Goal: Task Accomplishment & Management: Use online tool/utility

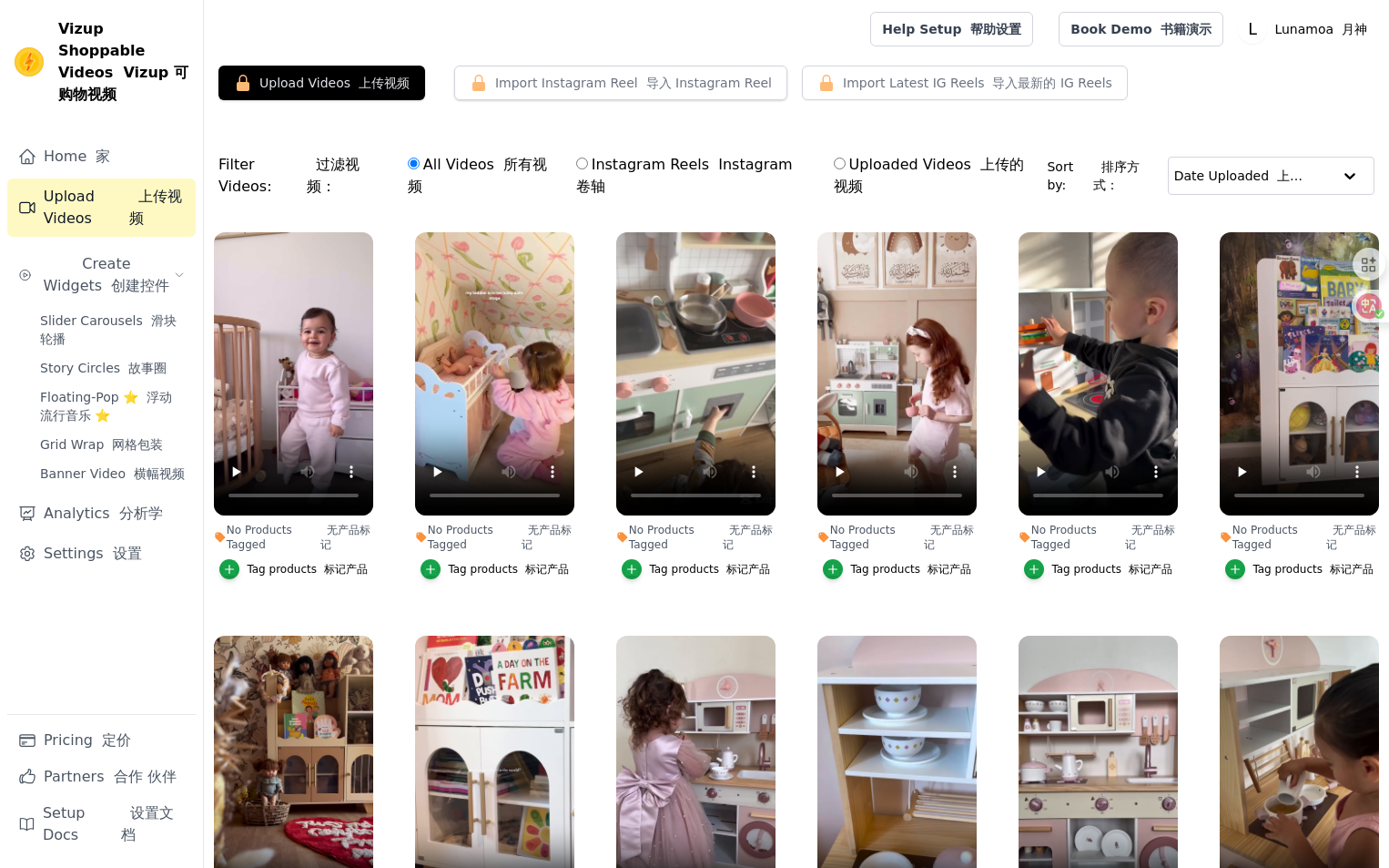
click at [104, 311] on span "Slider Carousels 滑块轮播" at bounding box center [112, 330] width 145 height 37
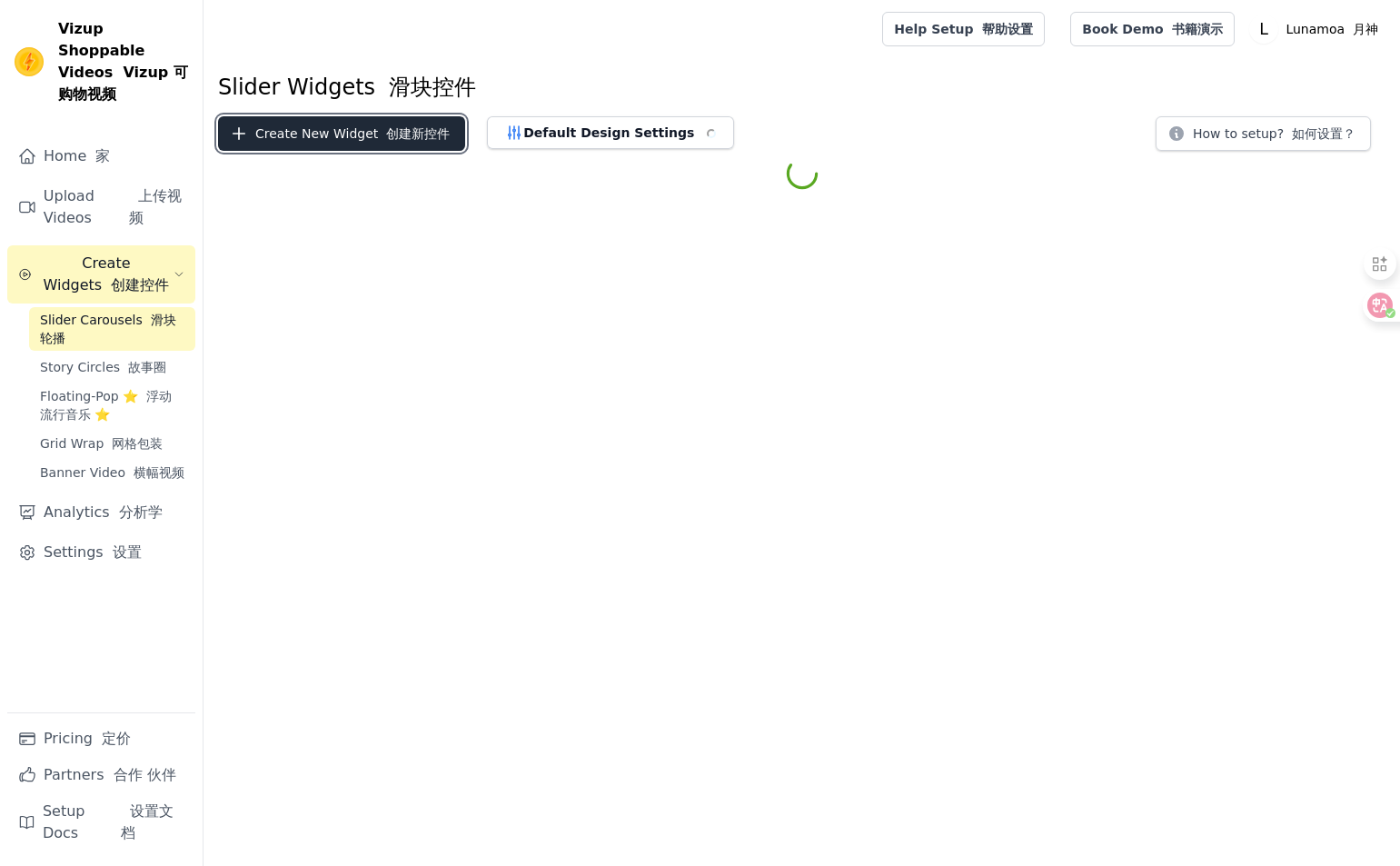
click at [323, 145] on button "Create New Widget 创建新控件" at bounding box center [341, 133] width 247 height 35
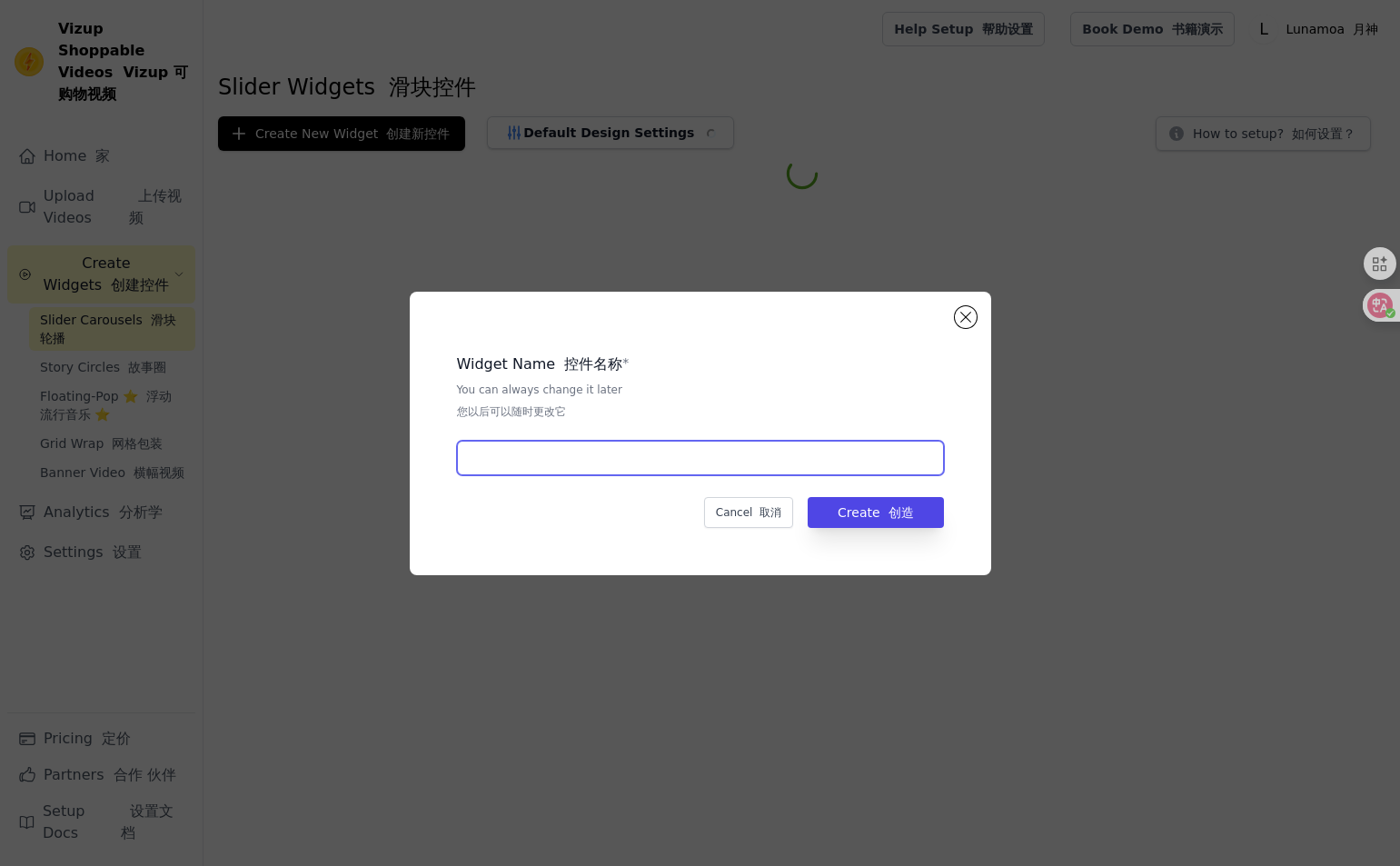
click at [522, 473] on input "text" at bounding box center [700, 457] width 487 height 35
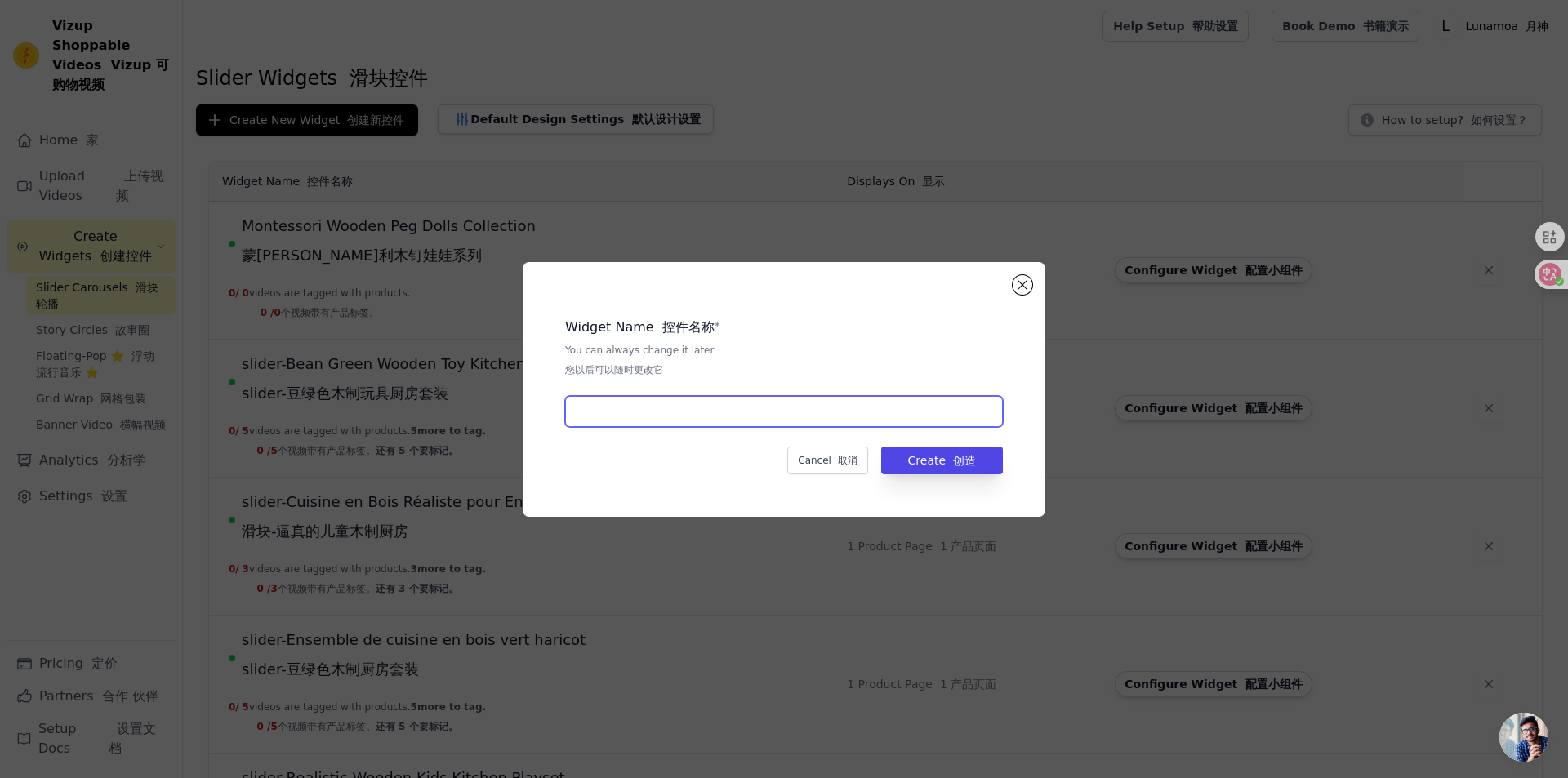
click at [618, 423] on input "text" at bounding box center [784, 411] width 438 height 31
paste input "Trusyed By Our Ambassadors"
type input "slider-Trusyed By Our Ambassadors"
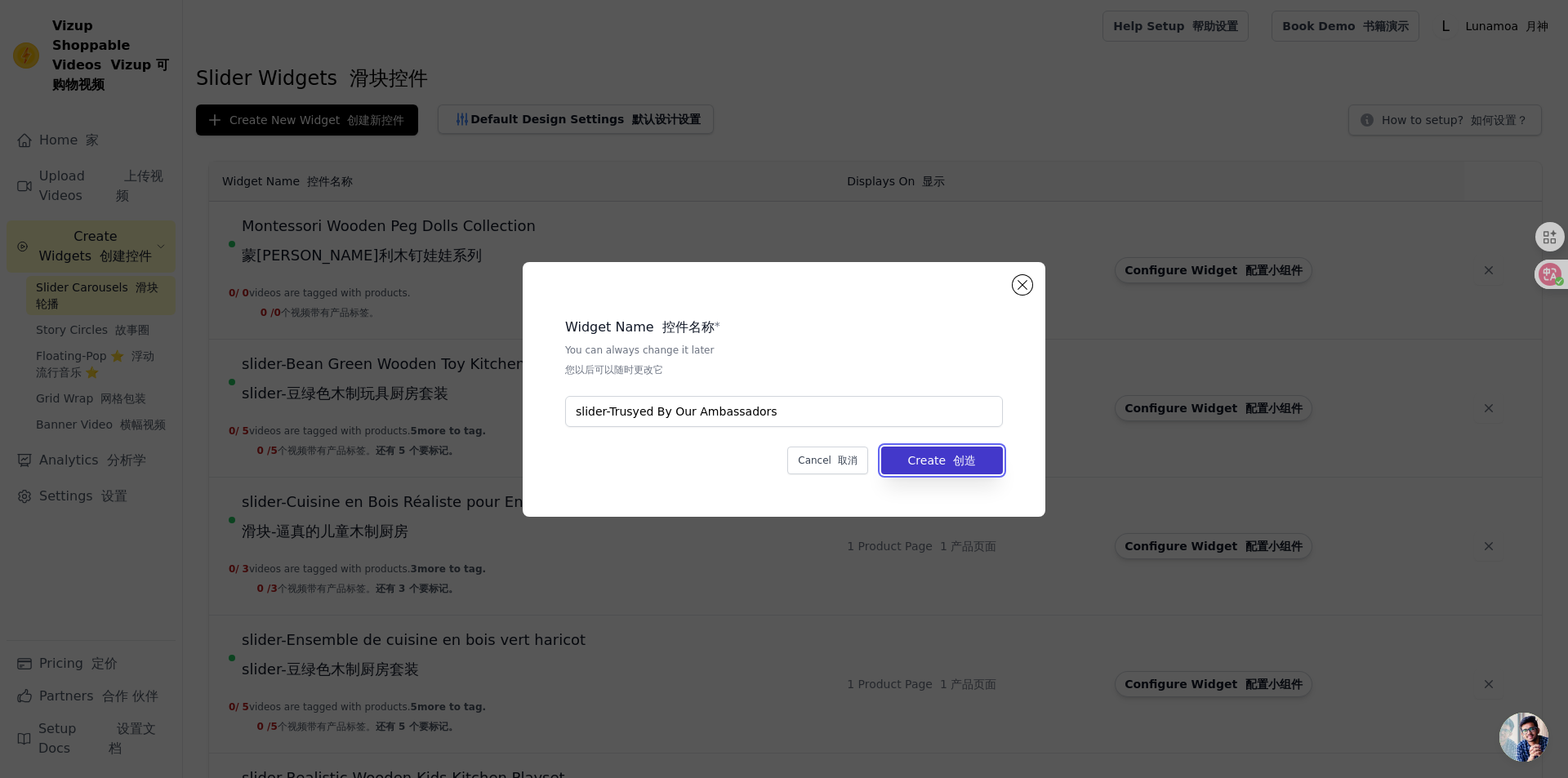
click at [903, 461] on button "Create 创造" at bounding box center [941, 460] width 122 height 28
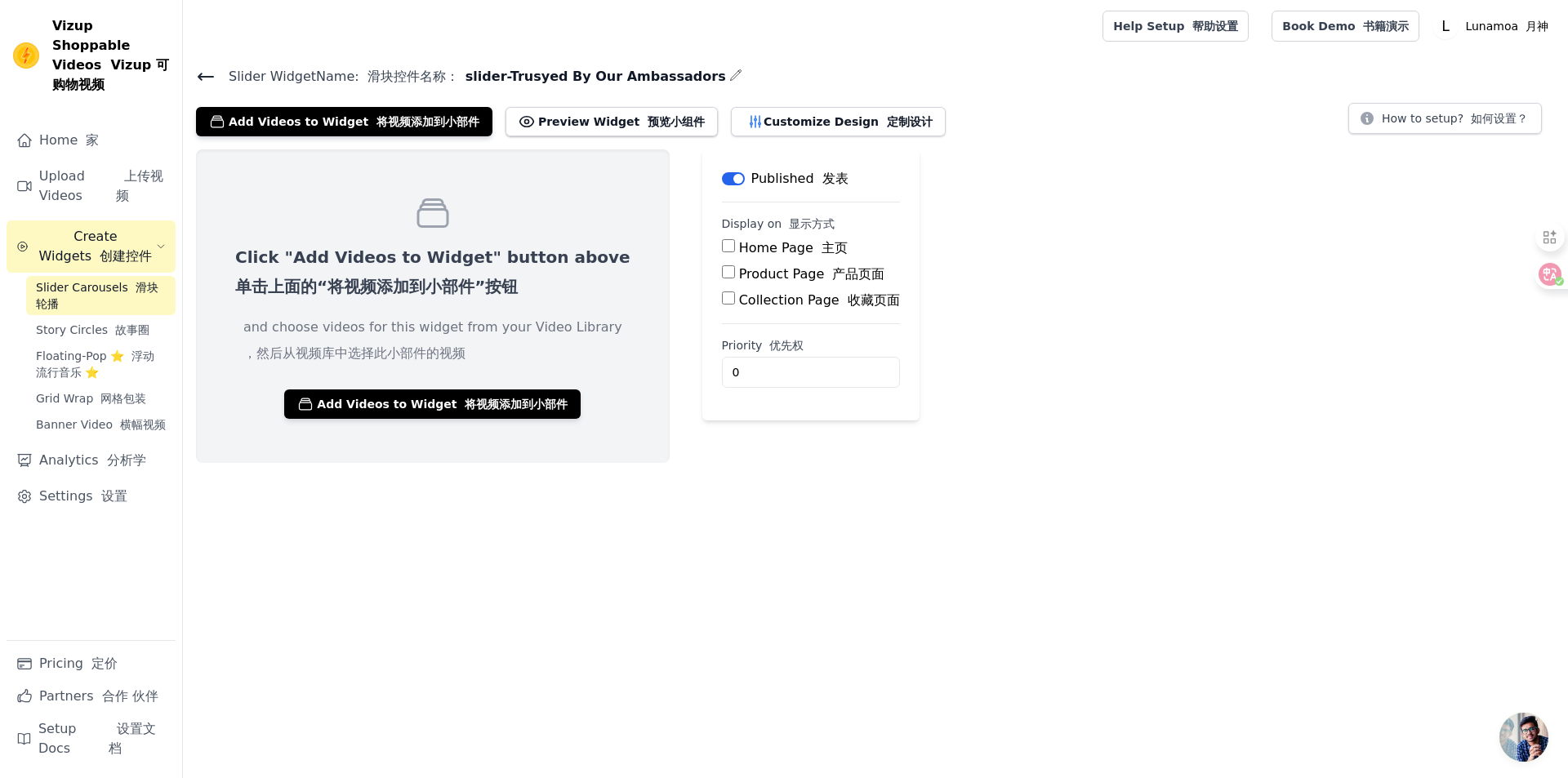
click at [722, 246] on input "Home Page 主页" at bounding box center [728, 246] width 13 height 13
checkbox input "true"
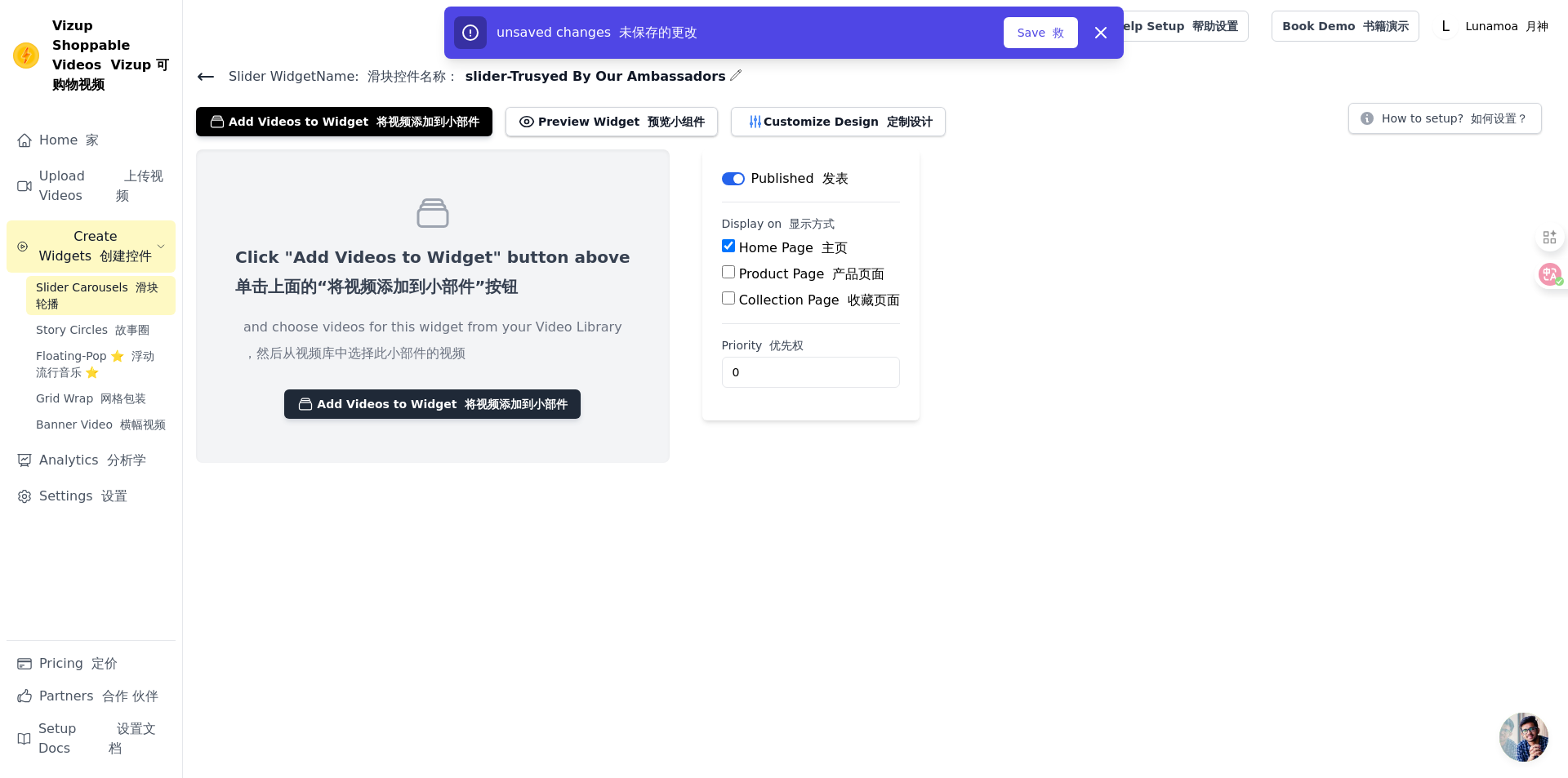
click at [515, 408] on font "将视频添加到小部件" at bounding box center [515, 403] width 103 height 13
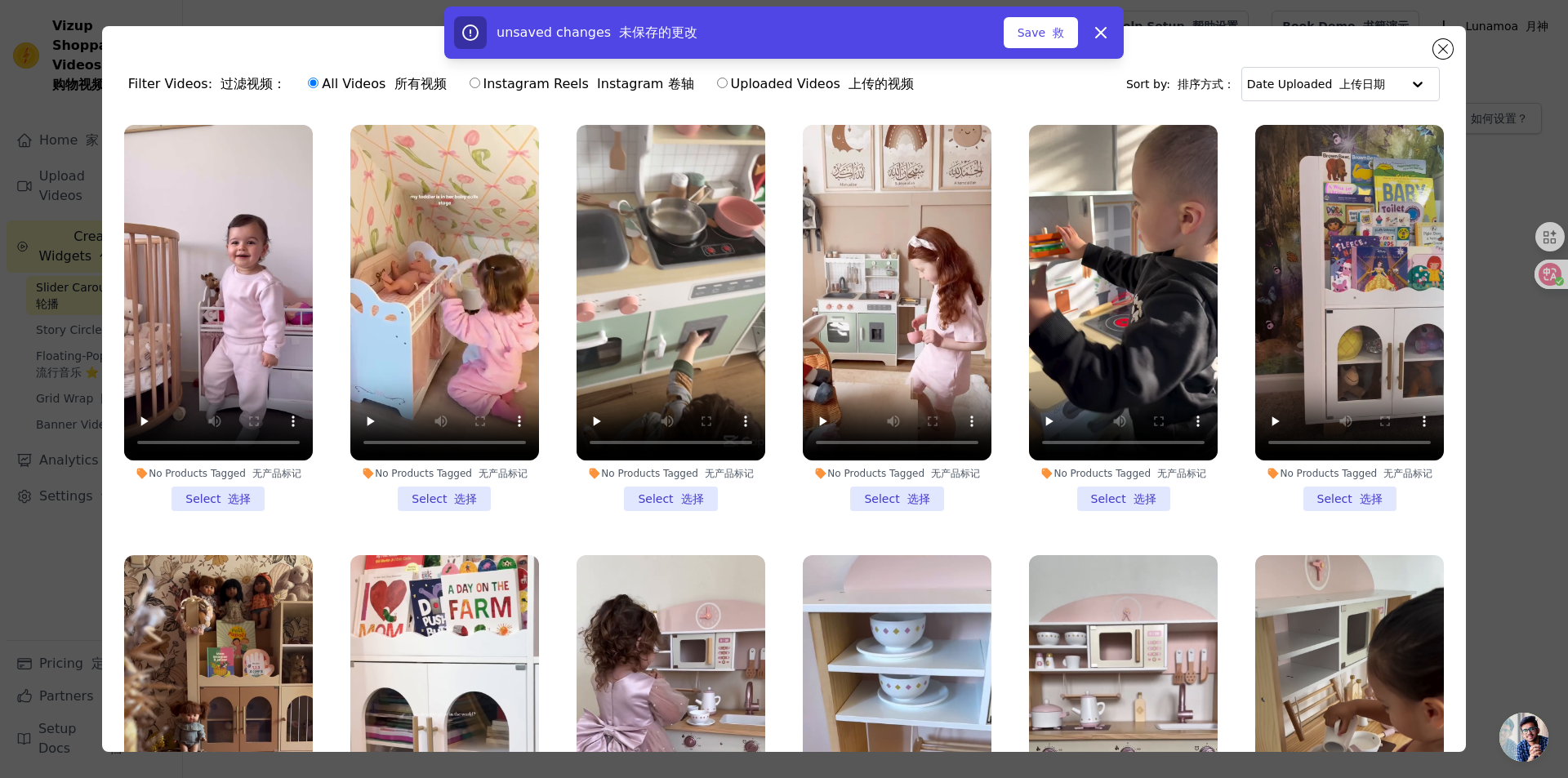
click at [869, 489] on li "No Products Tagged 无产品标记 Select 选择" at bounding box center [896, 318] width 189 height 386
click at [0, 0] on input "No Products Tagged 无产品标记 Select 选择" at bounding box center [0, 0] width 0 height 0
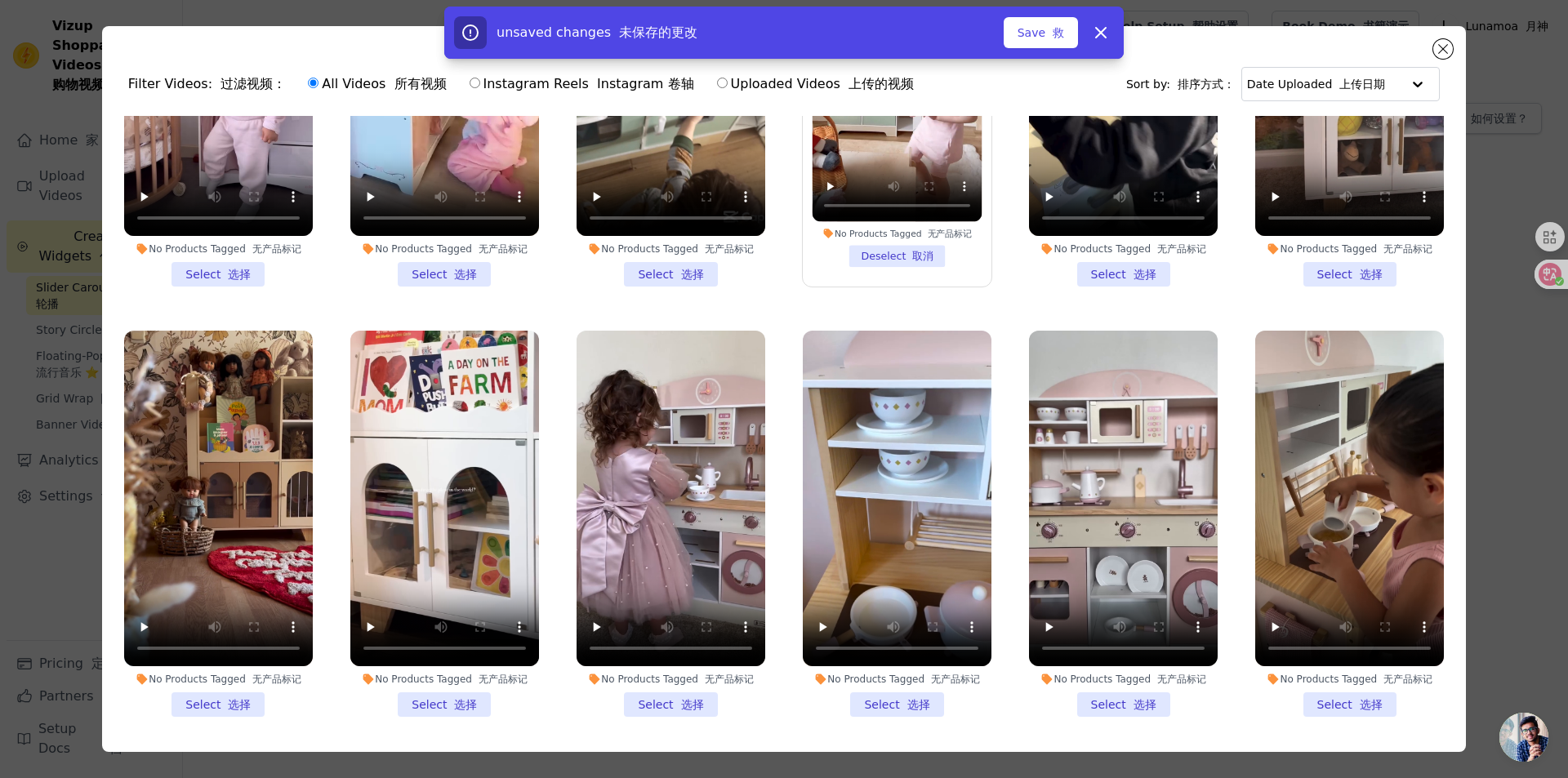
scroll to position [327, 0]
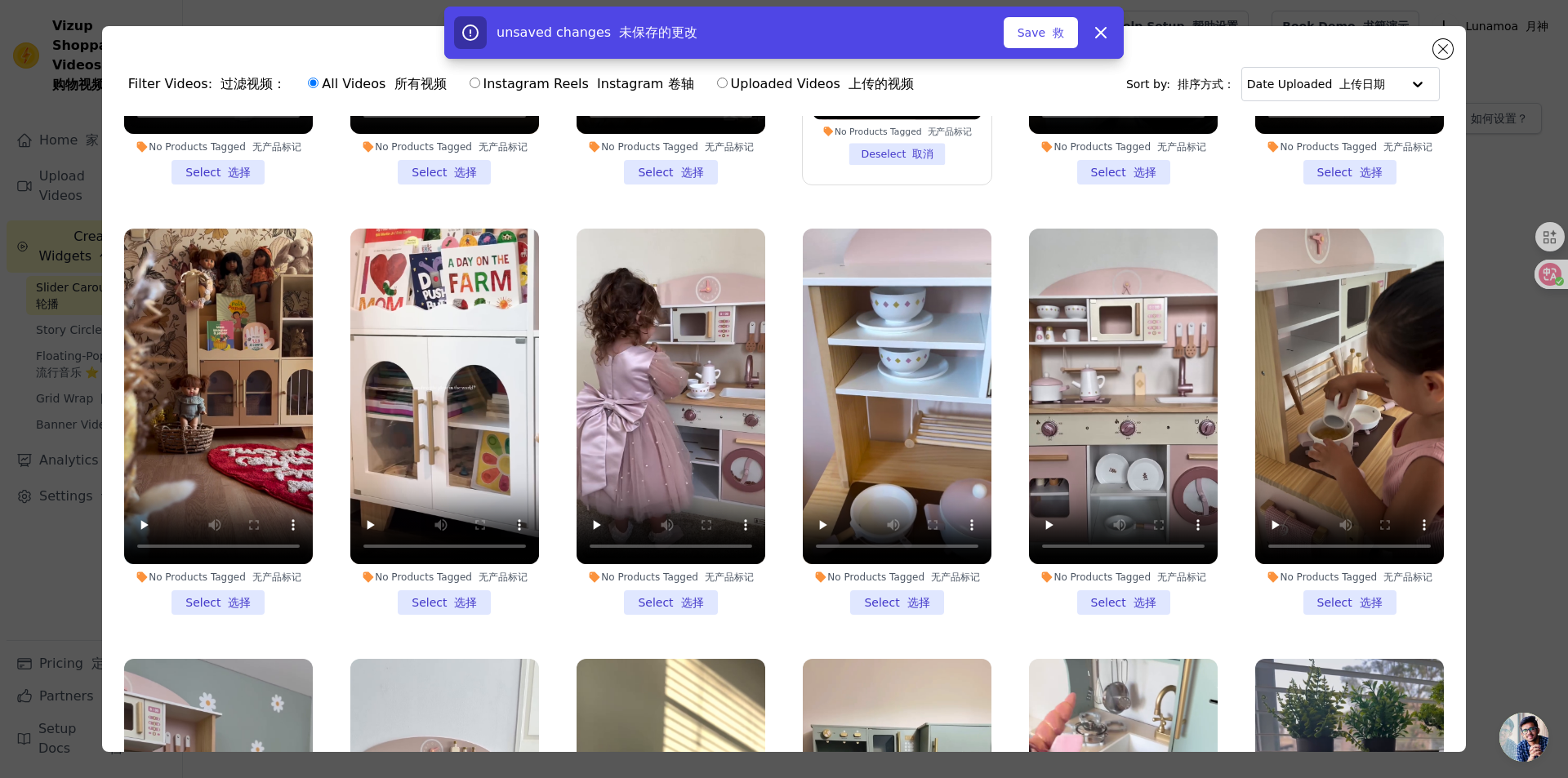
click at [421, 592] on li "No Products Tagged 无产品标记 Select 选择" at bounding box center [444, 421] width 189 height 386
click at [0, 0] on input "No Products Tagged 无产品标记 Select 选择" at bounding box center [0, 0] width 0 height 0
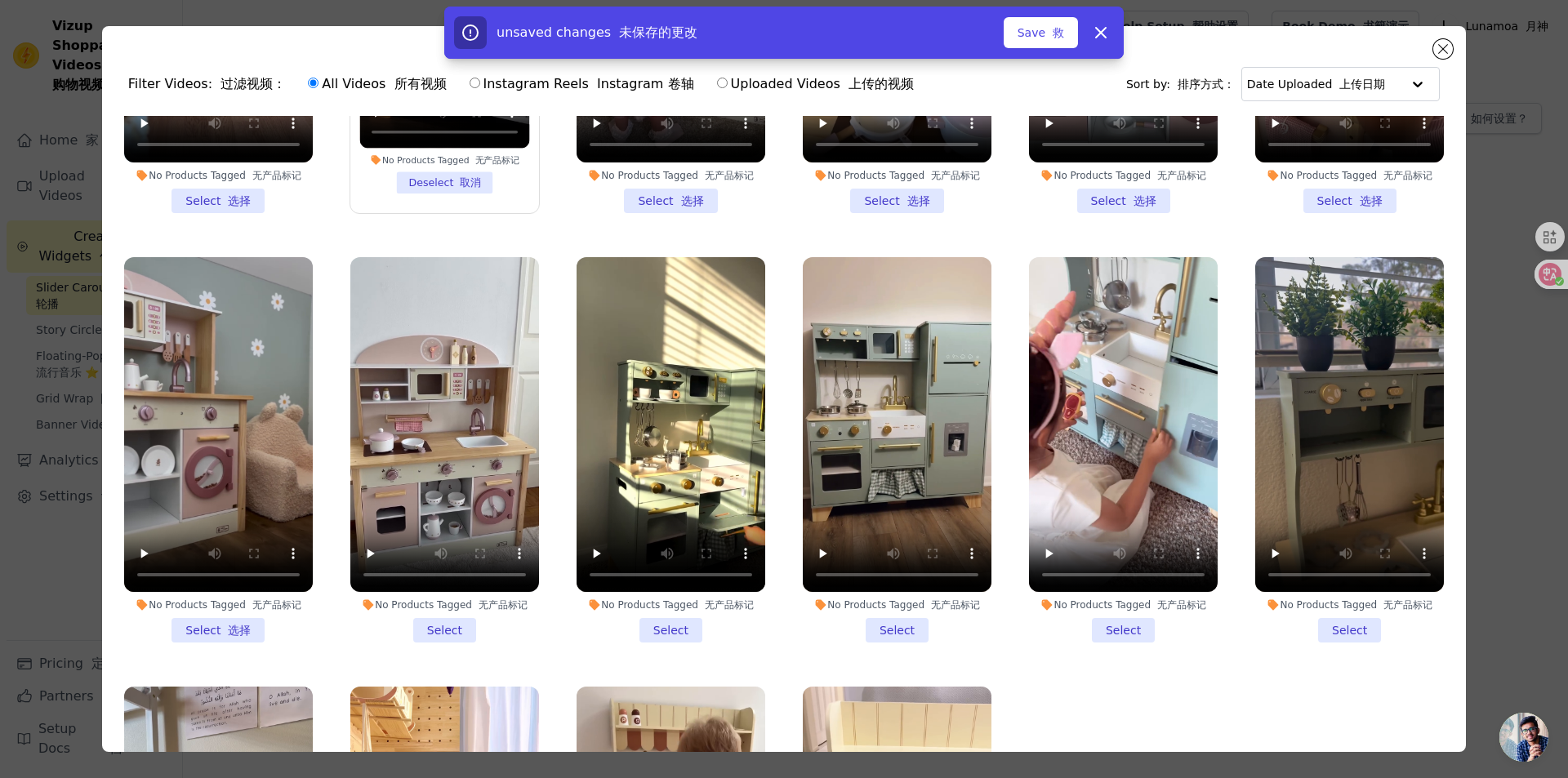
scroll to position [734, 0]
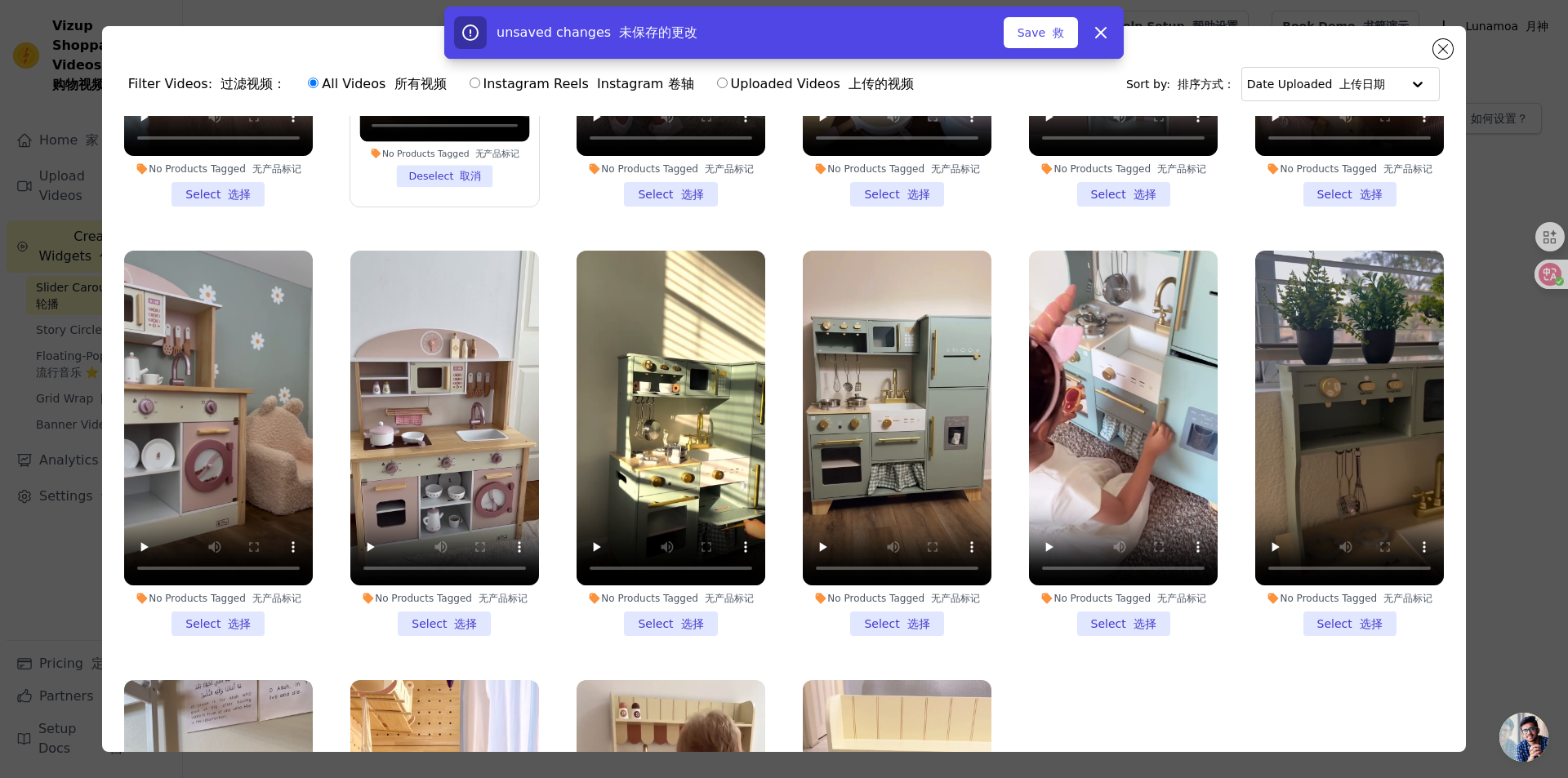
click at [868, 603] on li "No Products Tagged 无产品标记 Select 选择" at bounding box center [896, 444] width 189 height 386
click at [0, 0] on input "No Products Tagged 无产品标记 Select 选择" at bounding box center [0, 0] width 0 height 0
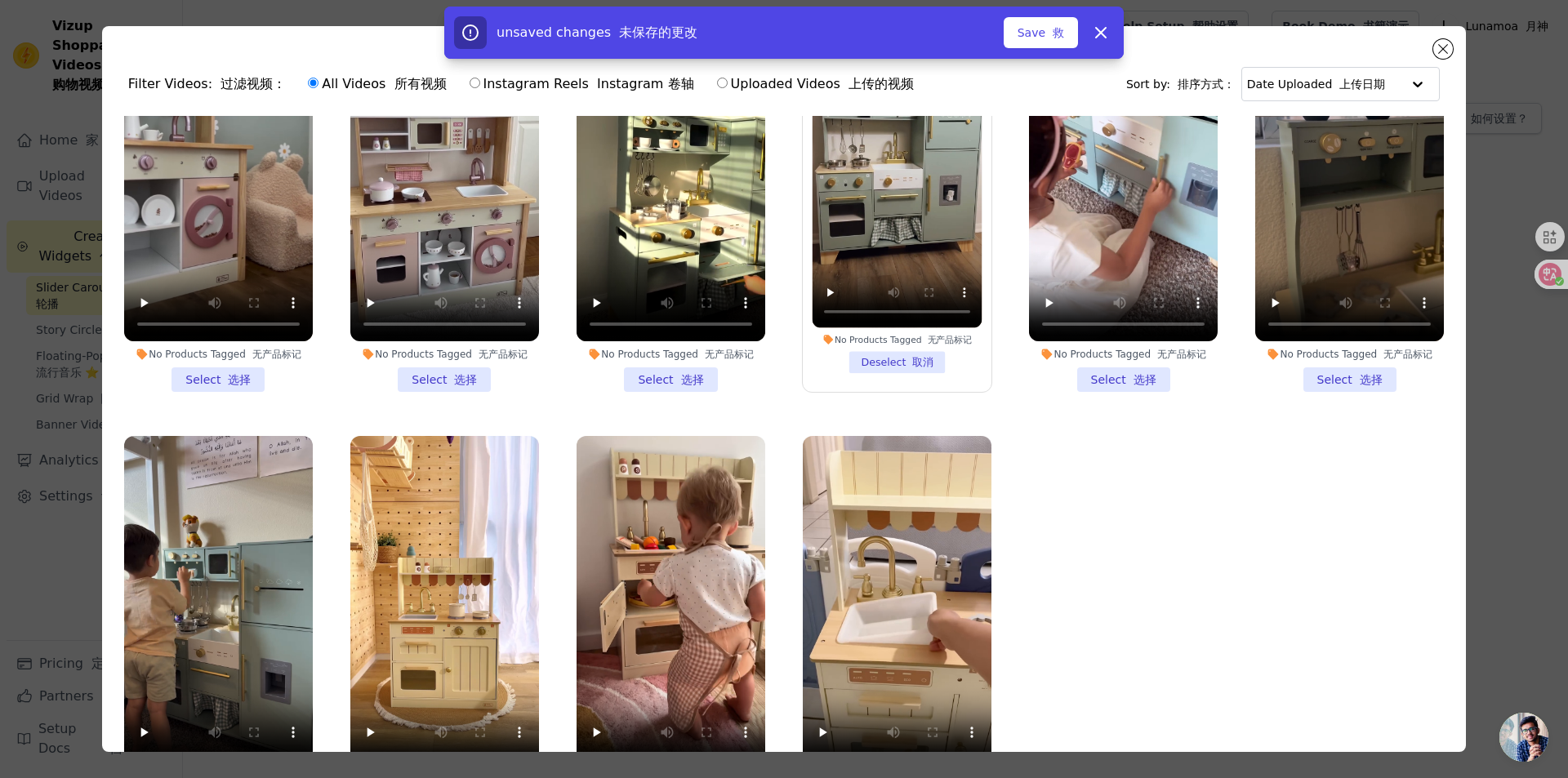
scroll to position [82, 0]
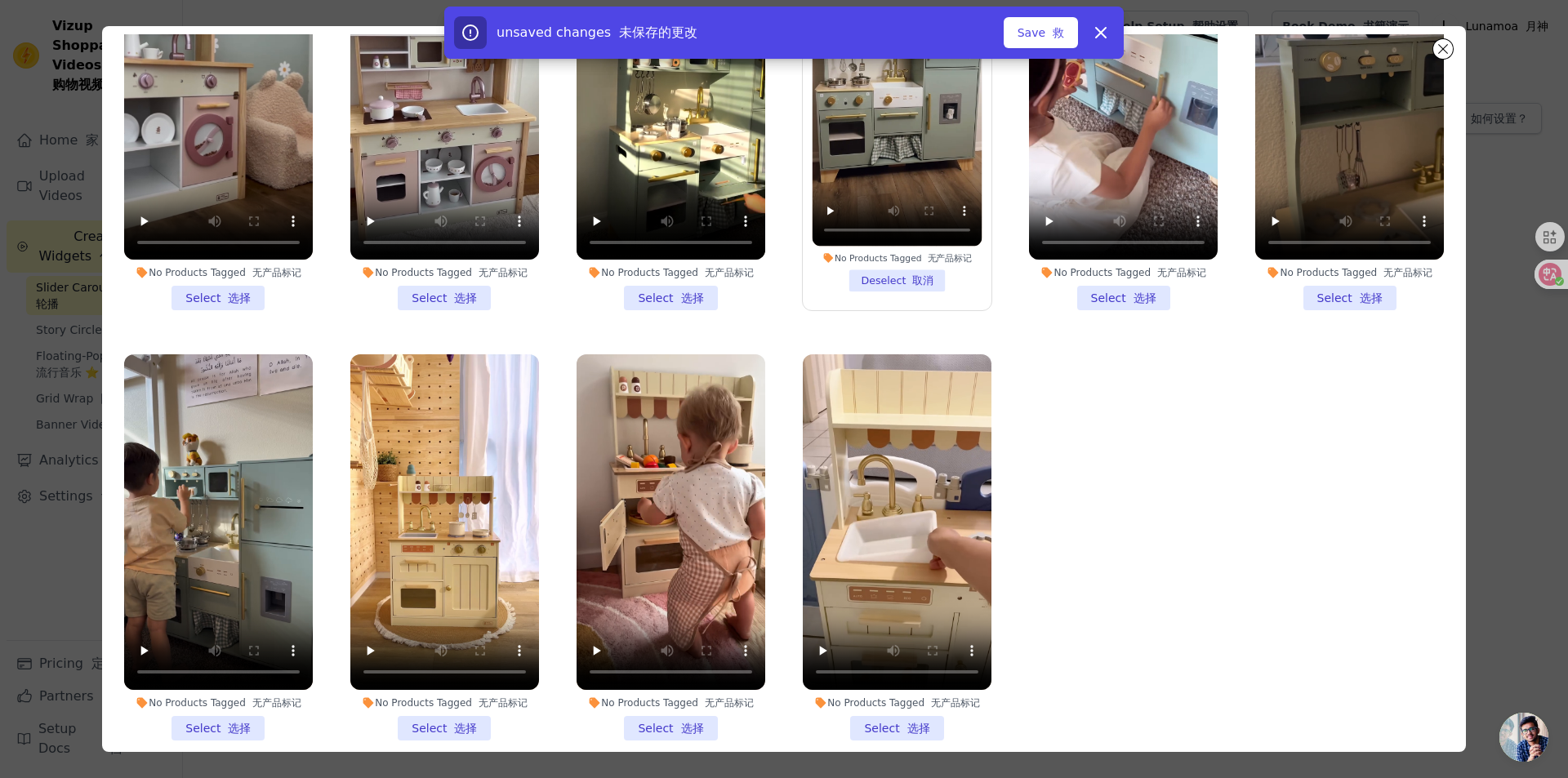
click at [454, 707] on li "No Products Tagged 无产品标记 Select 选择" at bounding box center [444, 547] width 189 height 386
click at [0, 0] on input "No Products Tagged 无产品标记 Select 选择" at bounding box center [0, 0] width 0 height 0
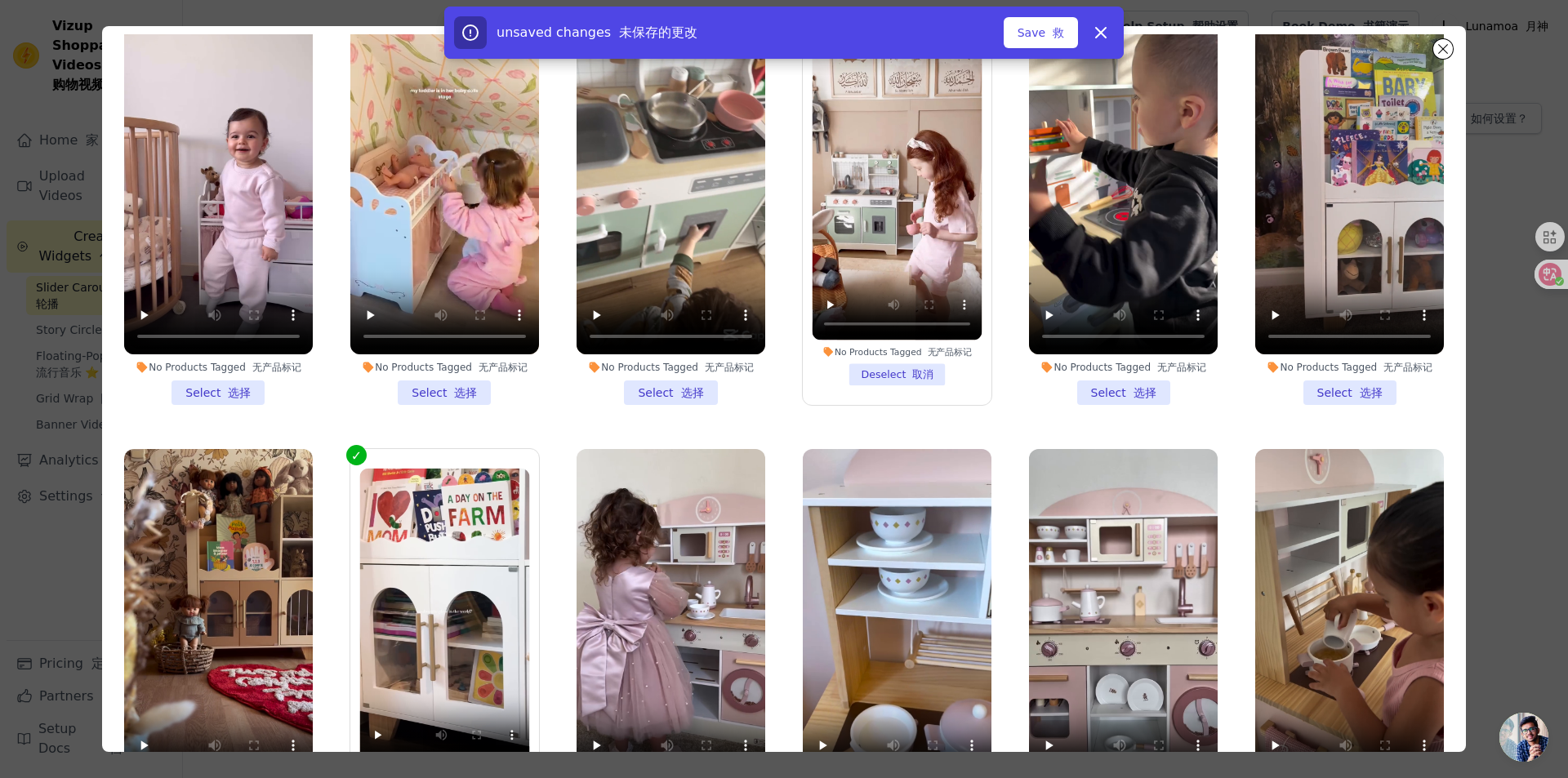
scroll to position [0, 0]
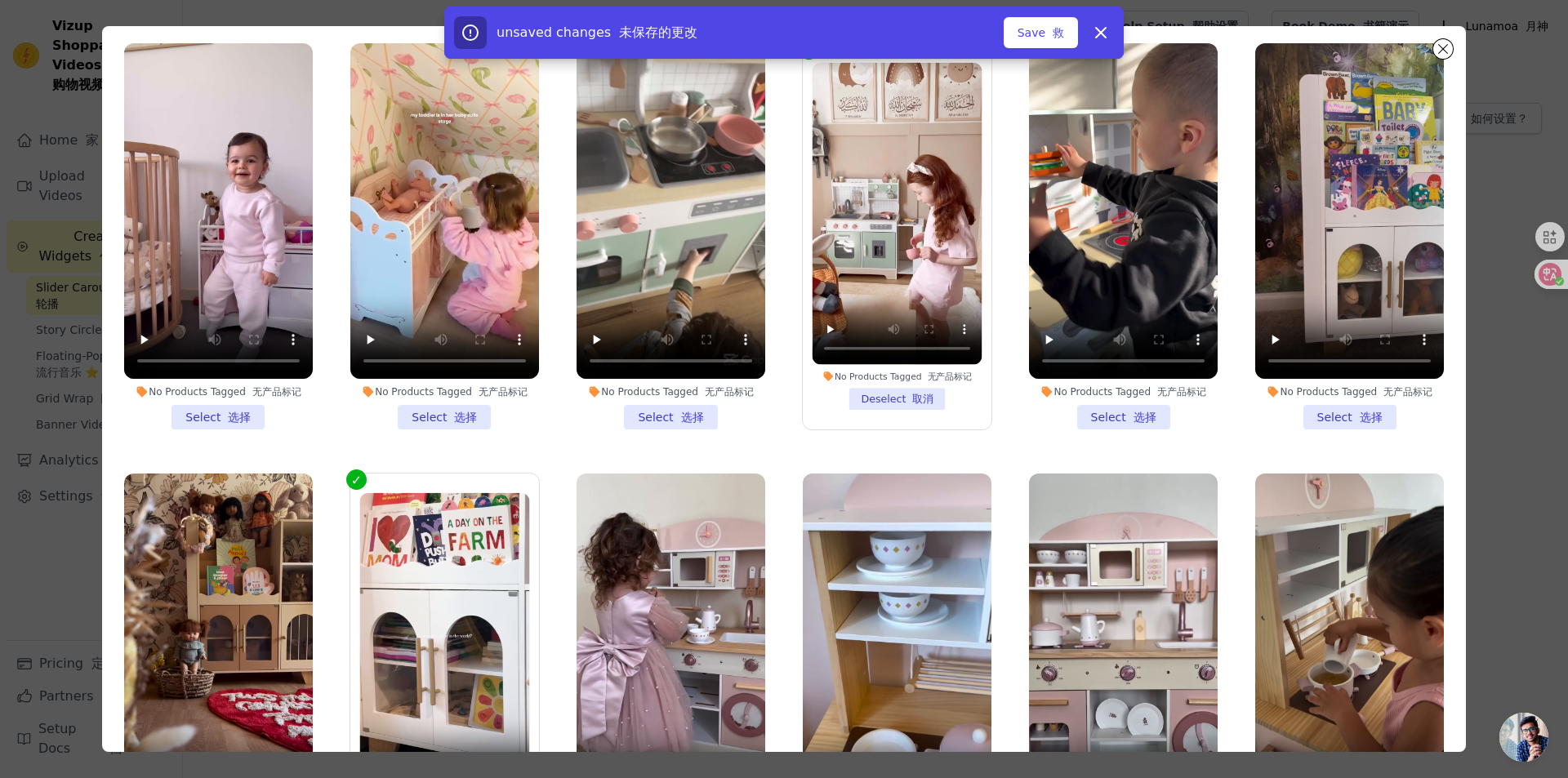
click at [246, 405] on li "No Products Tagged 无产品标记 Select 选择" at bounding box center [218, 236] width 189 height 386
click at [0, 0] on input "No Products Tagged 无产品标记 Select 选择" at bounding box center [0, 0] width 0 height 0
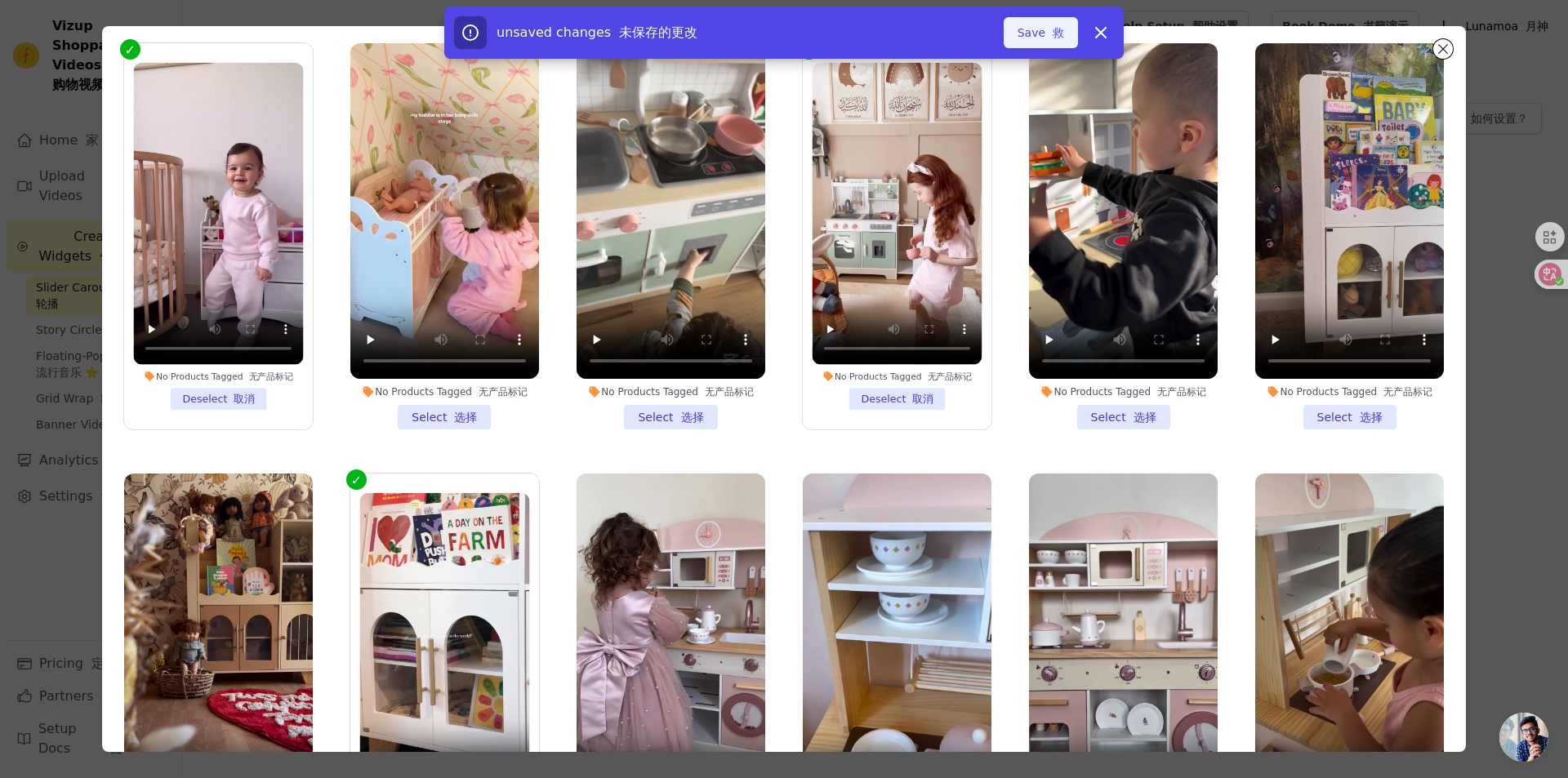
click at [1048, 32] on font "button" at bounding box center [1048, 32] width 8 height 13
click at [1101, 32] on icon at bounding box center [1100, 32] width 9 height 9
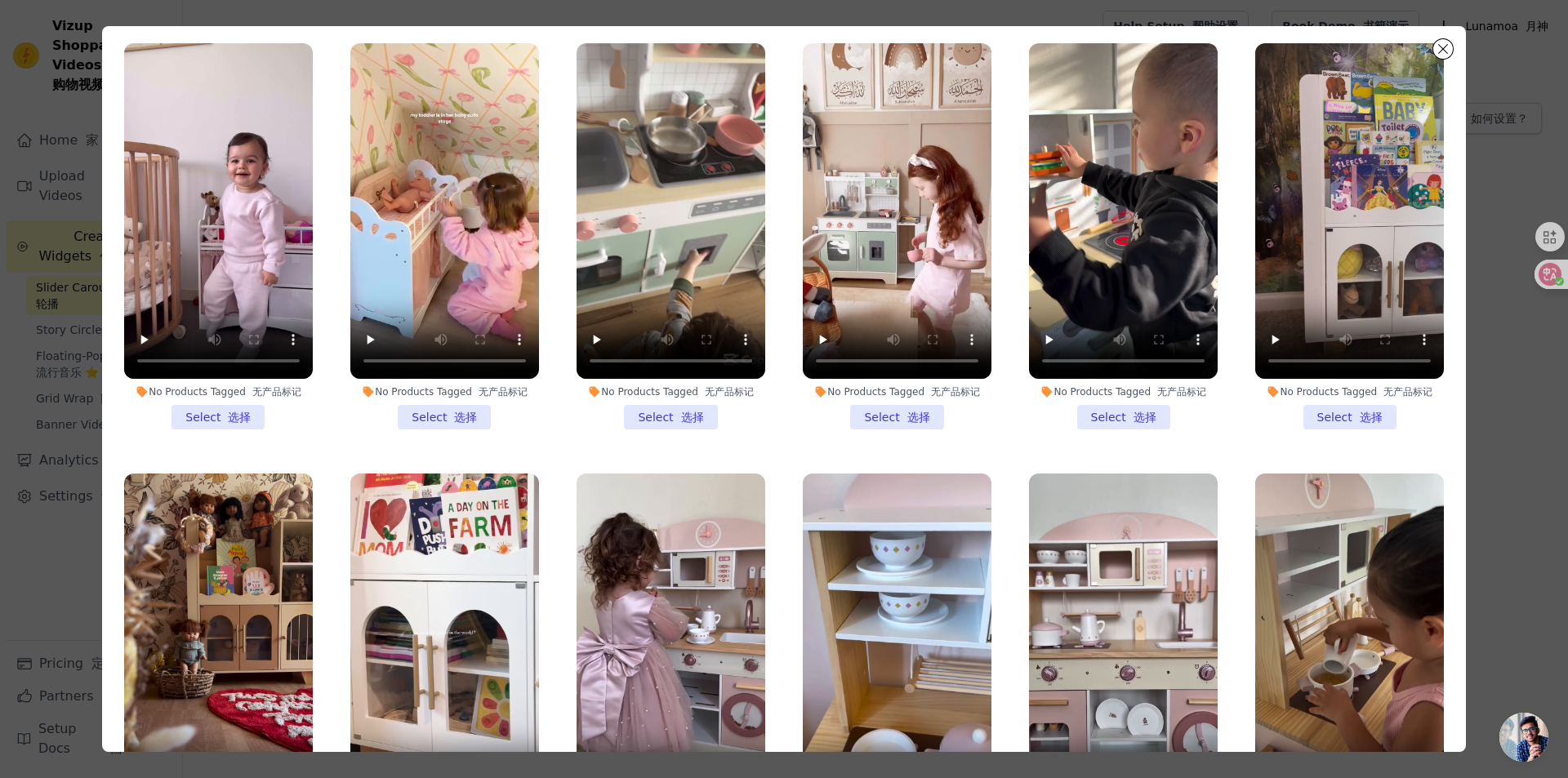
click at [1245, 417] on div "Filter Videos: 过滤视频： All Videos 所有视频 Instagram Reels Instagram 卷轴 Uploaded Vide…" at bounding box center [784, 389] width 1515 height 778
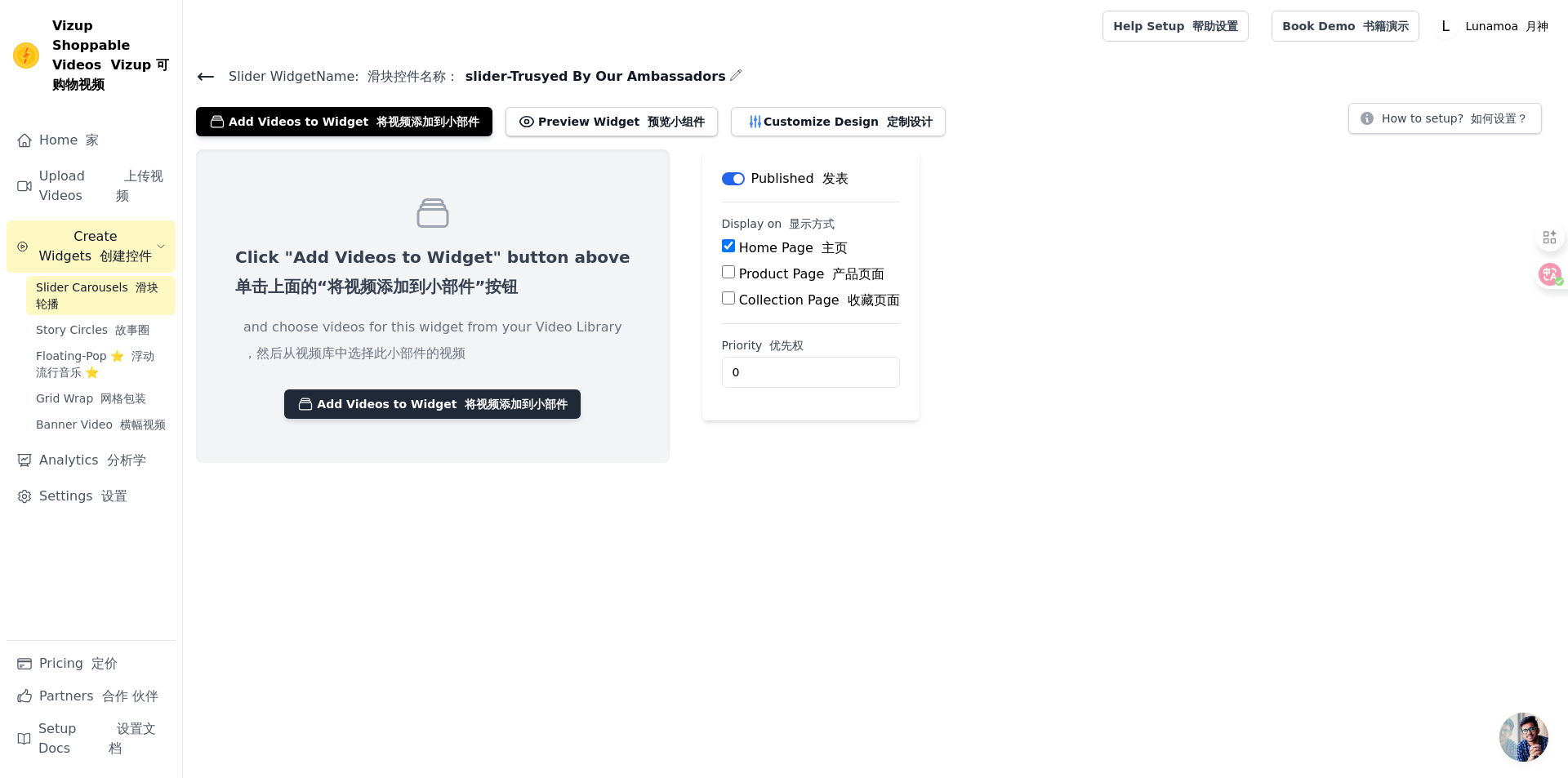
click at [496, 405] on font "将视频添加到小部件" at bounding box center [515, 403] width 103 height 13
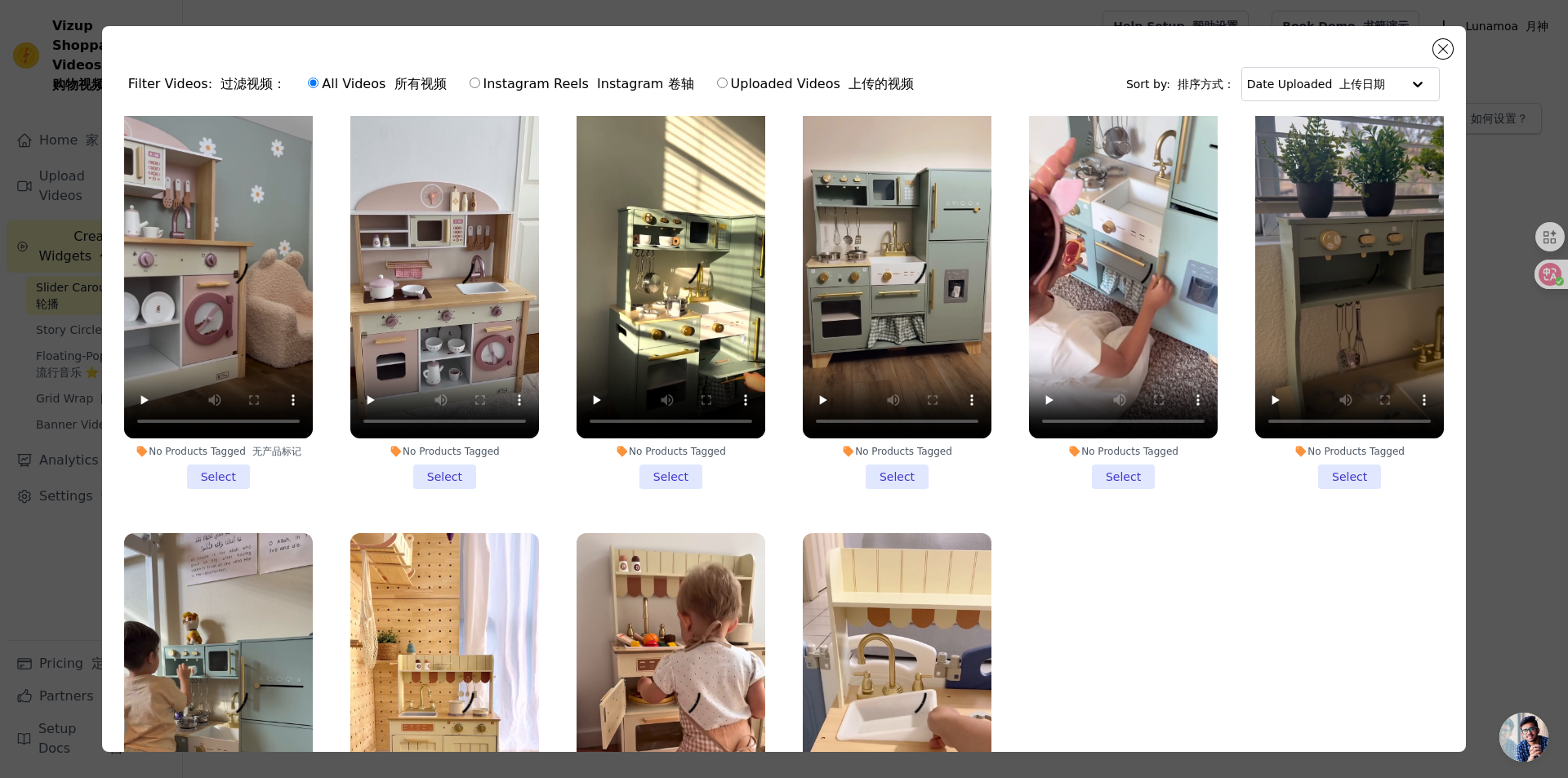
scroll to position [898, 0]
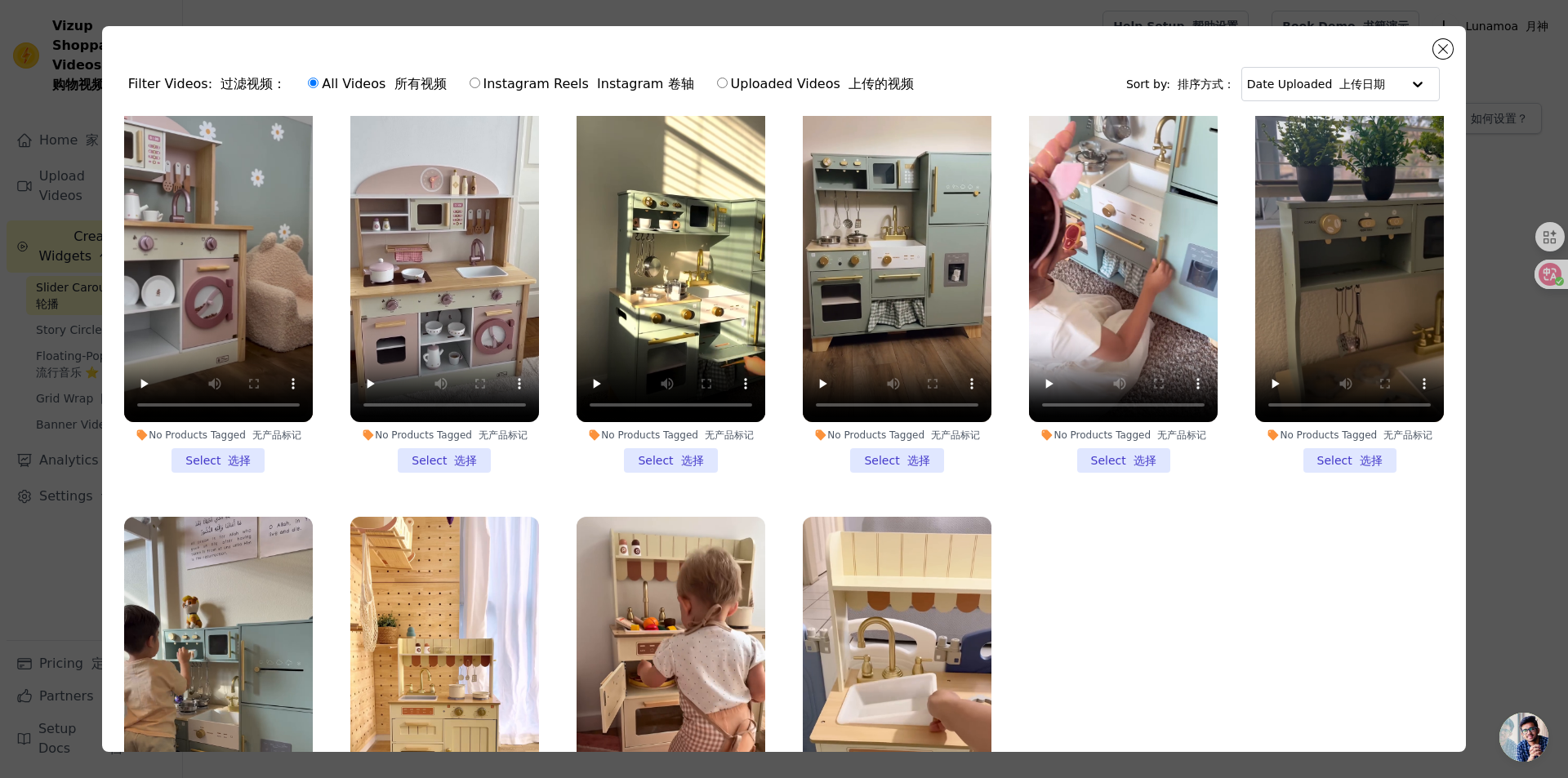
click at [874, 447] on li "No Products Tagged 无产品标记 Select 选择" at bounding box center [896, 280] width 189 height 386
click at [0, 0] on input "No Products Tagged 无产品标记 Select 选择" at bounding box center [0, 0] width 0 height 0
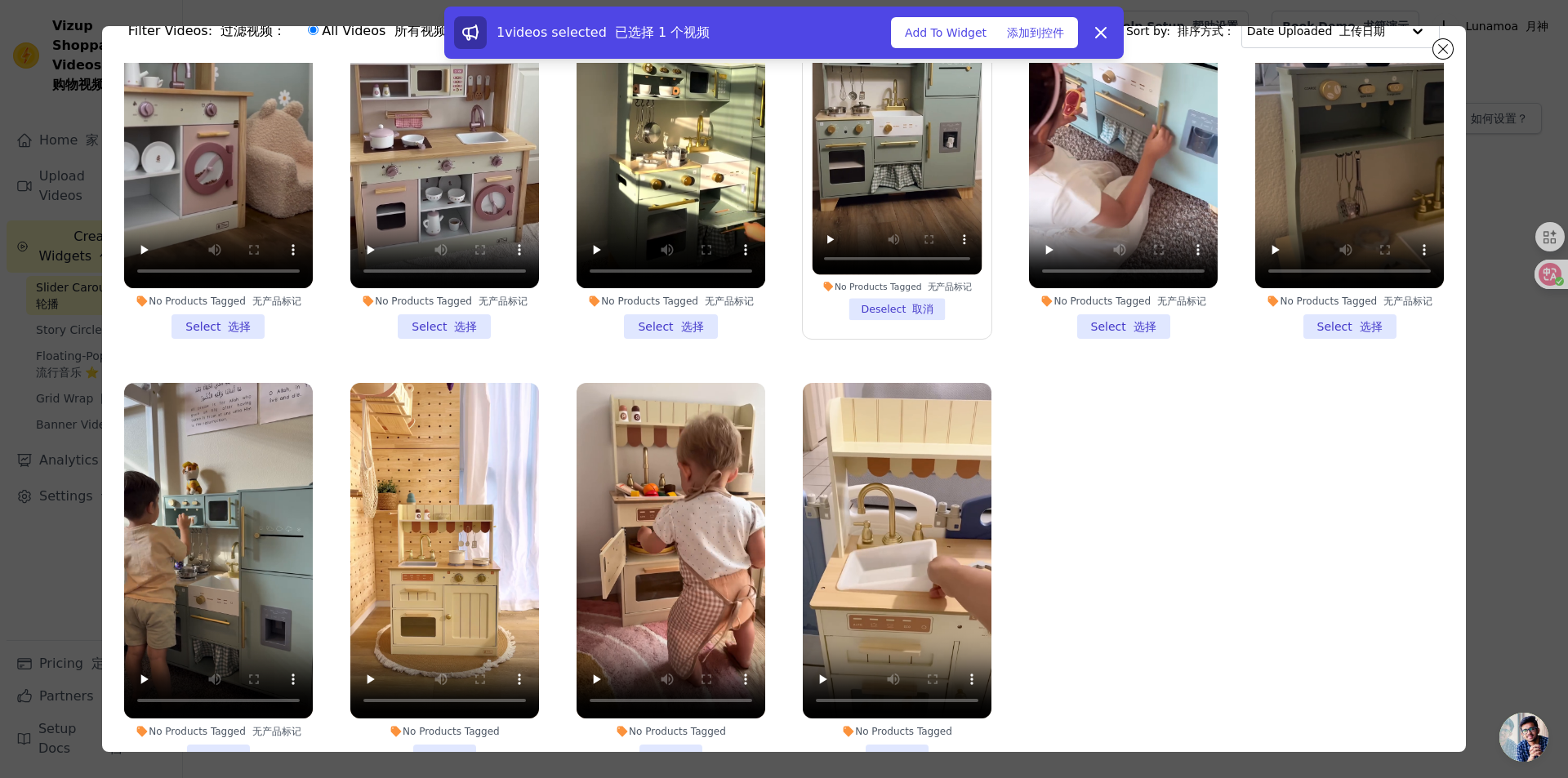
scroll to position [82, 0]
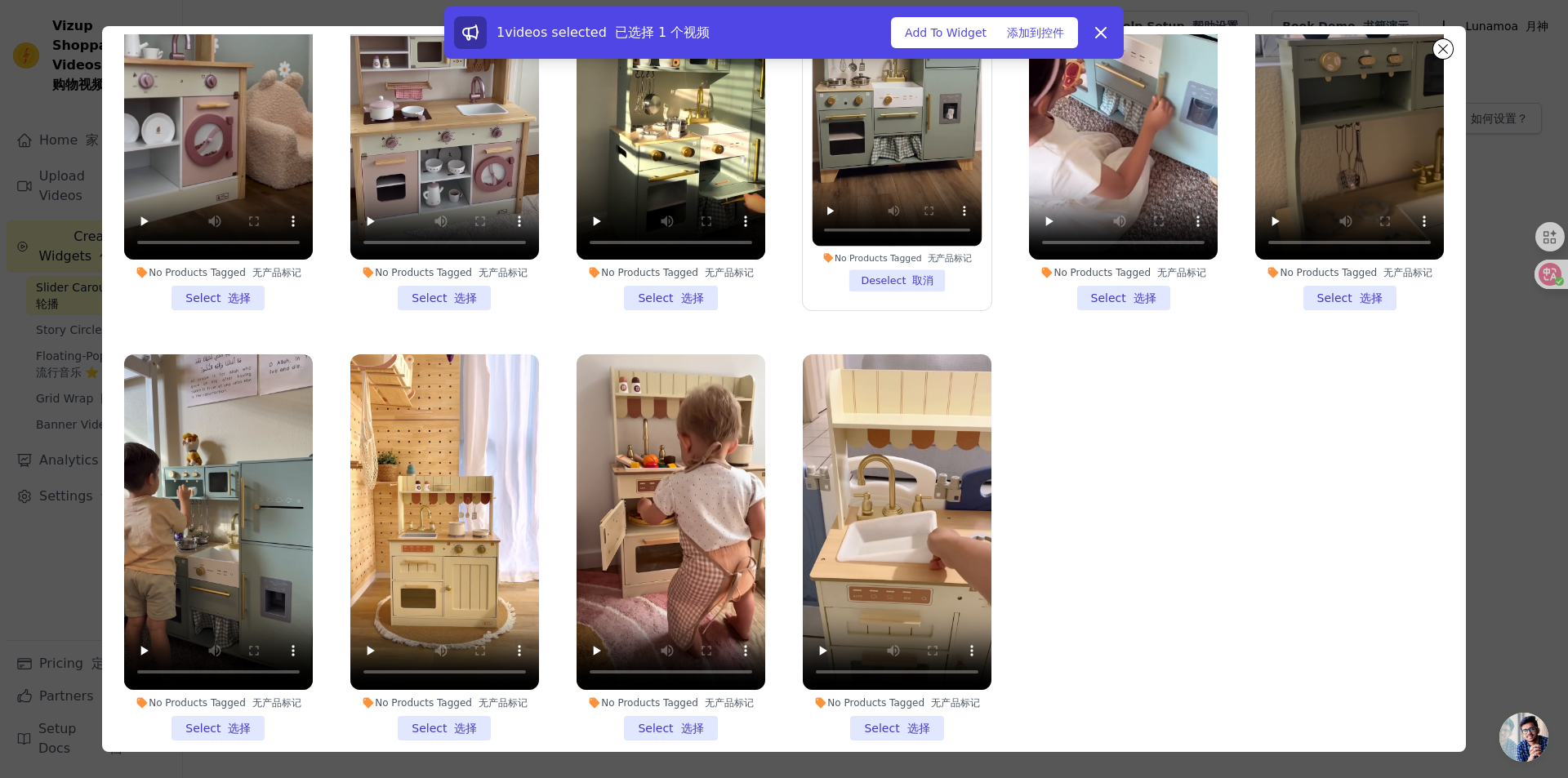
click at [446, 696] on li "No Products Tagged 无产品标记 Select 选择" at bounding box center [444, 547] width 189 height 386
click at [0, 0] on input "No Products Tagged 无产品标记 Select 选择" at bounding box center [0, 0] width 0 height 0
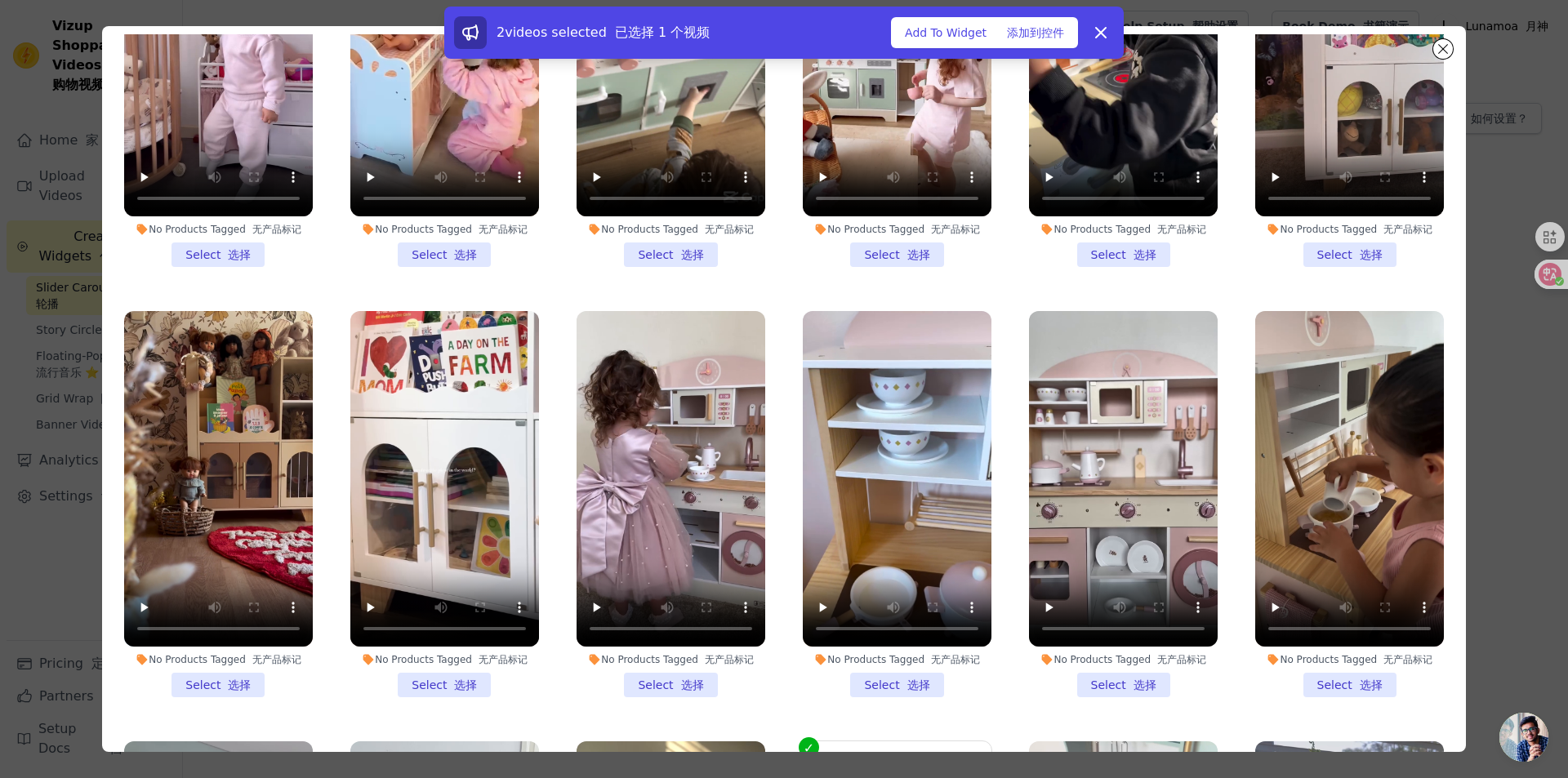
scroll to position [0, 0]
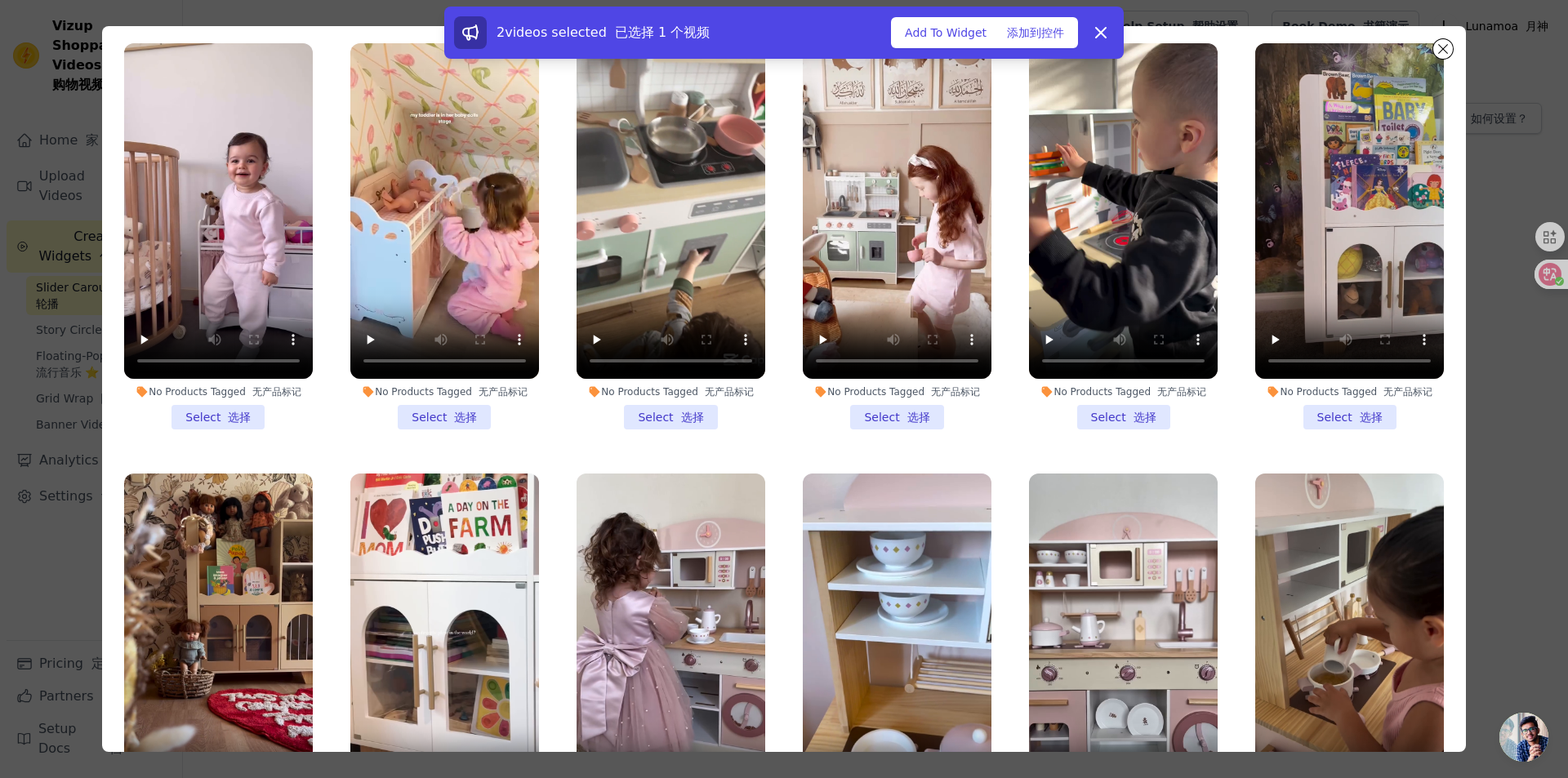
click at [884, 408] on li "No Products Tagged 无产品标记 Select 选择" at bounding box center [896, 236] width 189 height 386
click at [0, 0] on input "No Products Tagged 无产品标记 Select 选择" at bounding box center [0, 0] width 0 height 0
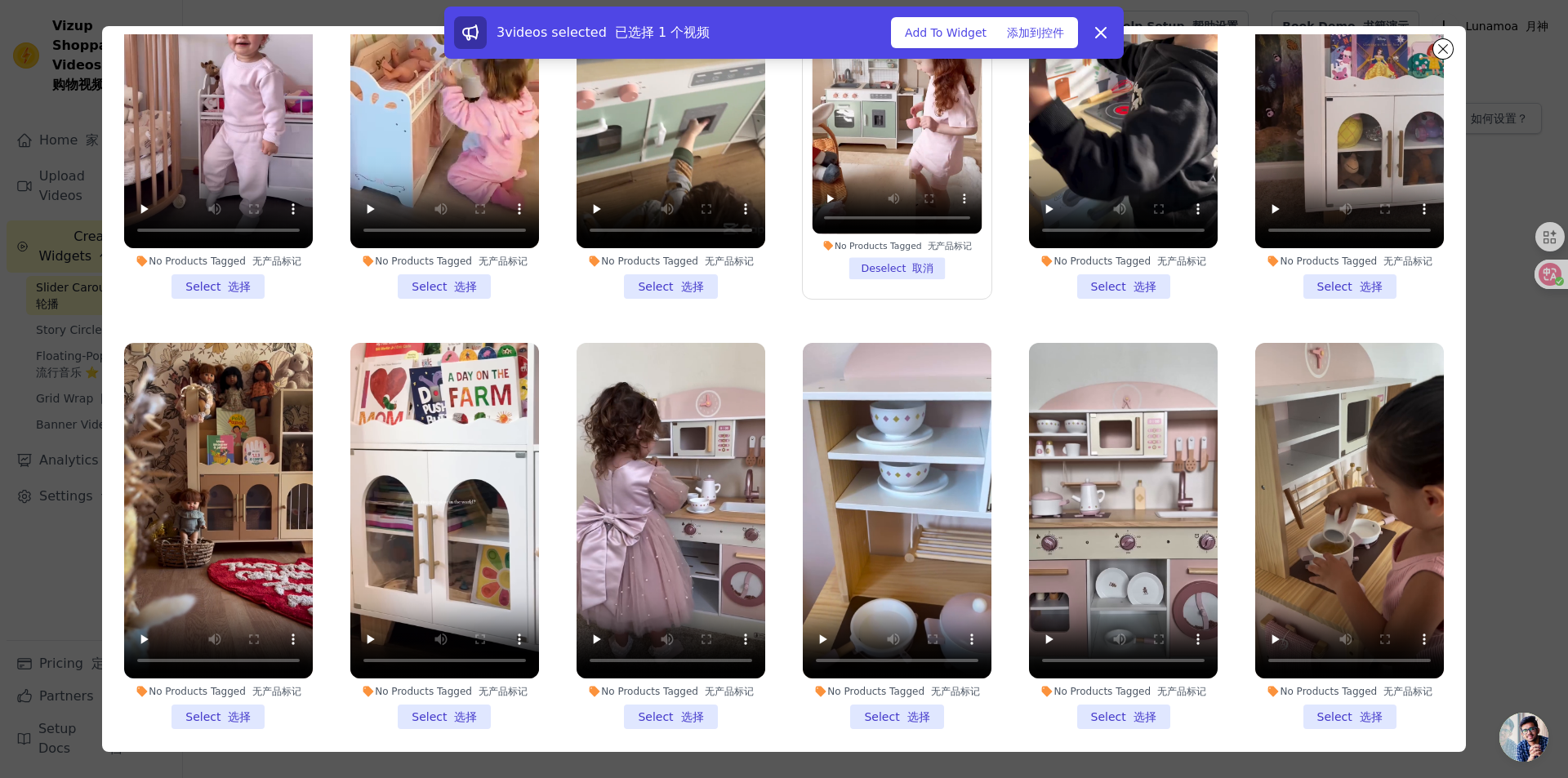
scroll to position [245, 0]
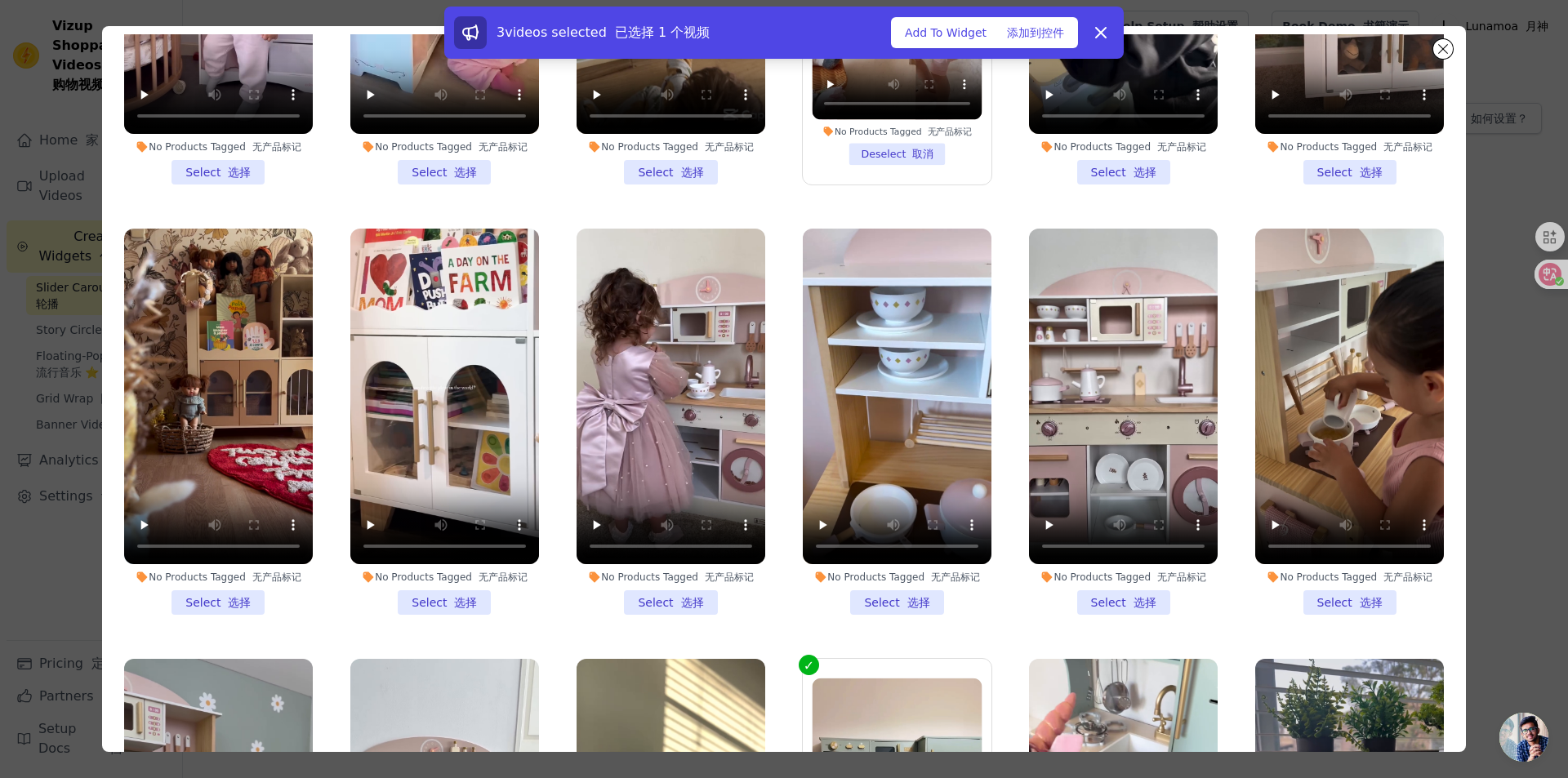
click at [433, 594] on li "No Products Tagged 无产品标记 Select 选择" at bounding box center [444, 421] width 189 height 386
click at [0, 0] on input "No Products Tagged 无产品标记 Select 选择" at bounding box center [0, 0] width 0 height 0
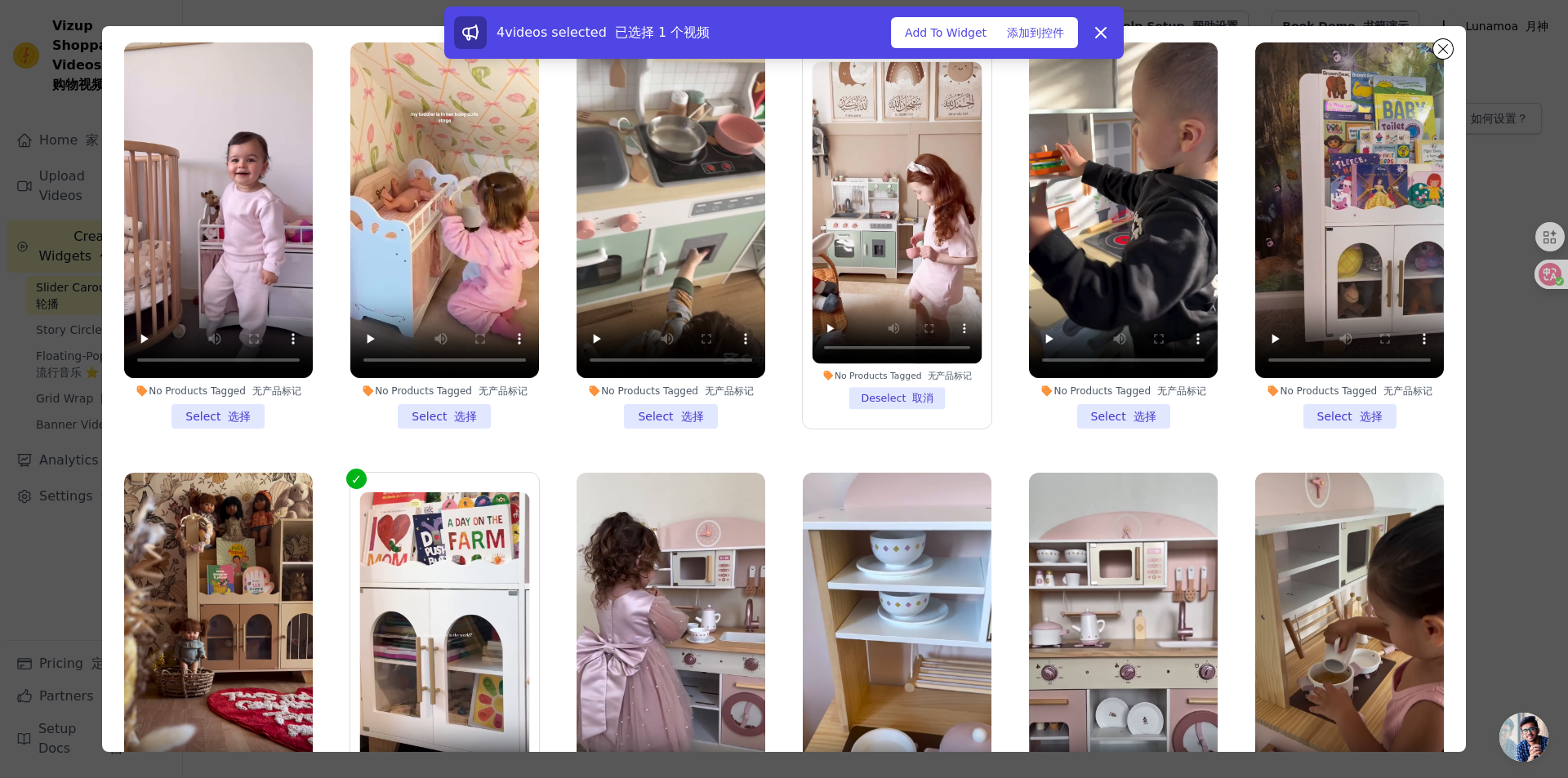
scroll to position [0, 0]
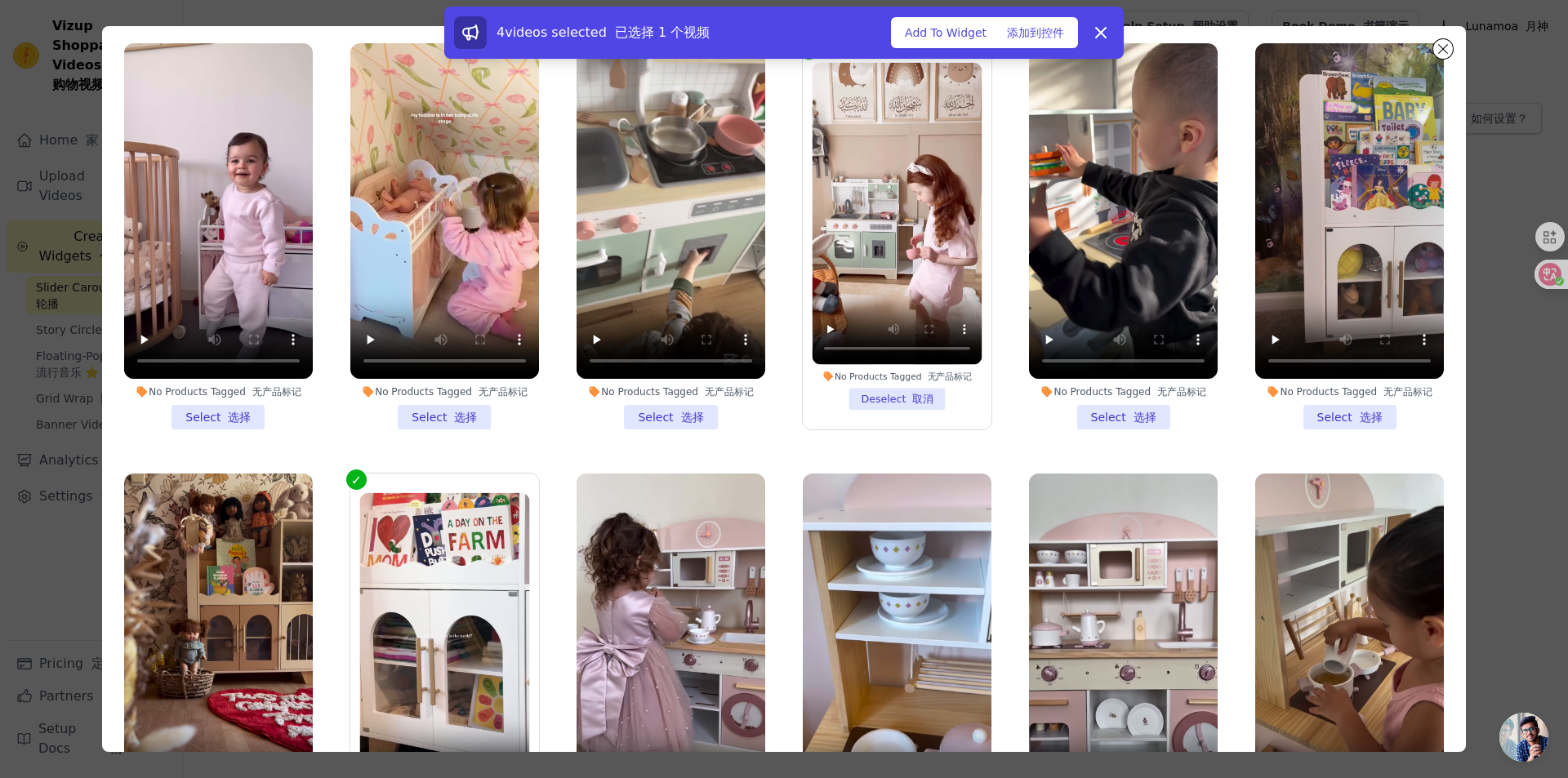
click at [236, 408] on li "No Products Tagged 无产品标记 Select 选择" at bounding box center [218, 236] width 189 height 386
click at [0, 0] on input "No Products Tagged 无产品标记 Select 选择" at bounding box center [0, 0] width 0 height 0
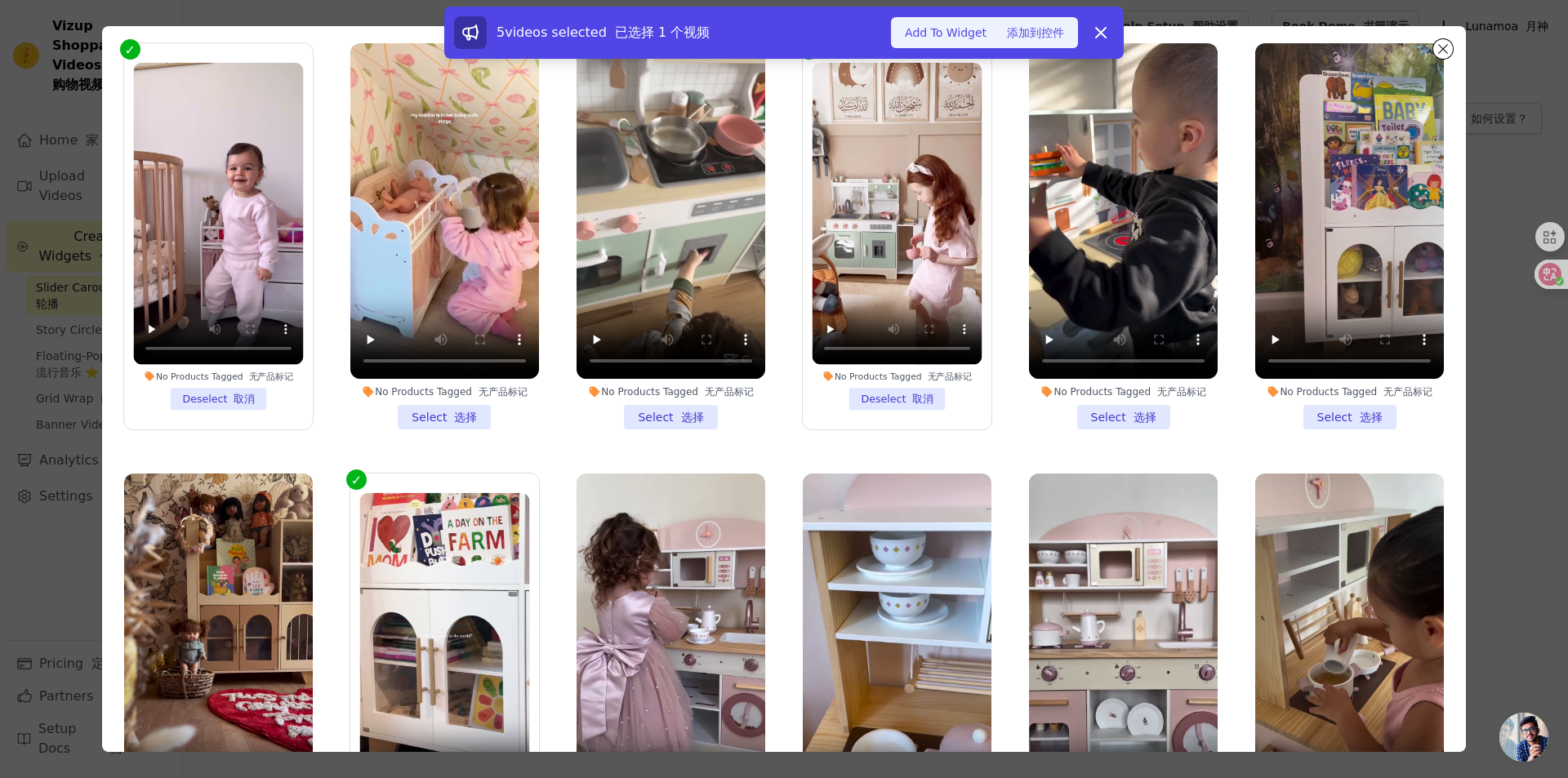
drag, startPoint x: 1023, startPoint y: 33, endPoint x: 1006, endPoint y: 41, distance: 18.8
click at [1016, 37] on font "添加到控件" at bounding box center [1035, 32] width 57 height 13
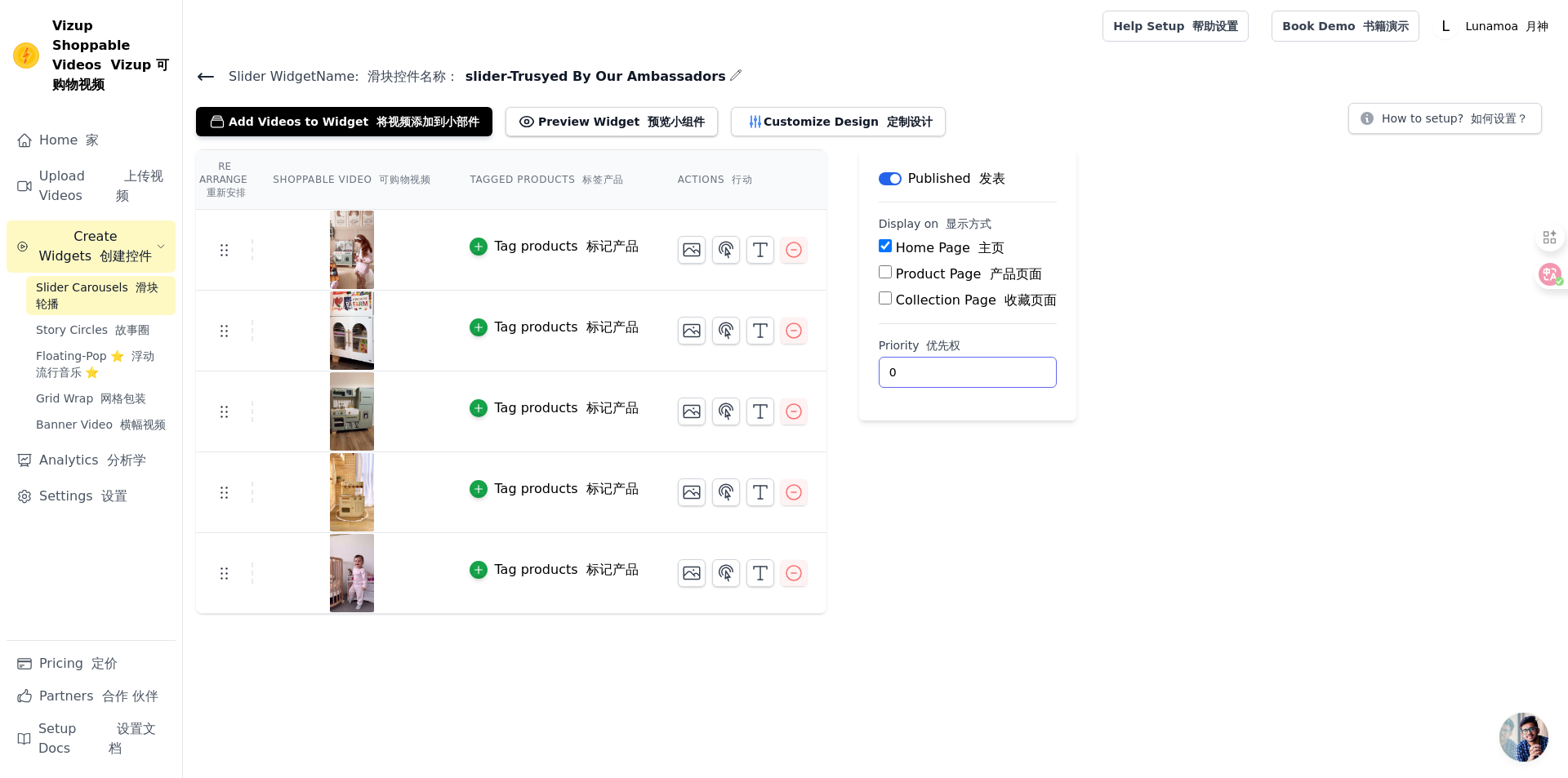
click at [895, 380] on input "0" at bounding box center [967, 372] width 178 height 31
click at [609, 245] on font "标记产品" at bounding box center [612, 246] width 53 height 16
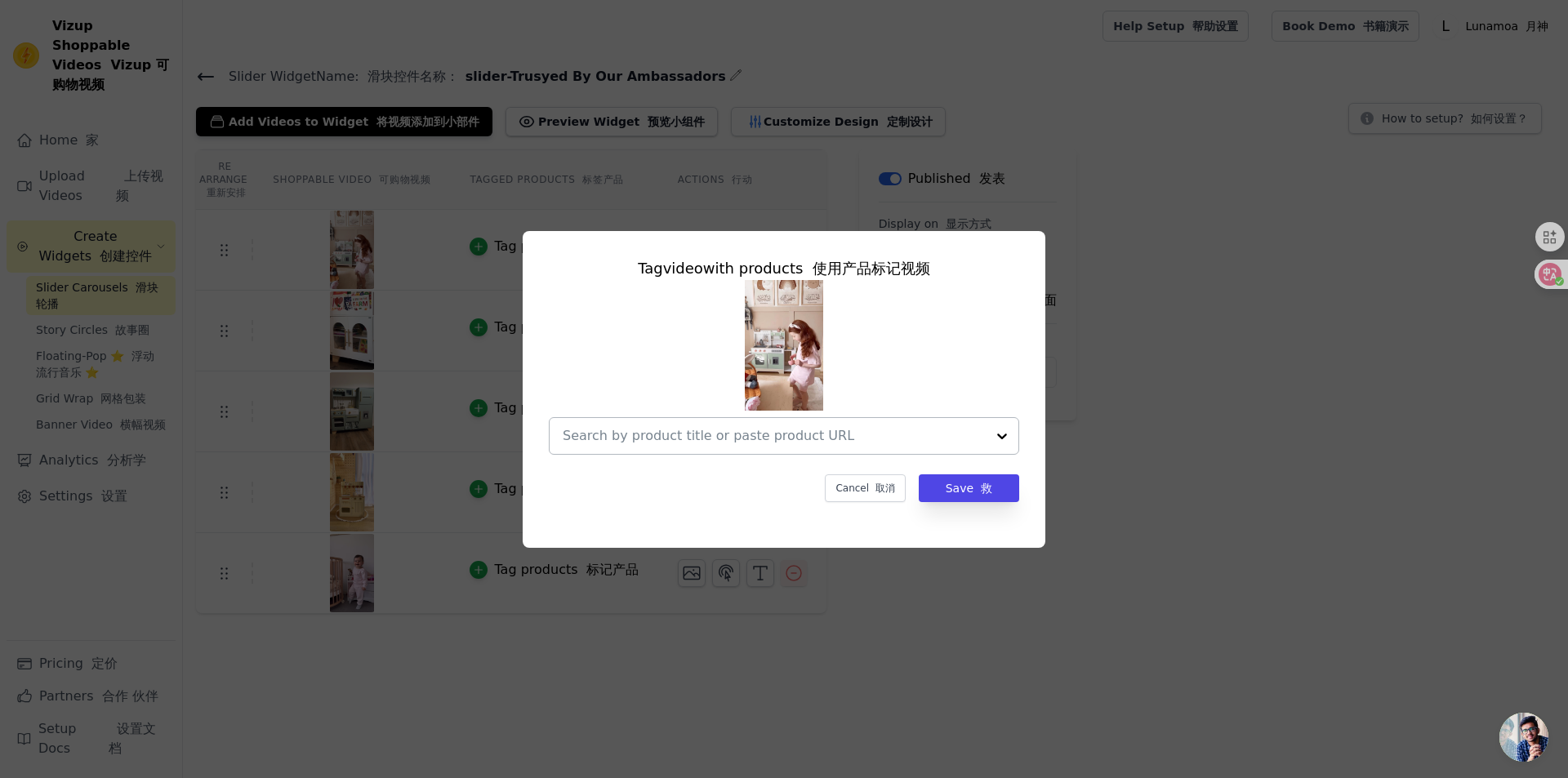
click at [863, 439] on input "text" at bounding box center [774, 435] width 423 height 20
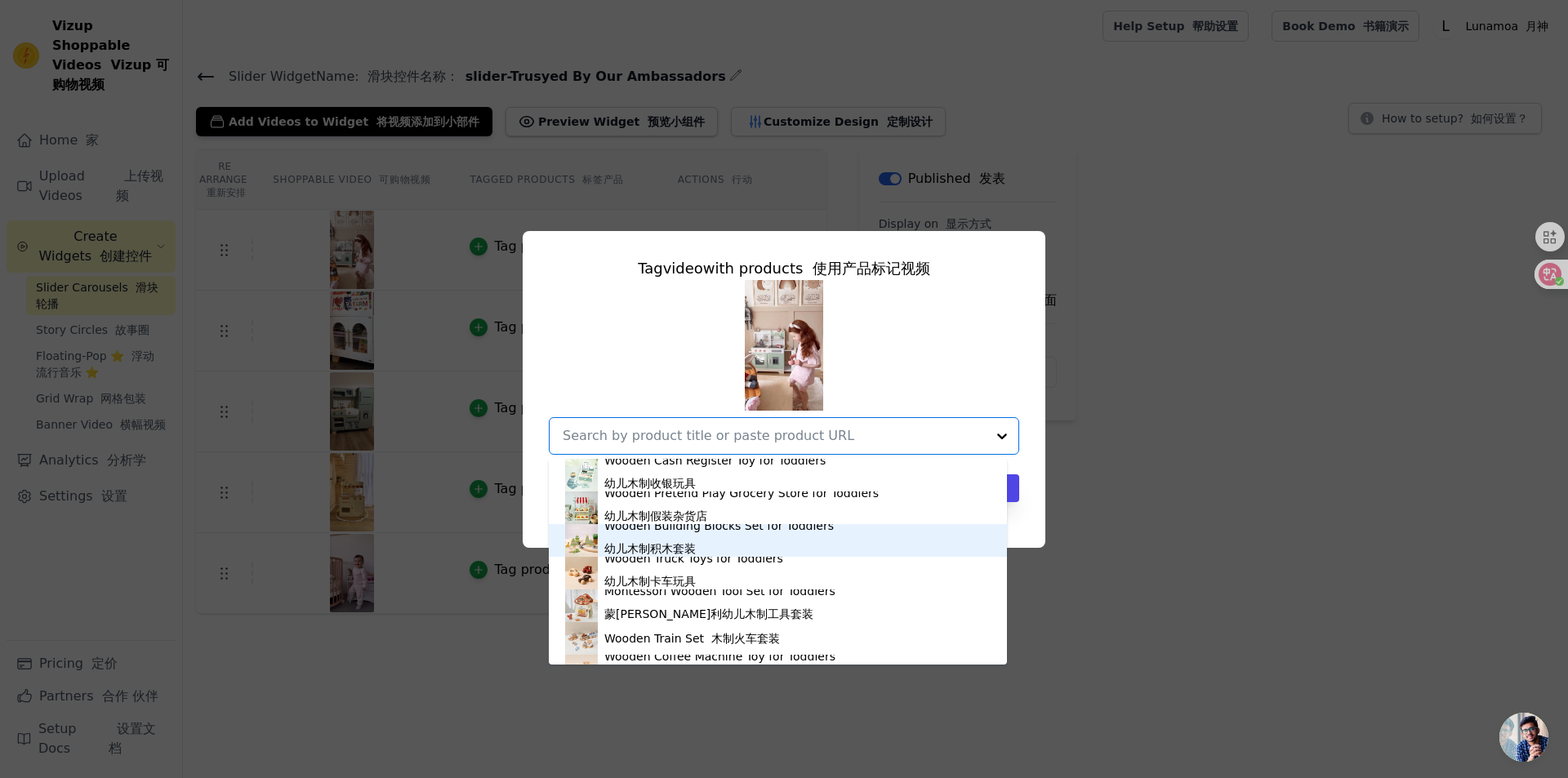
click at [1238, 594] on div "Tag video with products 使用产品标记视频 Wooden Cash Register Toy for Toddlers 幼儿木制收银玩具…" at bounding box center [784, 389] width 1568 height 778
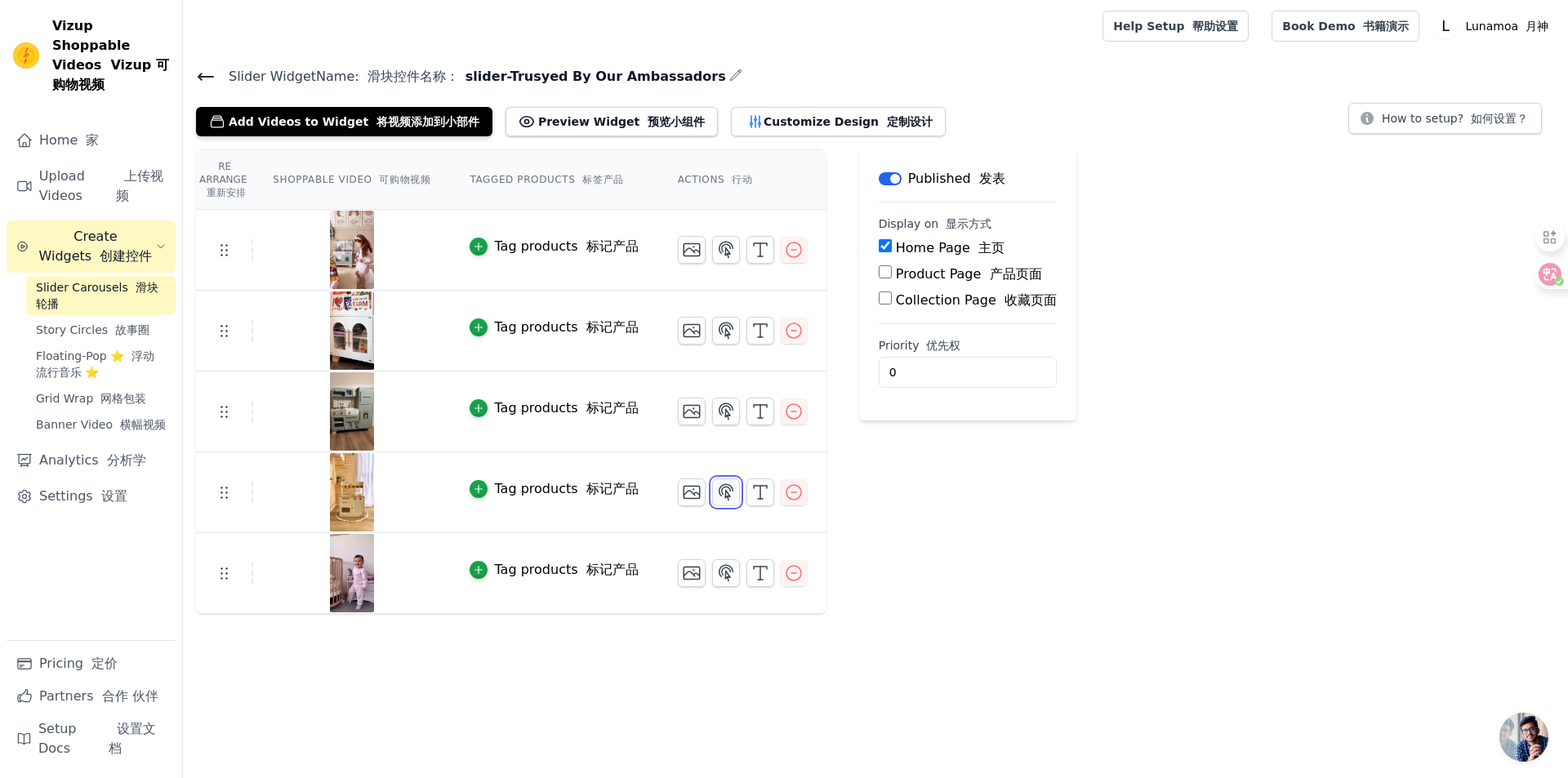
click at [716, 499] on icon "button" at bounding box center [726, 492] width 20 height 20
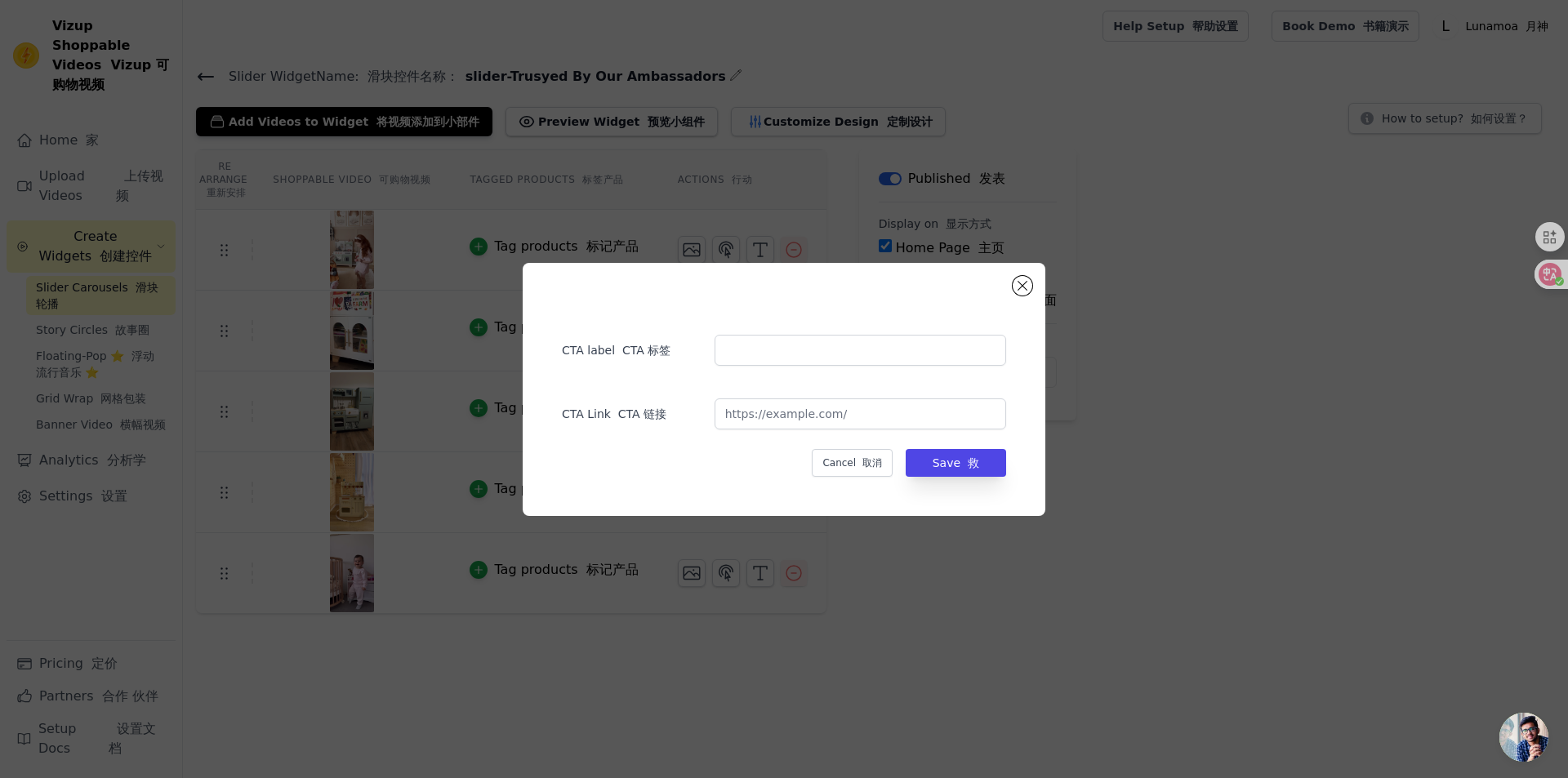
click at [999, 550] on div "CTA label CTA 标签 CTA Link CTA 链接 Cancel 取消 Save 救" at bounding box center [784, 389] width 1568 height 778
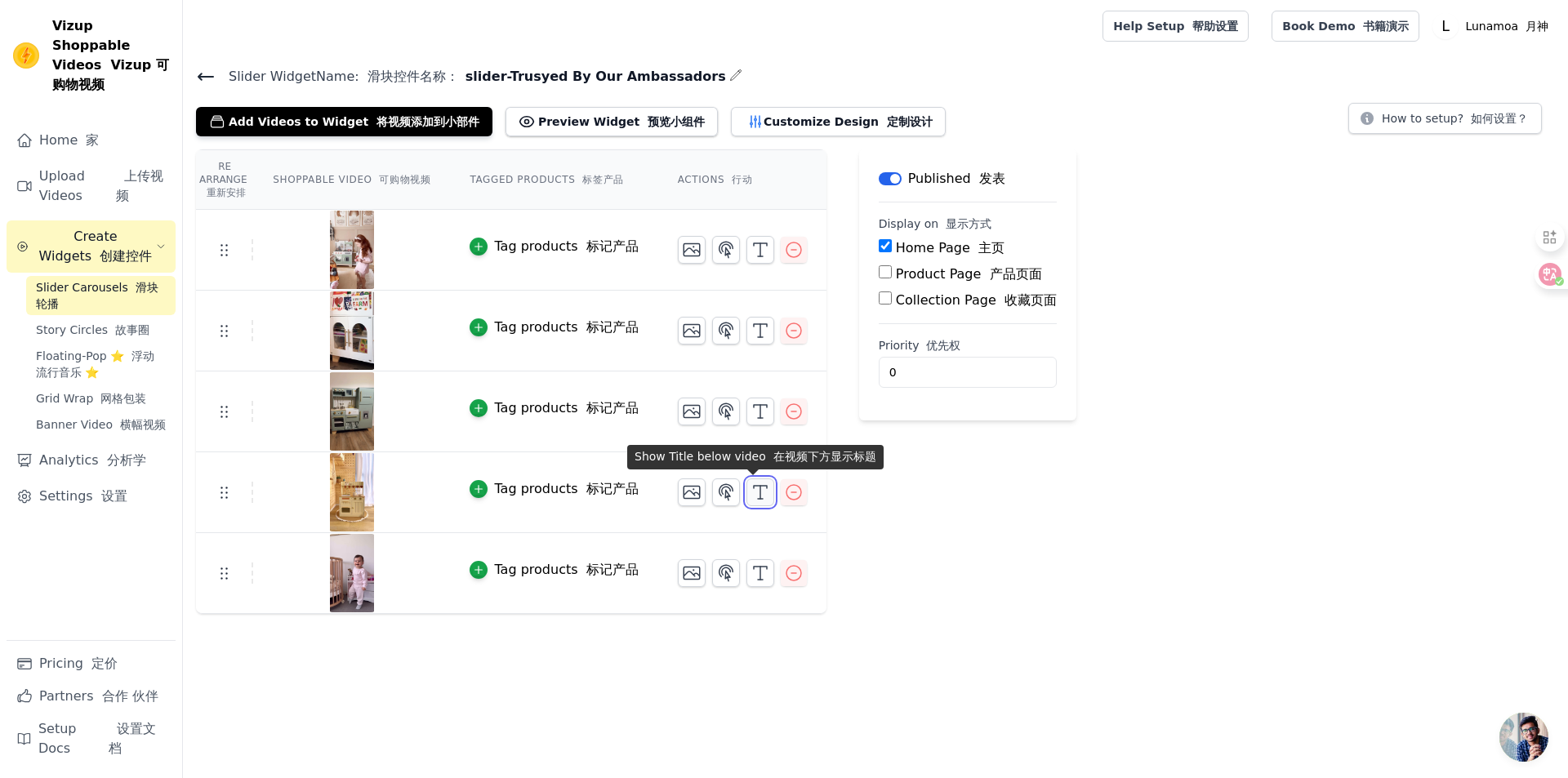
click at [750, 490] on icon "button" at bounding box center [759, 492] width 20 height 20
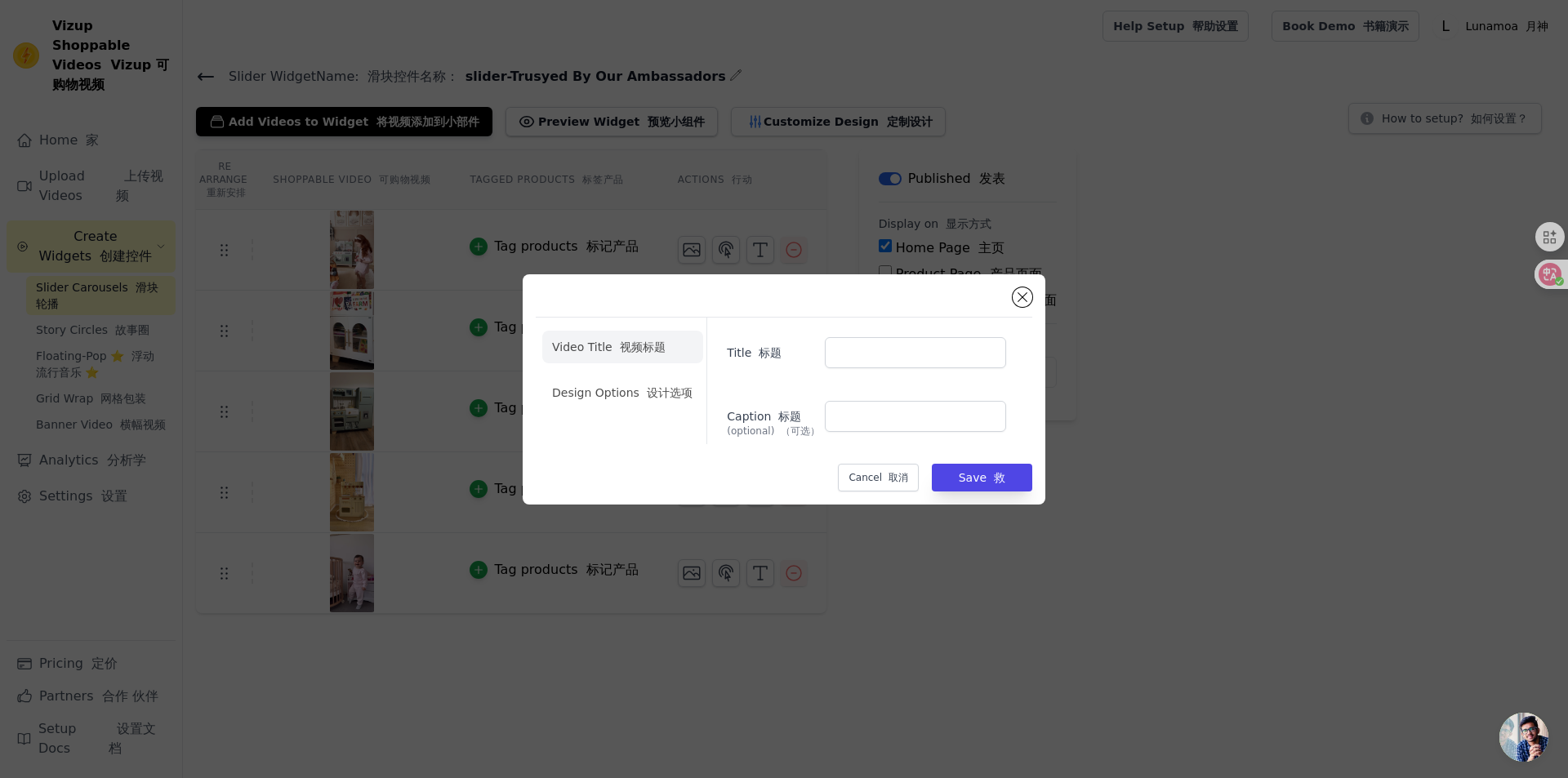
click at [961, 555] on div "Video Title 视频标题 Design Options 设计选项 Title 标题 Caption 标题 (optional) （可选） Cancel…" at bounding box center [784, 389] width 1568 height 778
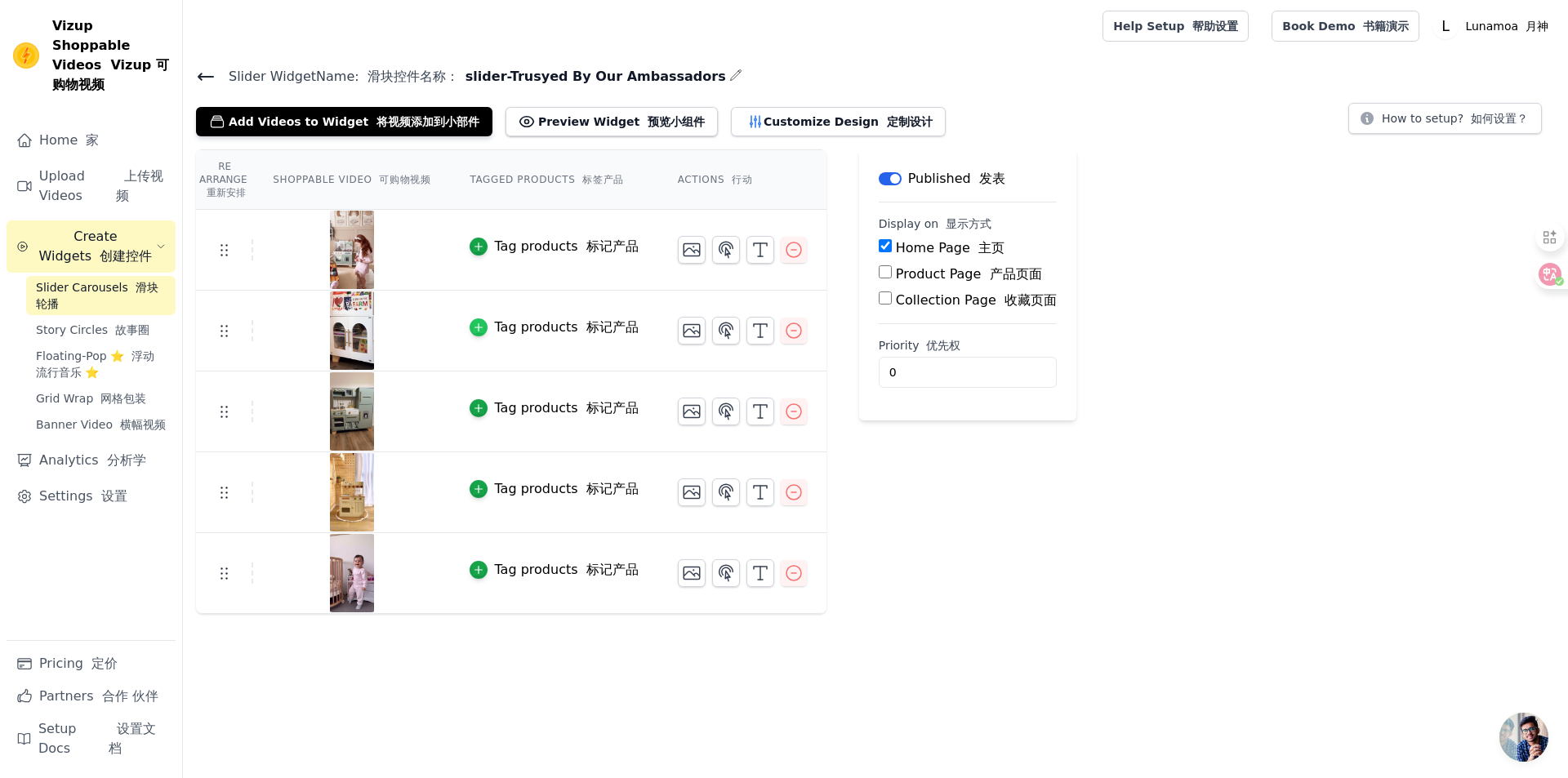
click at [477, 327] on icon "button" at bounding box center [478, 327] width 8 height 8
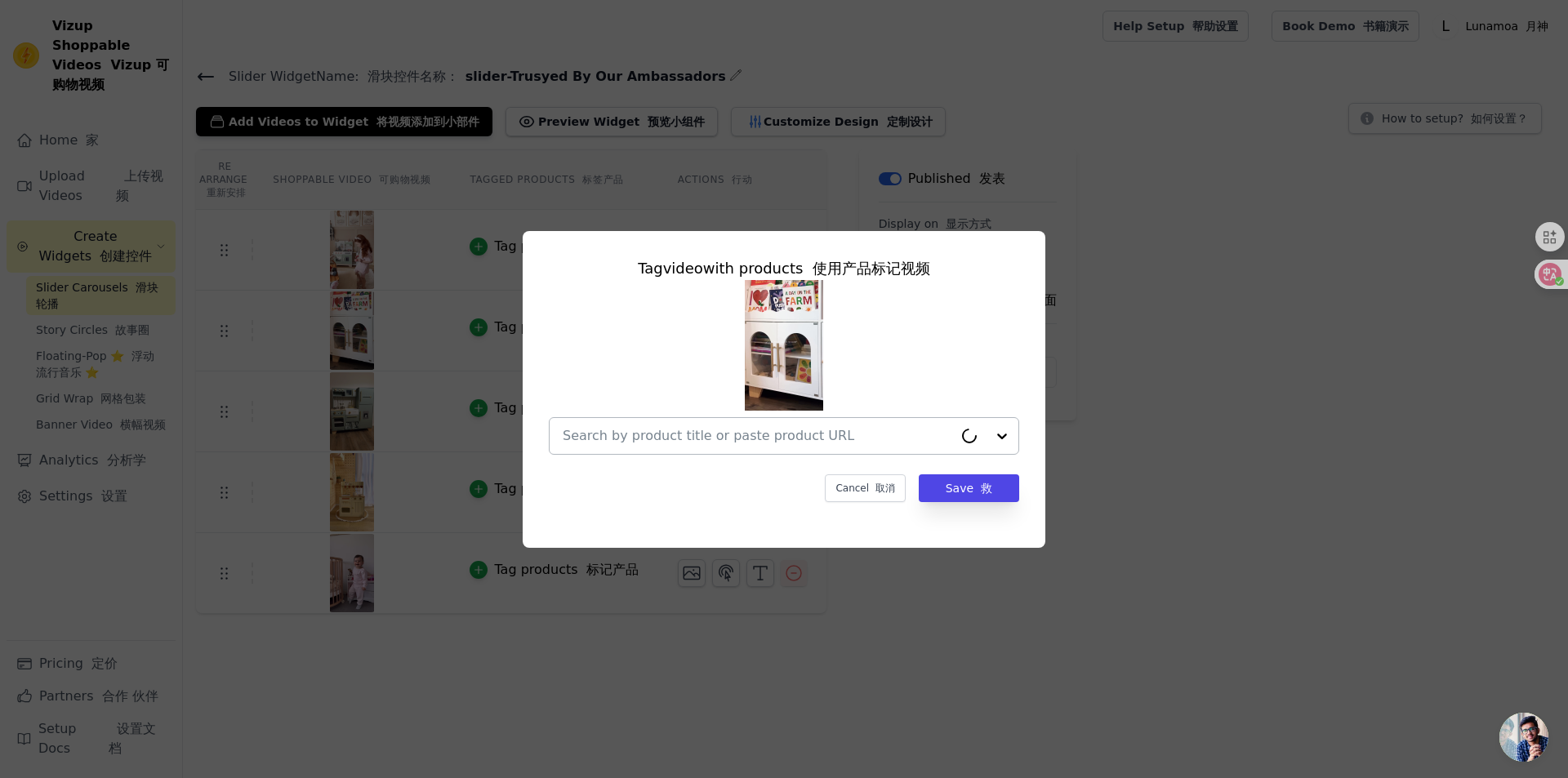
drag, startPoint x: 773, startPoint y: 440, endPoint x: 762, endPoint y: 446, distance: 12.5
click at [773, 440] on input "text" at bounding box center [758, 435] width 390 height 20
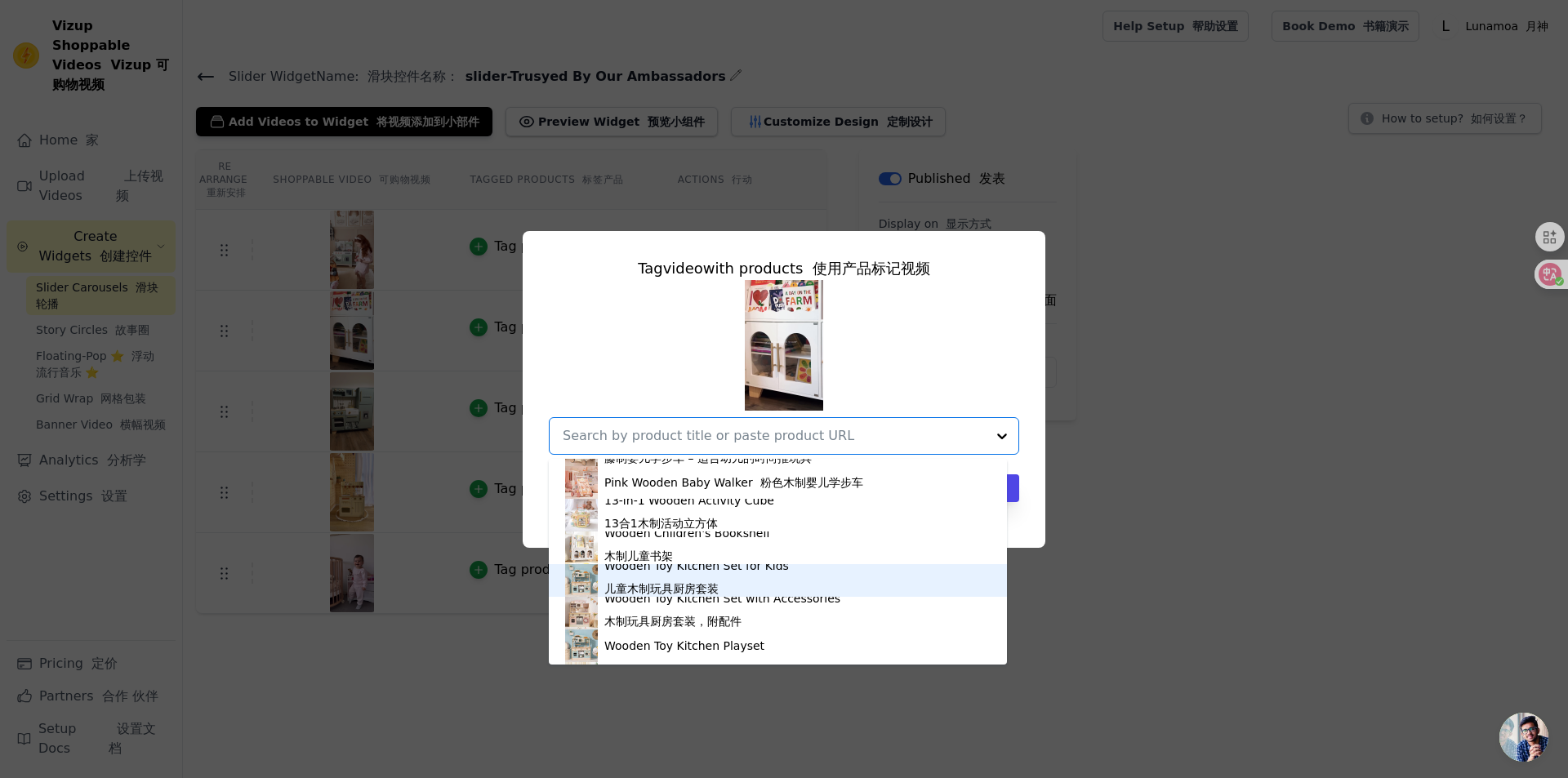
scroll to position [816, 0]
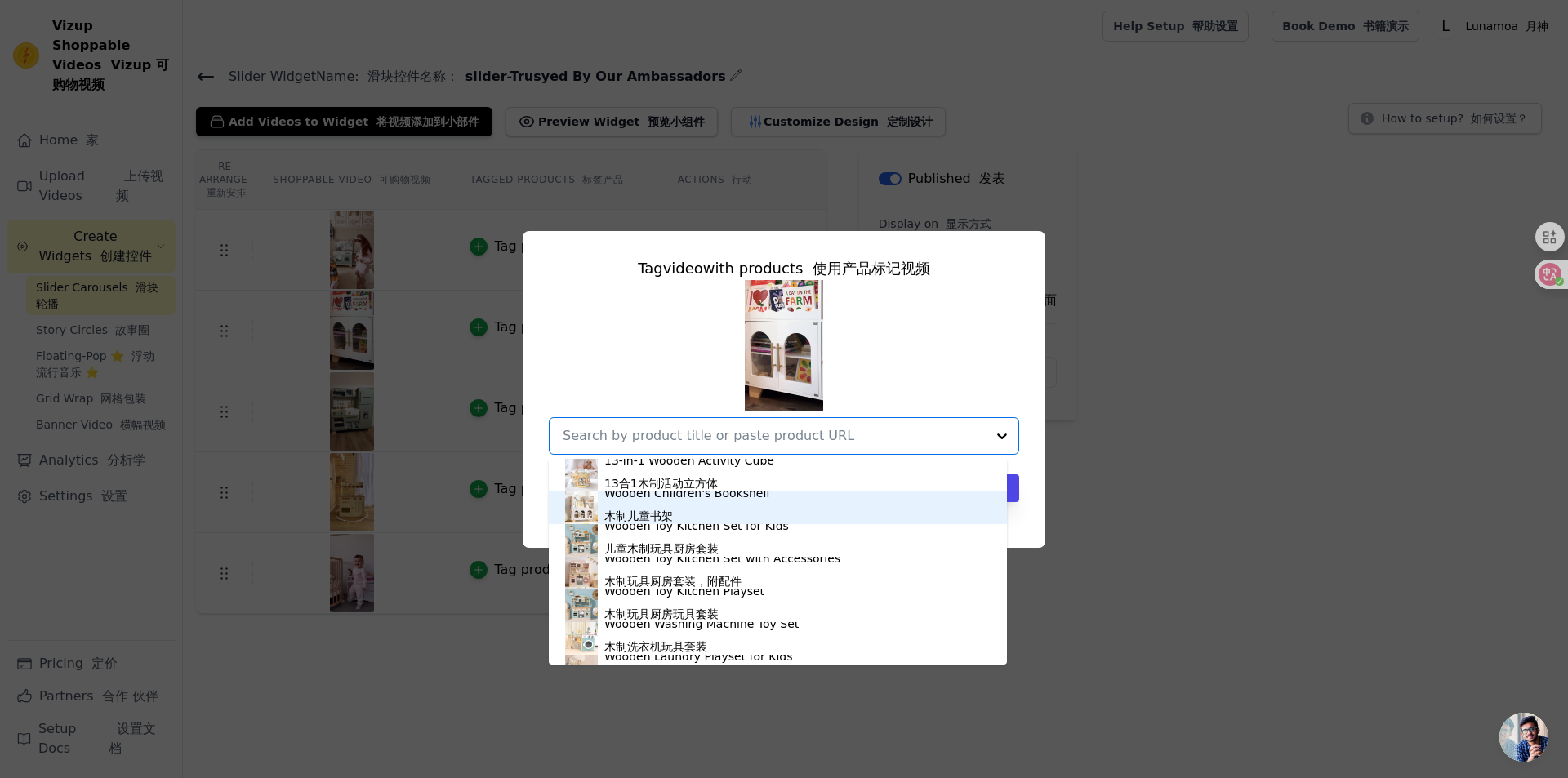
click at [632, 510] on font "木制儿童书架" at bounding box center [639, 515] width 69 height 13
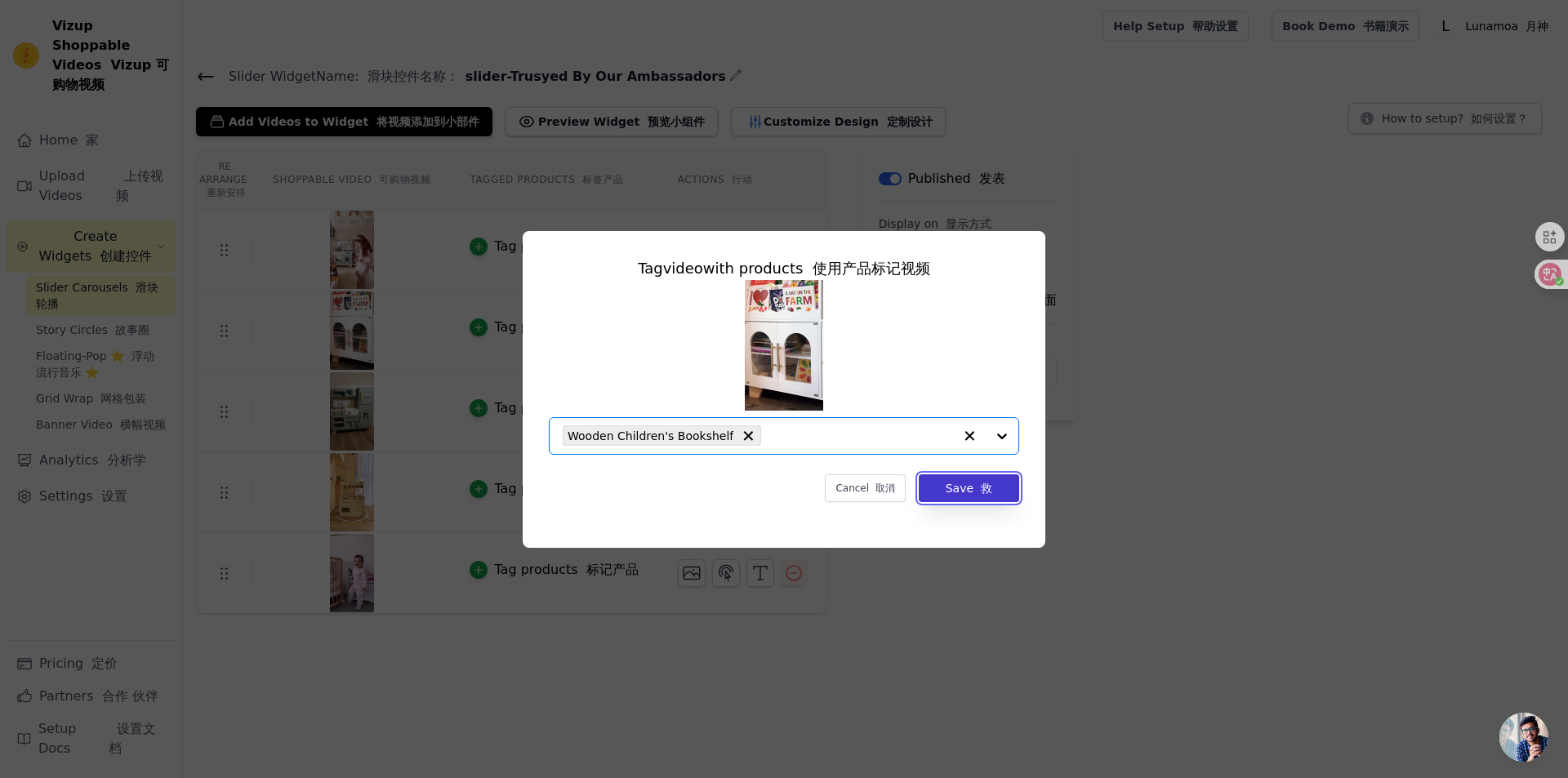
click at [981, 477] on button "Save 救" at bounding box center [969, 488] width 100 height 28
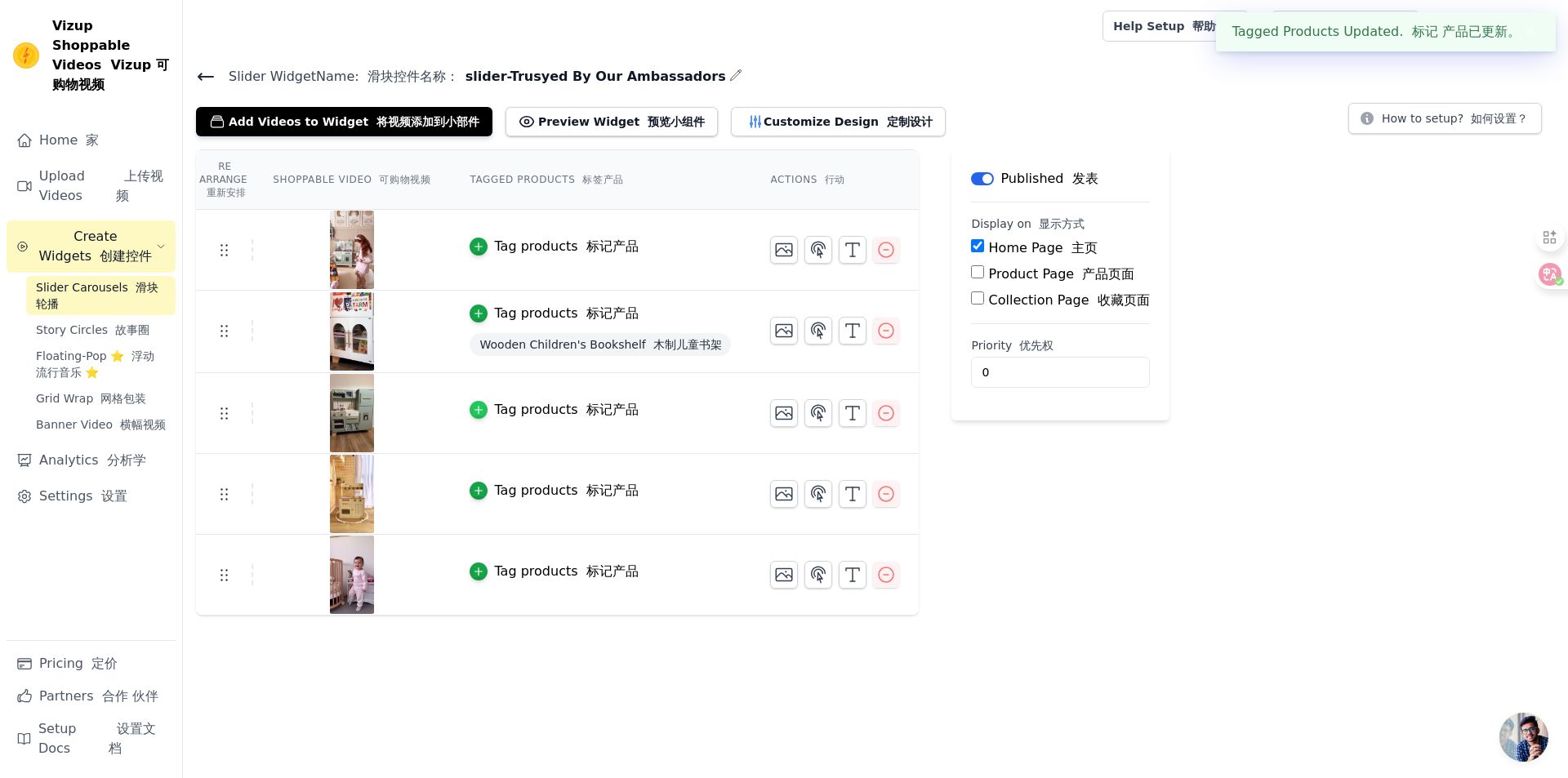
click at [478, 409] on icon "button" at bounding box center [478, 409] width 11 height 11
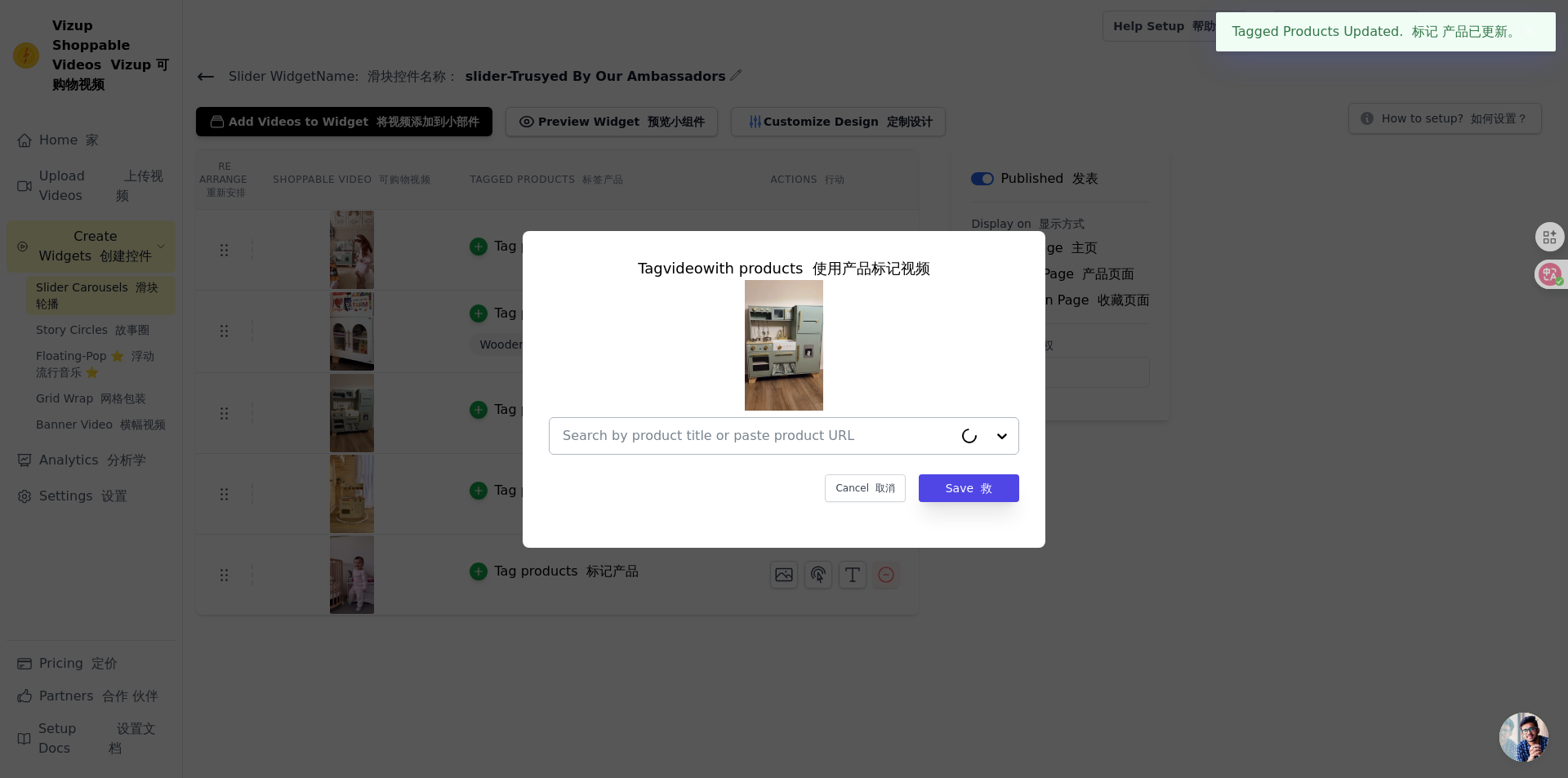
click at [730, 437] on input "text" at bounding box center [758, 435] width 390 height 20
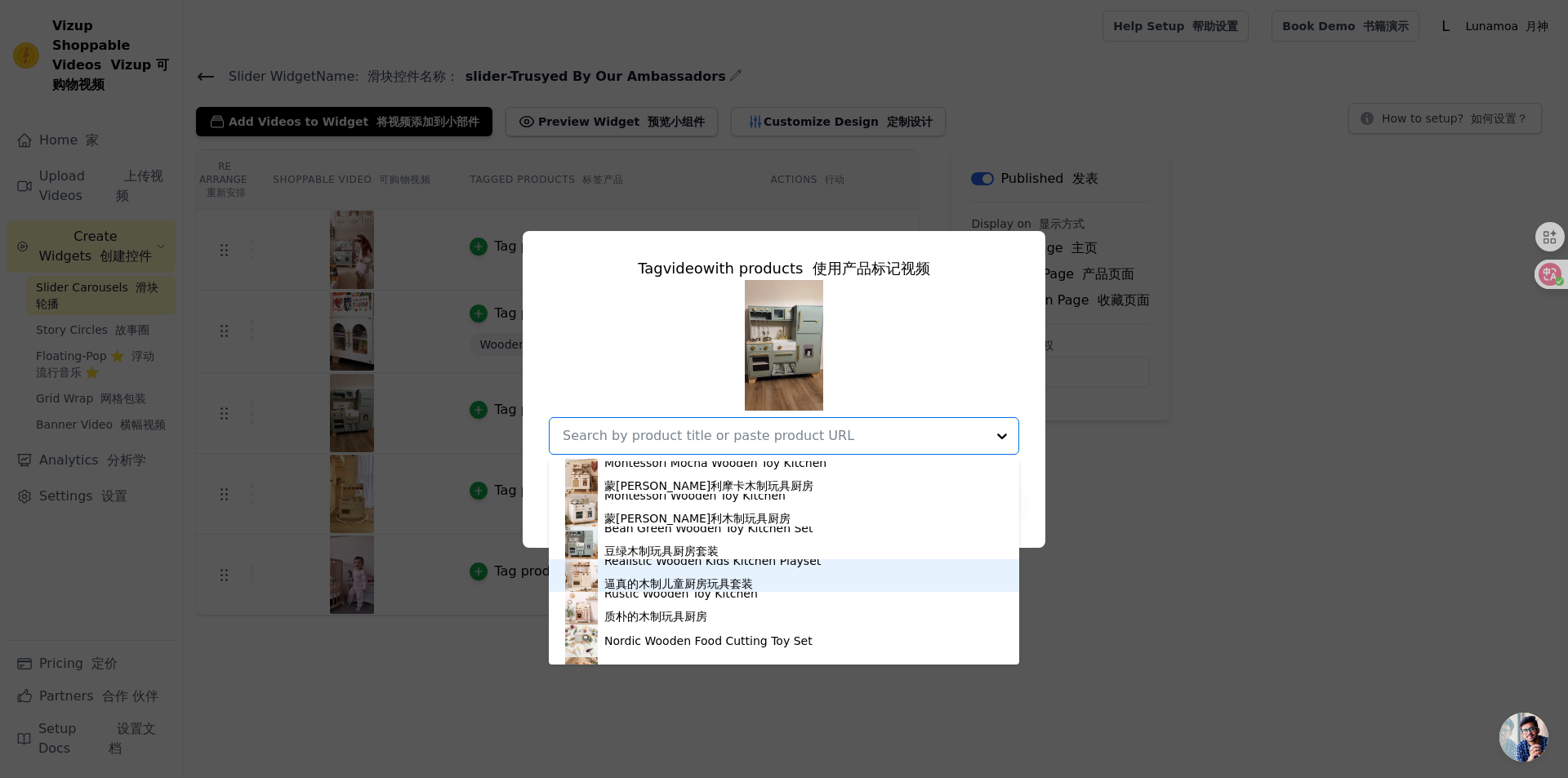
scroll to position [1305, 0]
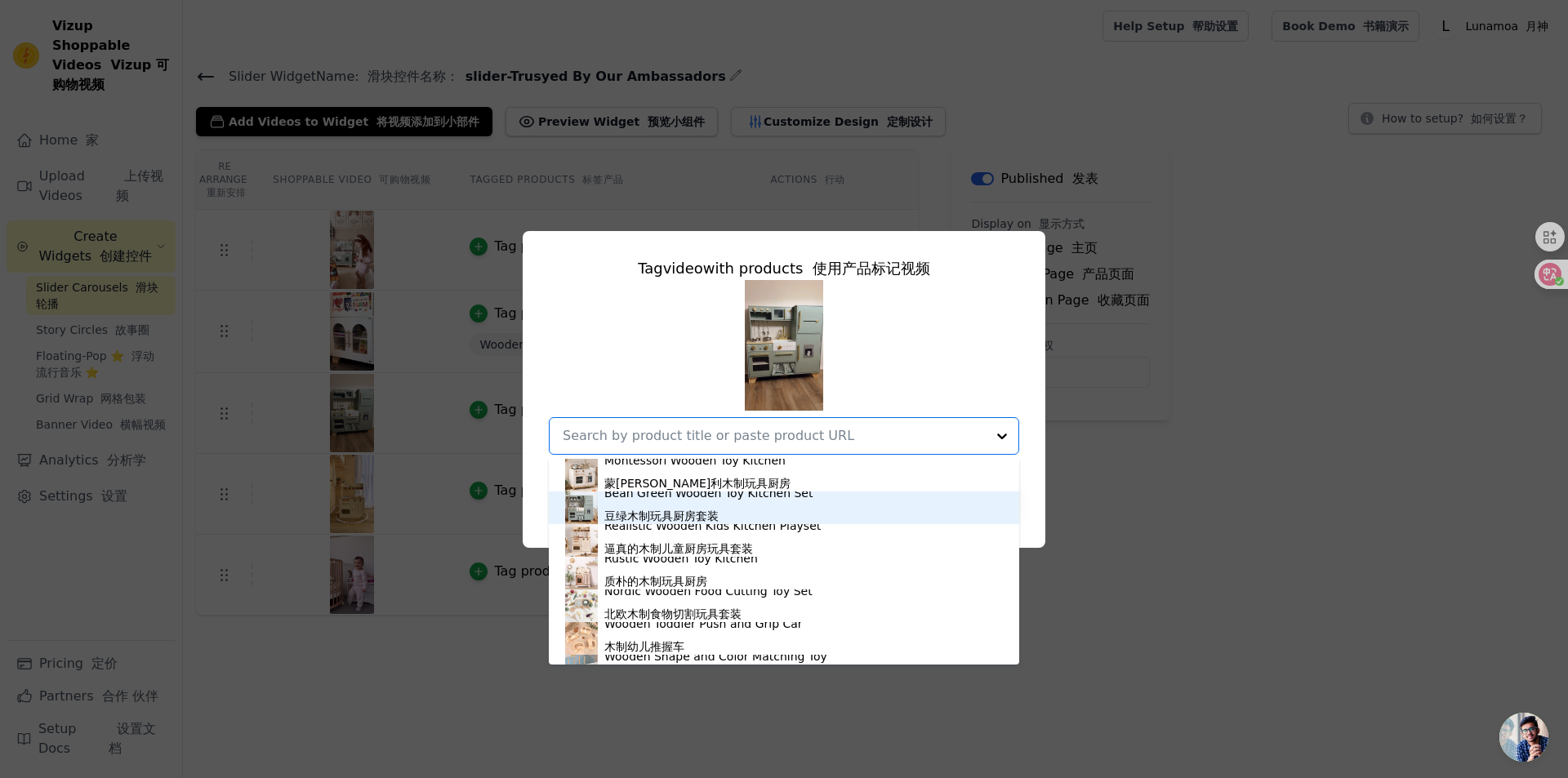
click at [688, 517] on font "豆绿木制玩具厨房套装" at bounding box center [661, 515] width 115 height 13
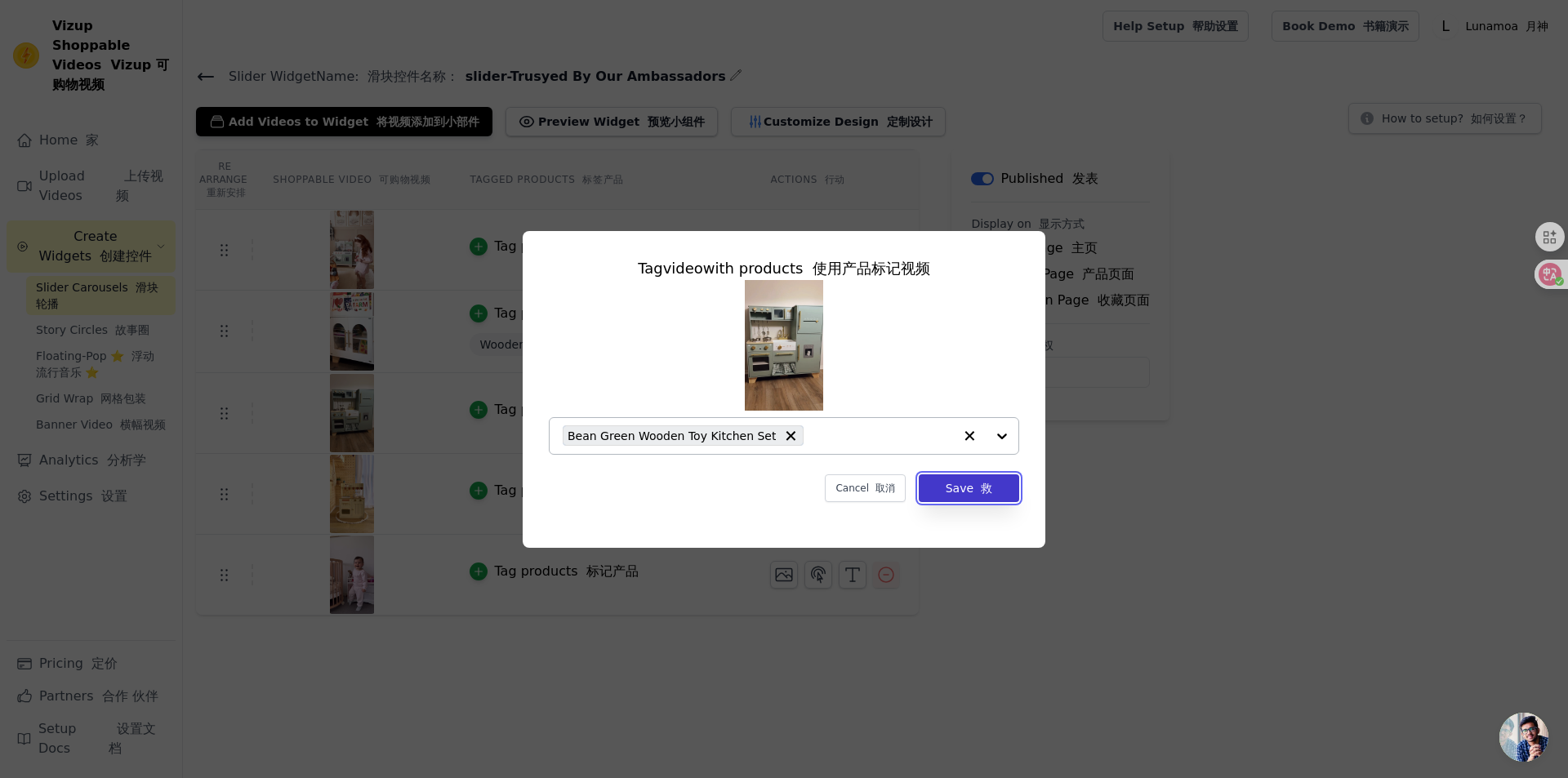
click at [980, 490] on font "button" at bounding box center [977, 488] width 8 height 13
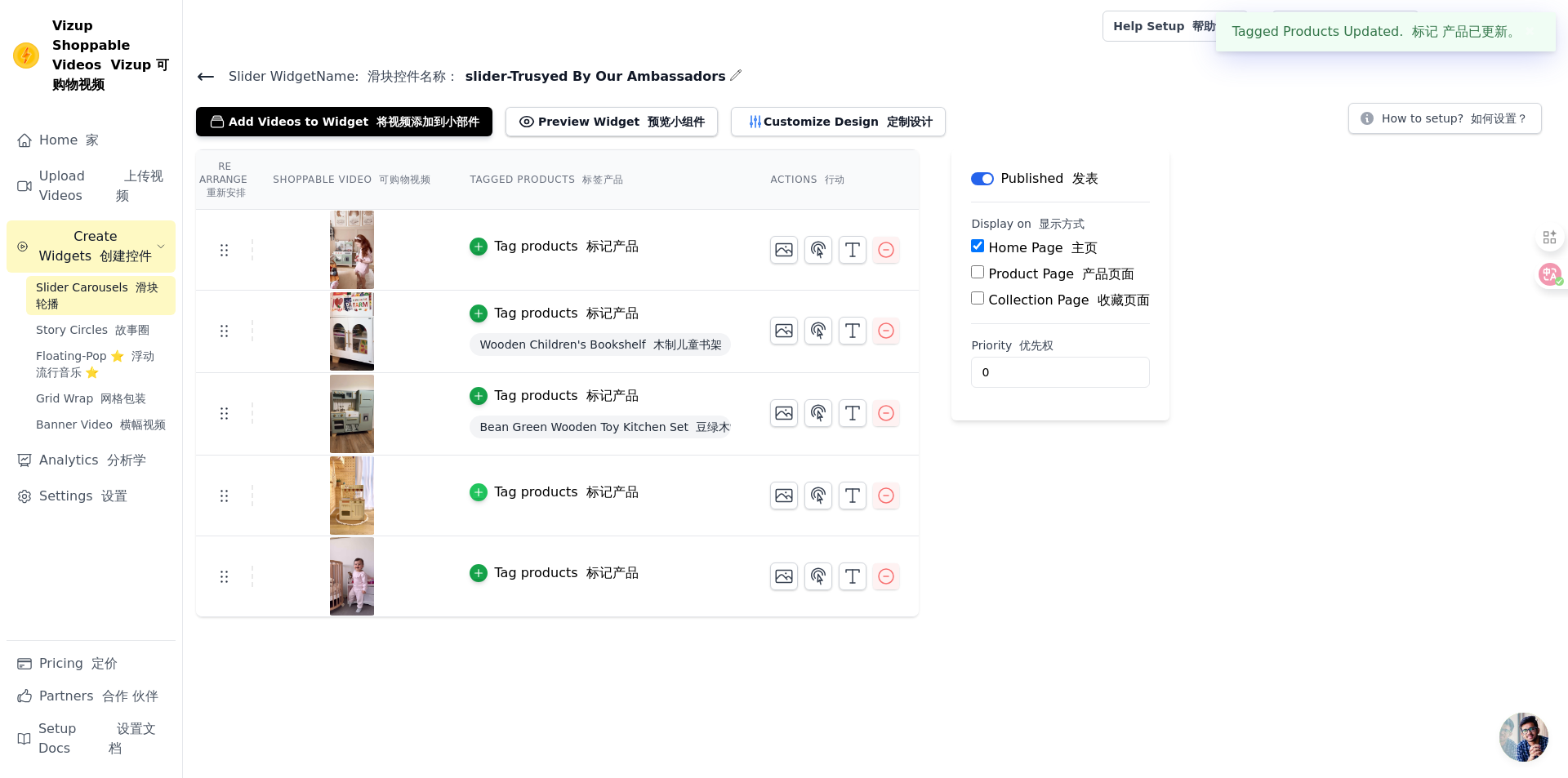
click at [480, 486] on icon "button" at bounding box center [478, 491] width 11 height 11
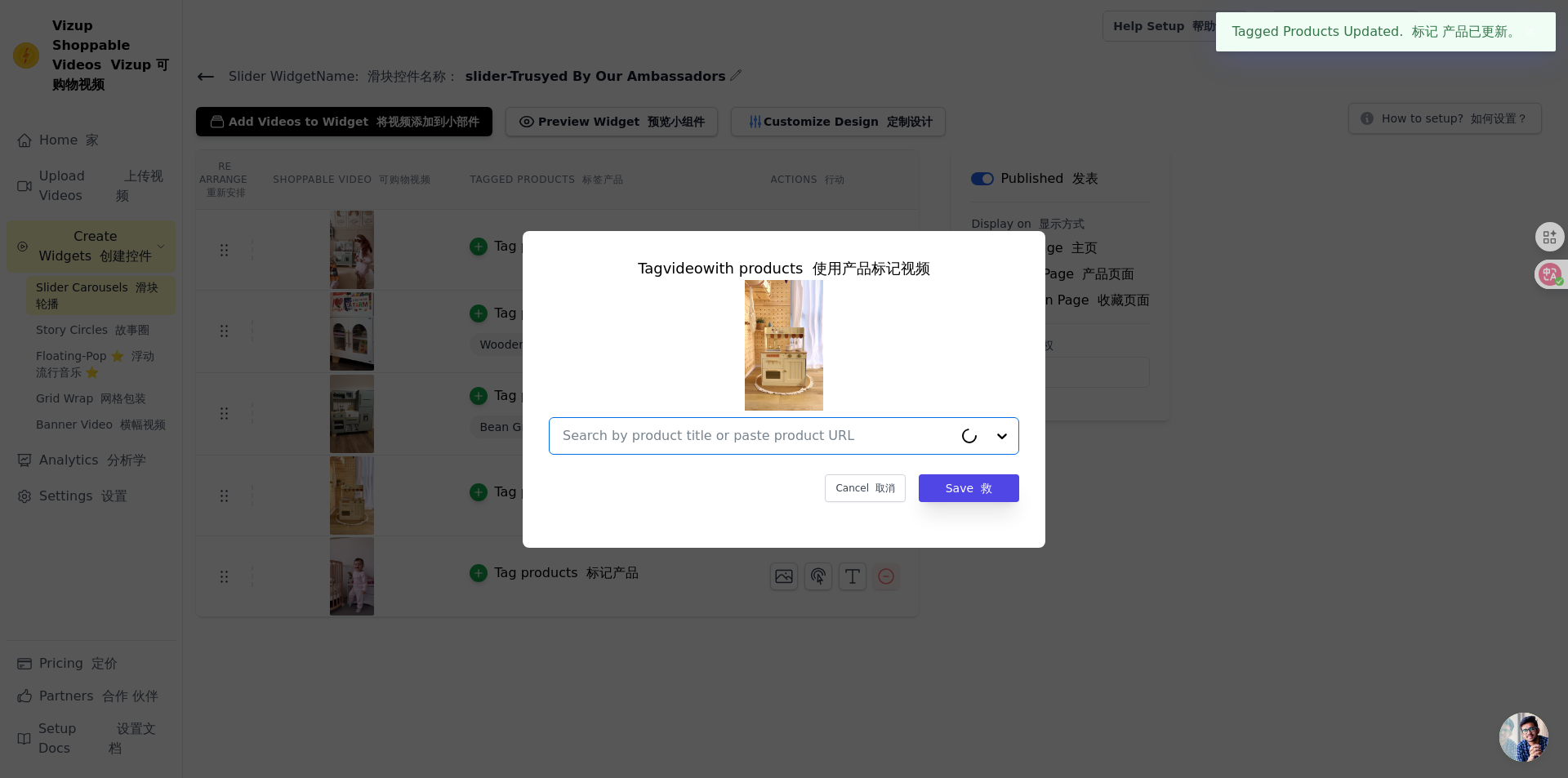
click at [686, 439] on input "text" at bounding box center [758, 435] width 390 height 20
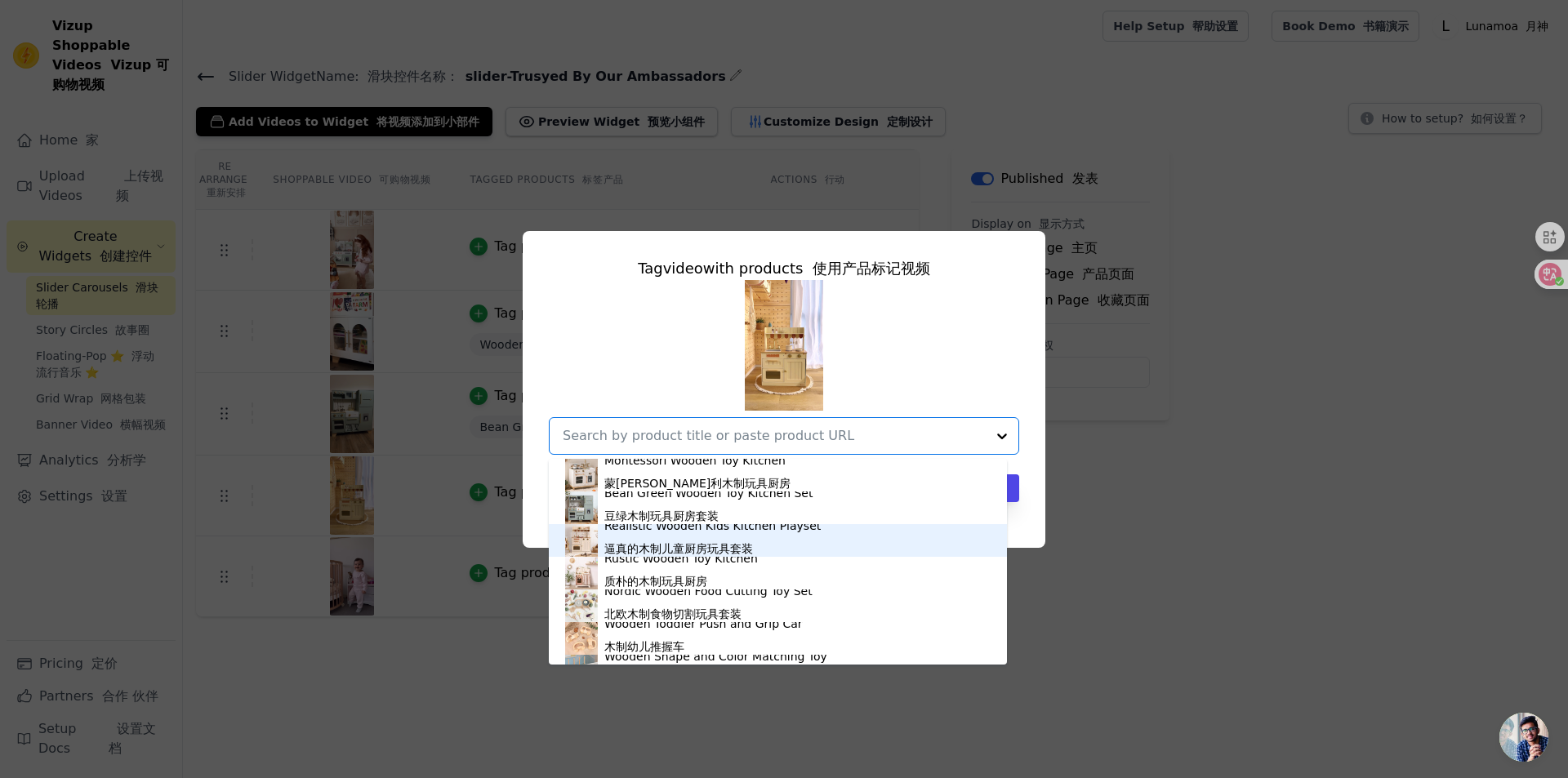
click at [632, 551] on font "逼真的木制儿童厨房玩具套装" at bounding box center [678, 548] width 148 height 13
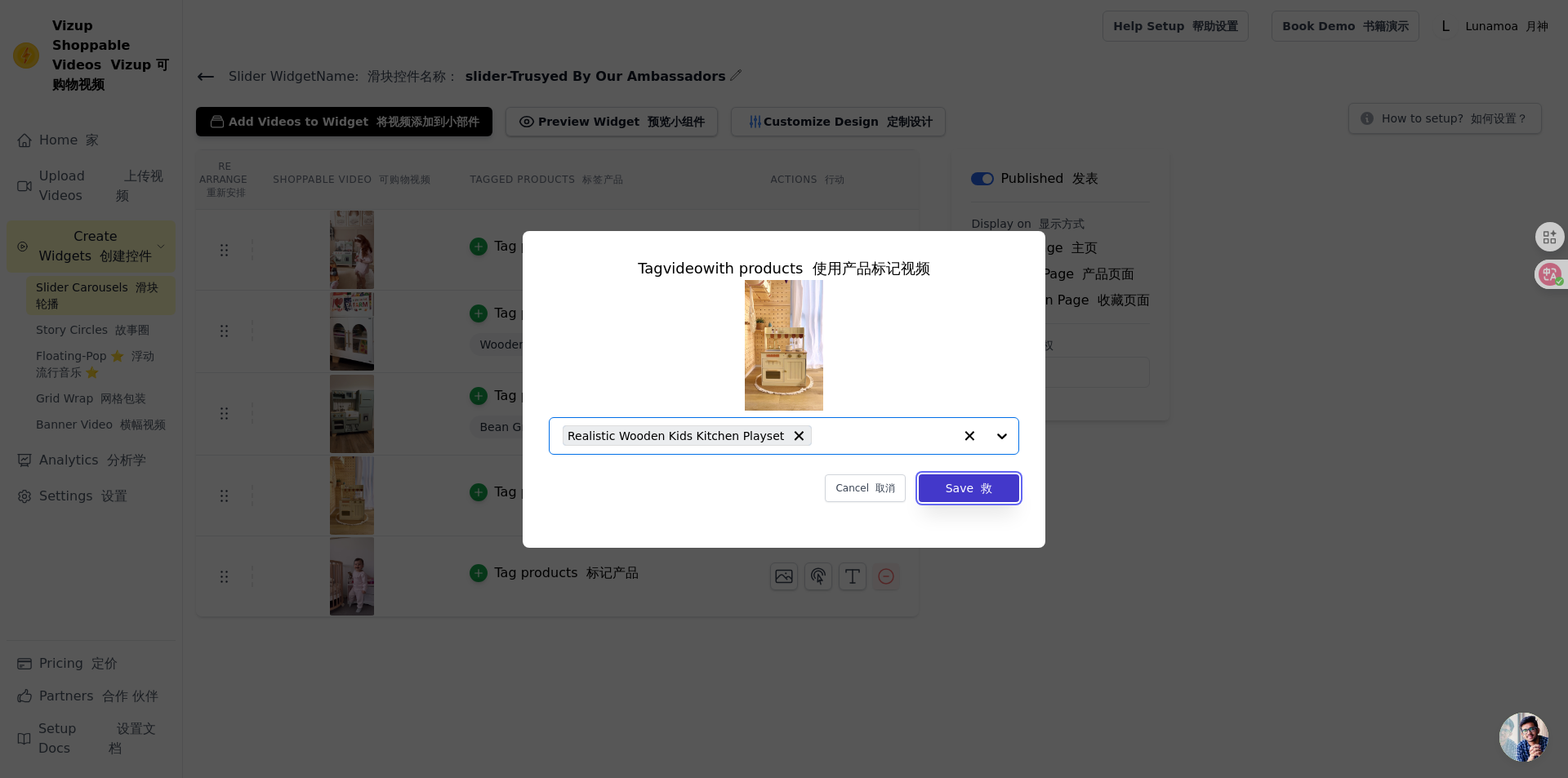
click at [988, 488] on font "救" at bounding box center [986, 488] width 11 height 13
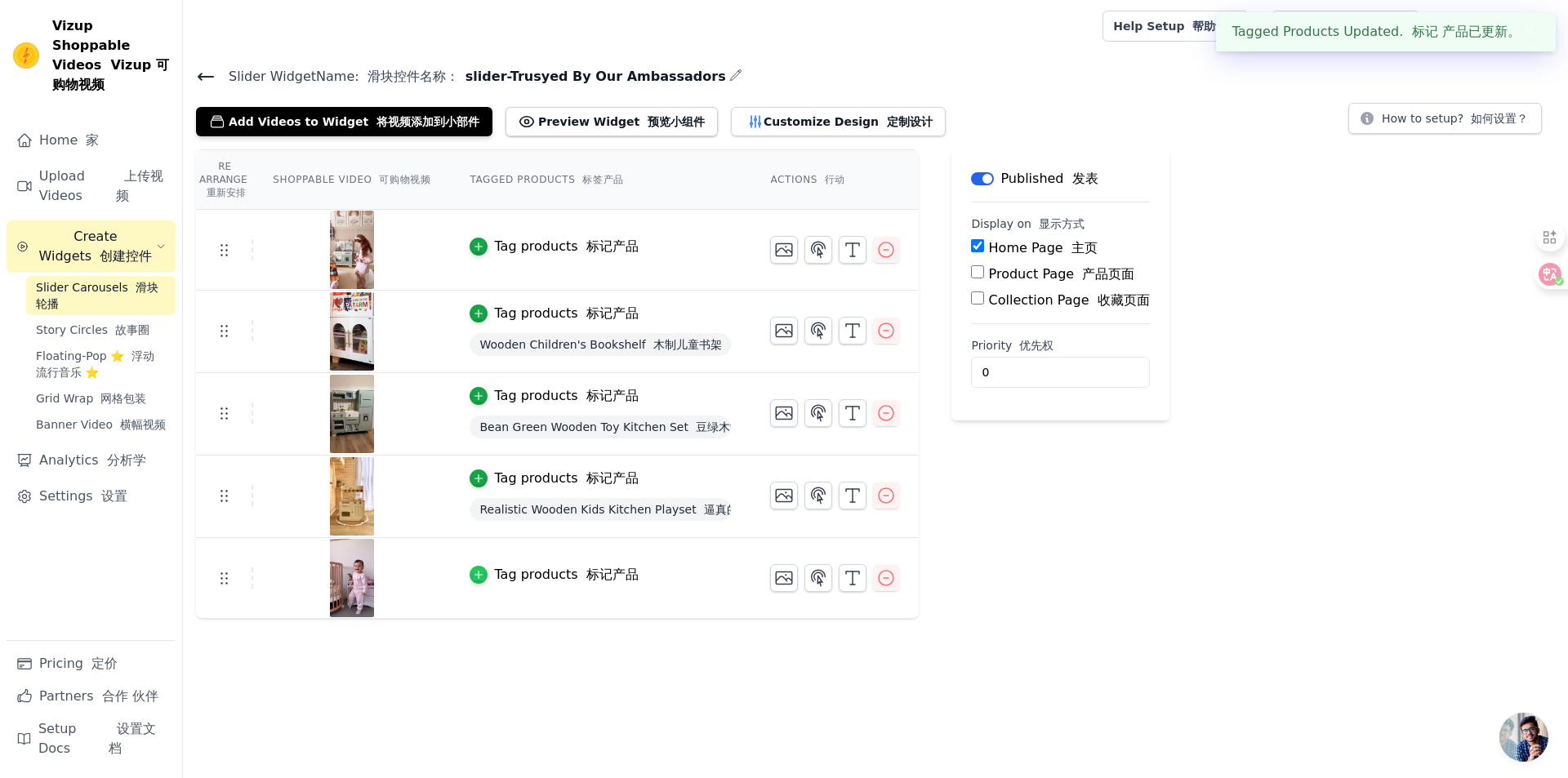
click at [480, 577] on icon "button" at bounding box center [478, 574] width 11 height 11
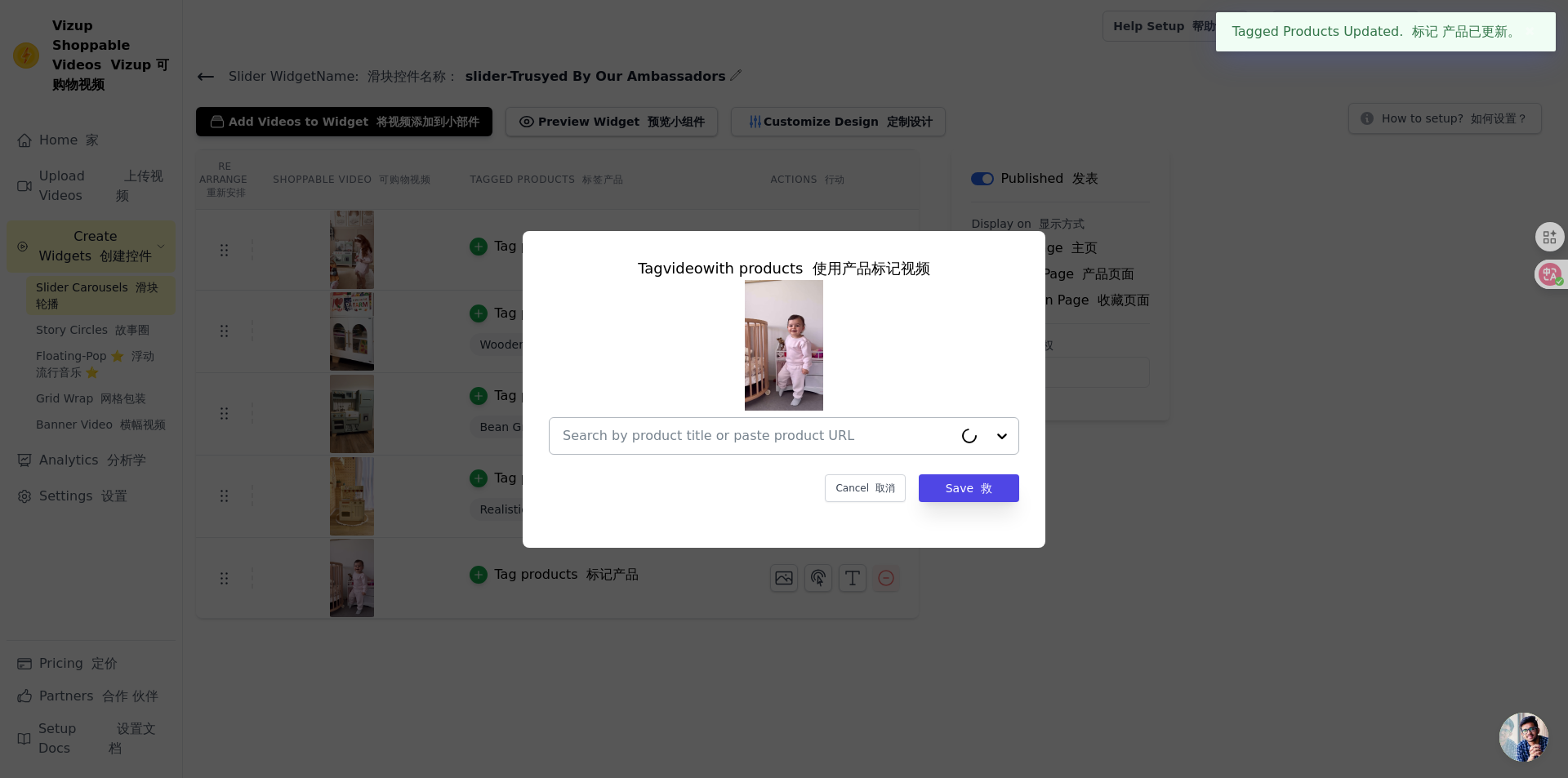
click at [753, 434] on input "text" at bounding box center [758, 435] width 390 height 20
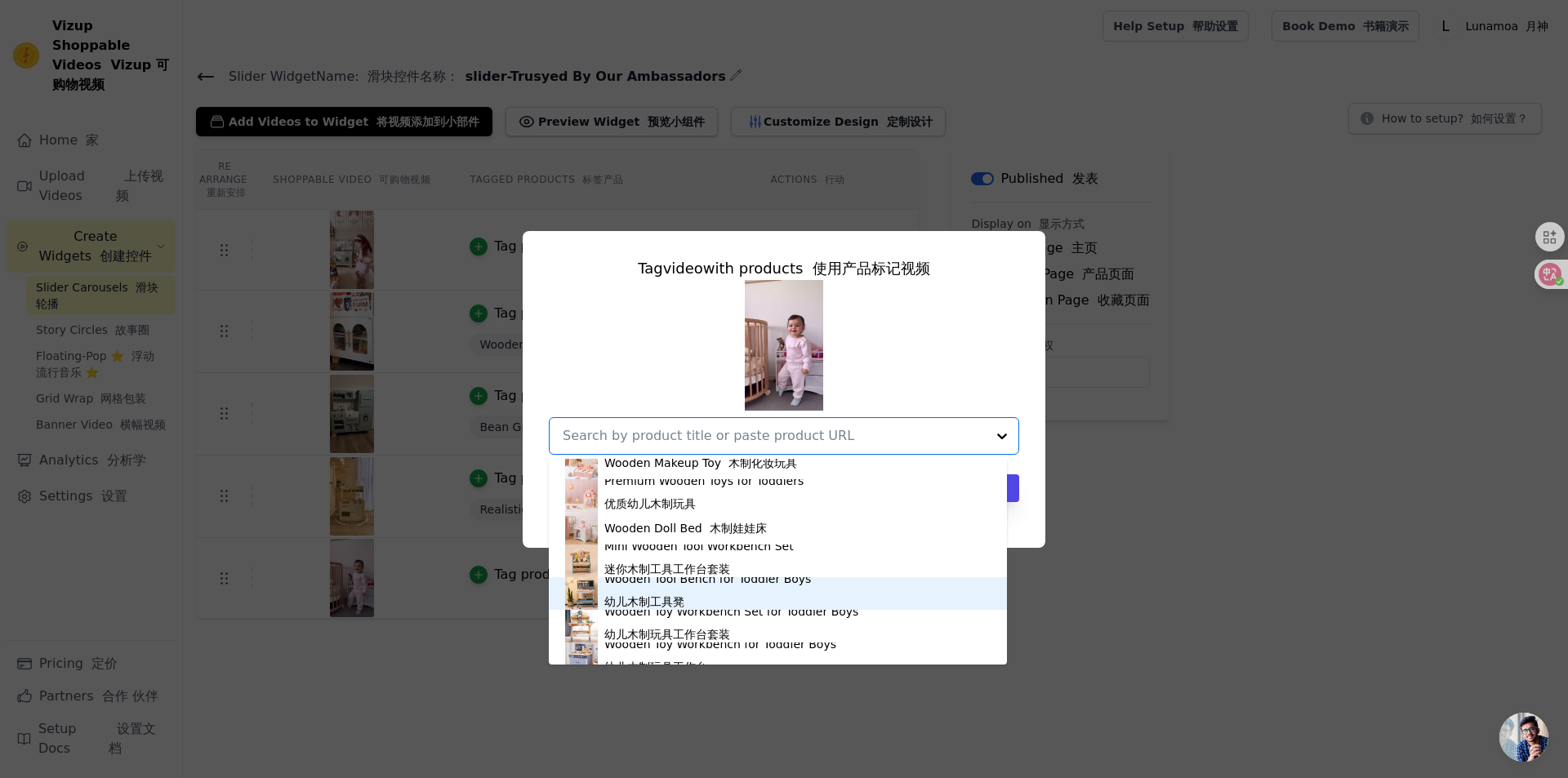
scroll to position [408, 0]
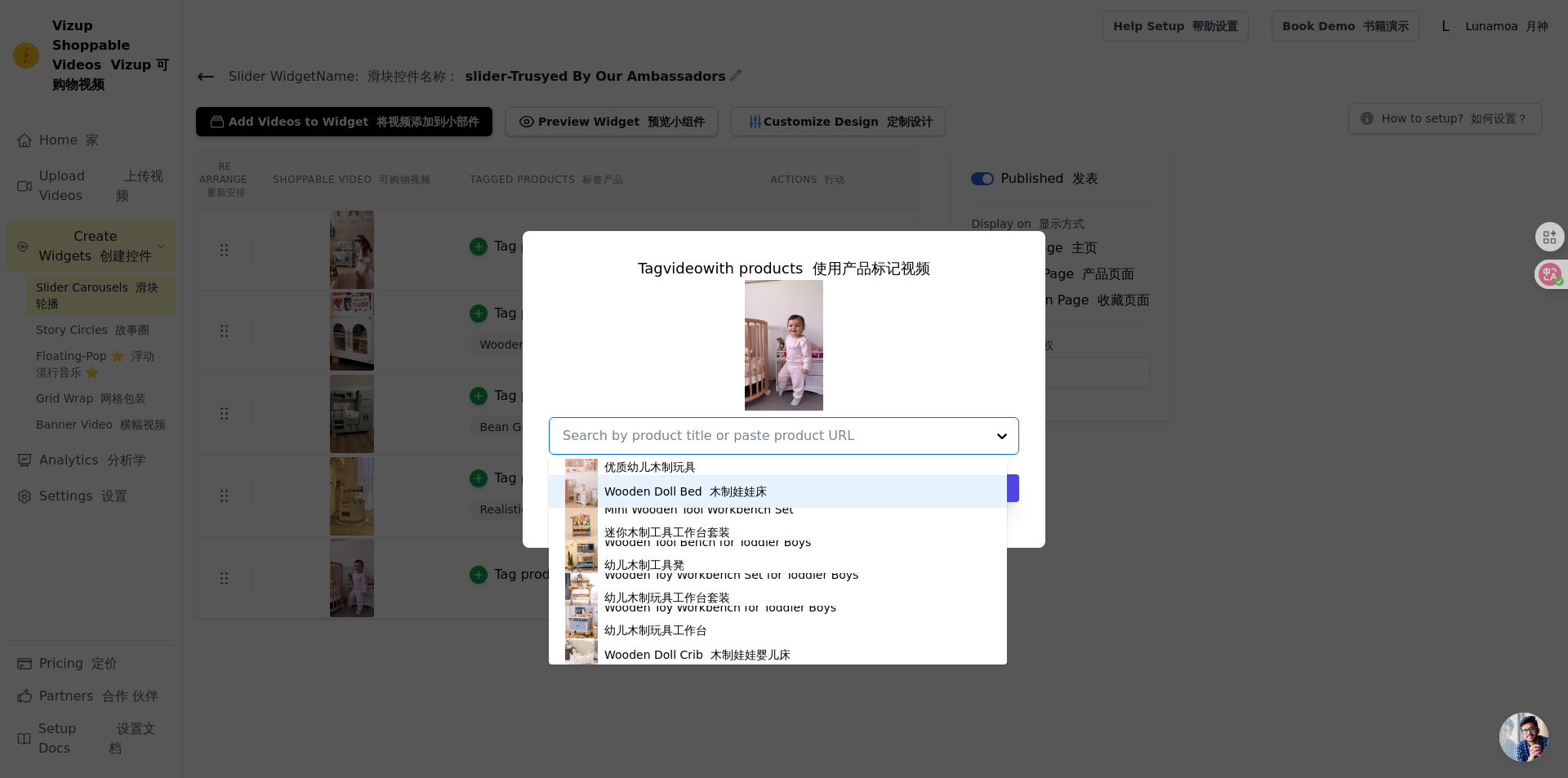
click at [647, 500] on div "Wooden Doll Bed 木制娃娃床" at bounding box center [777, 491] width 425 height 33
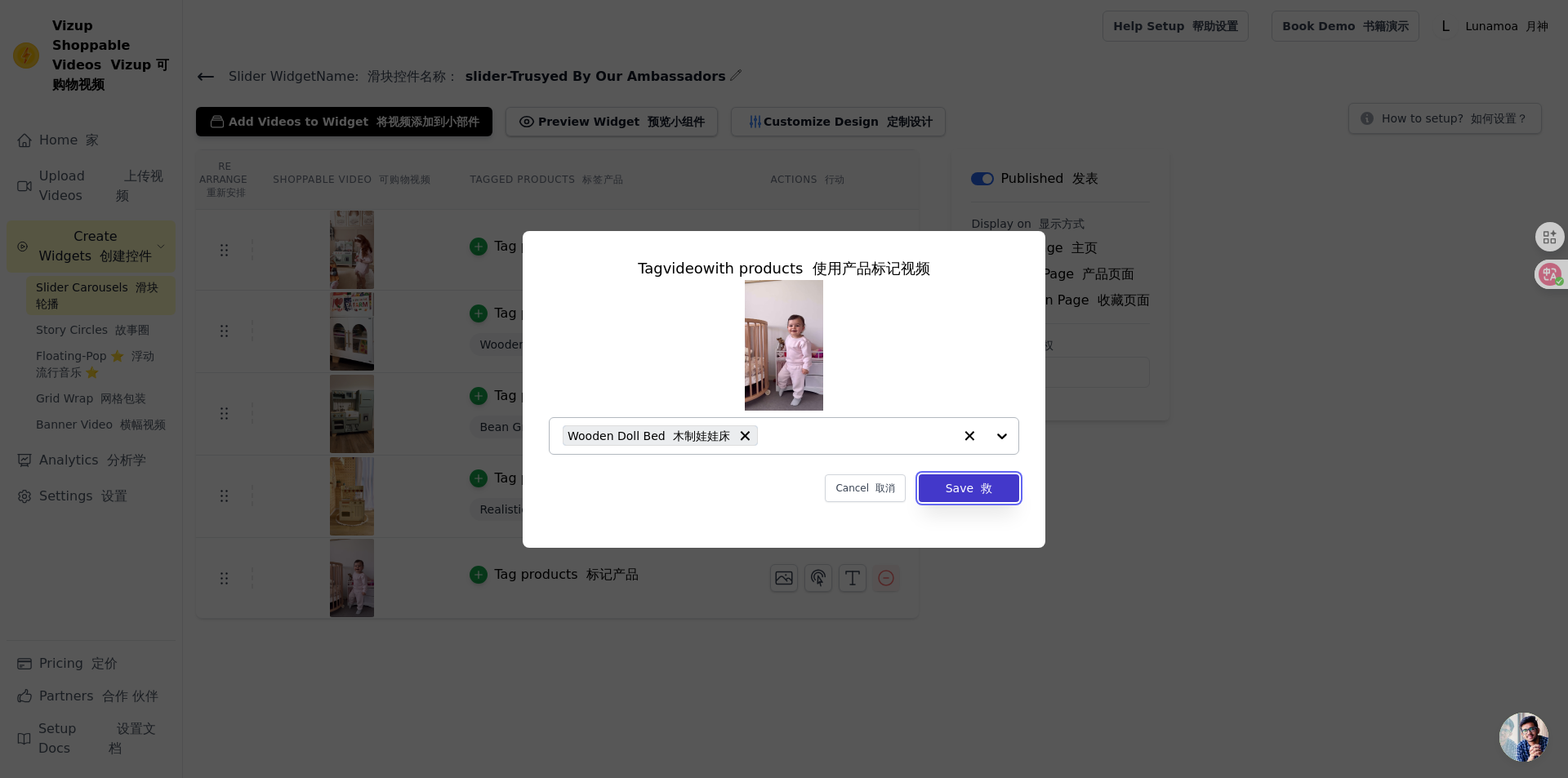
click at [935, 492] on button "Save 救" at bounding box center [969, 488] width 100 height 28
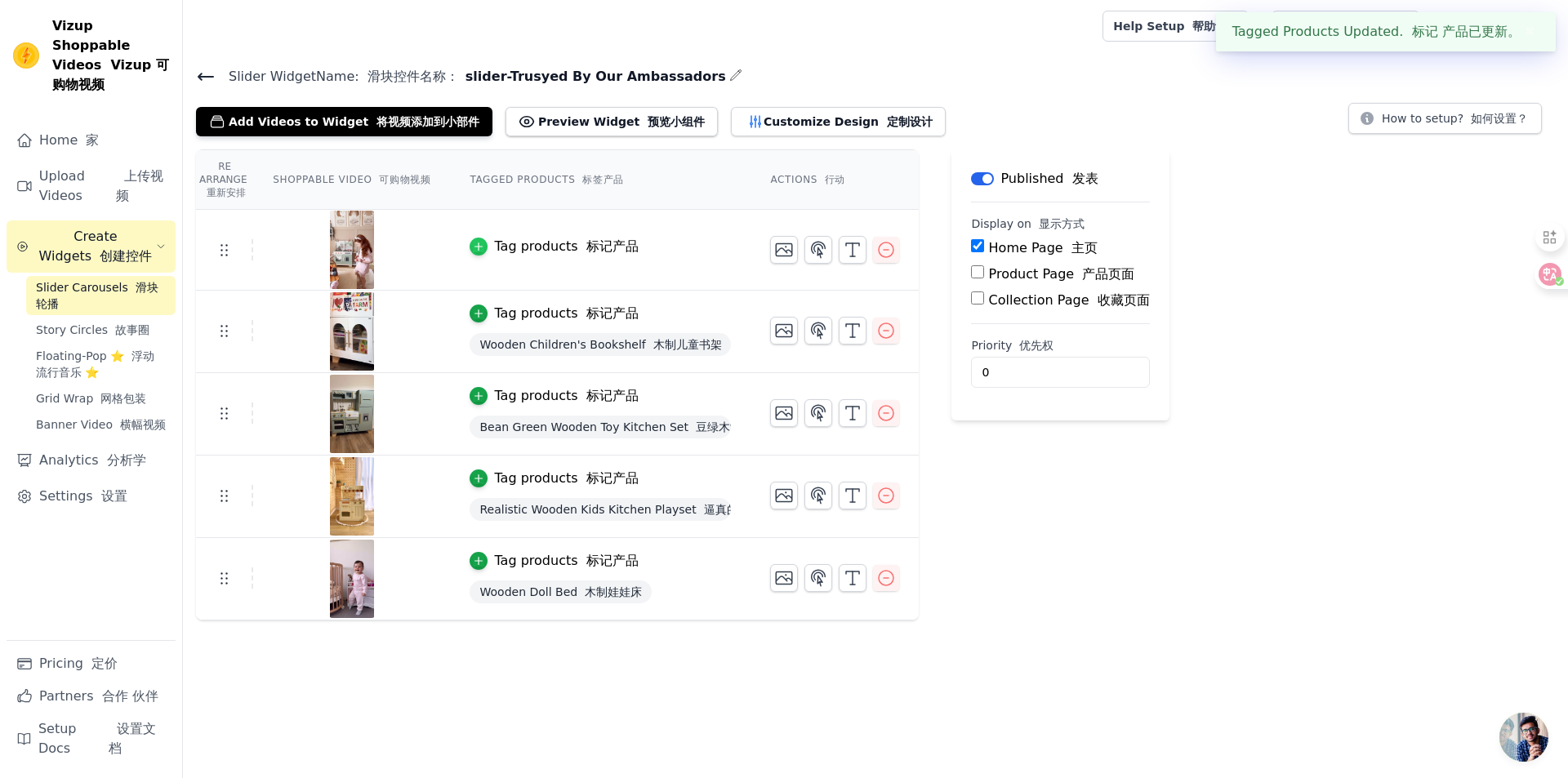
click at [479, 247] on icon "button" at bounding box center [478, 246] width 11 height 11
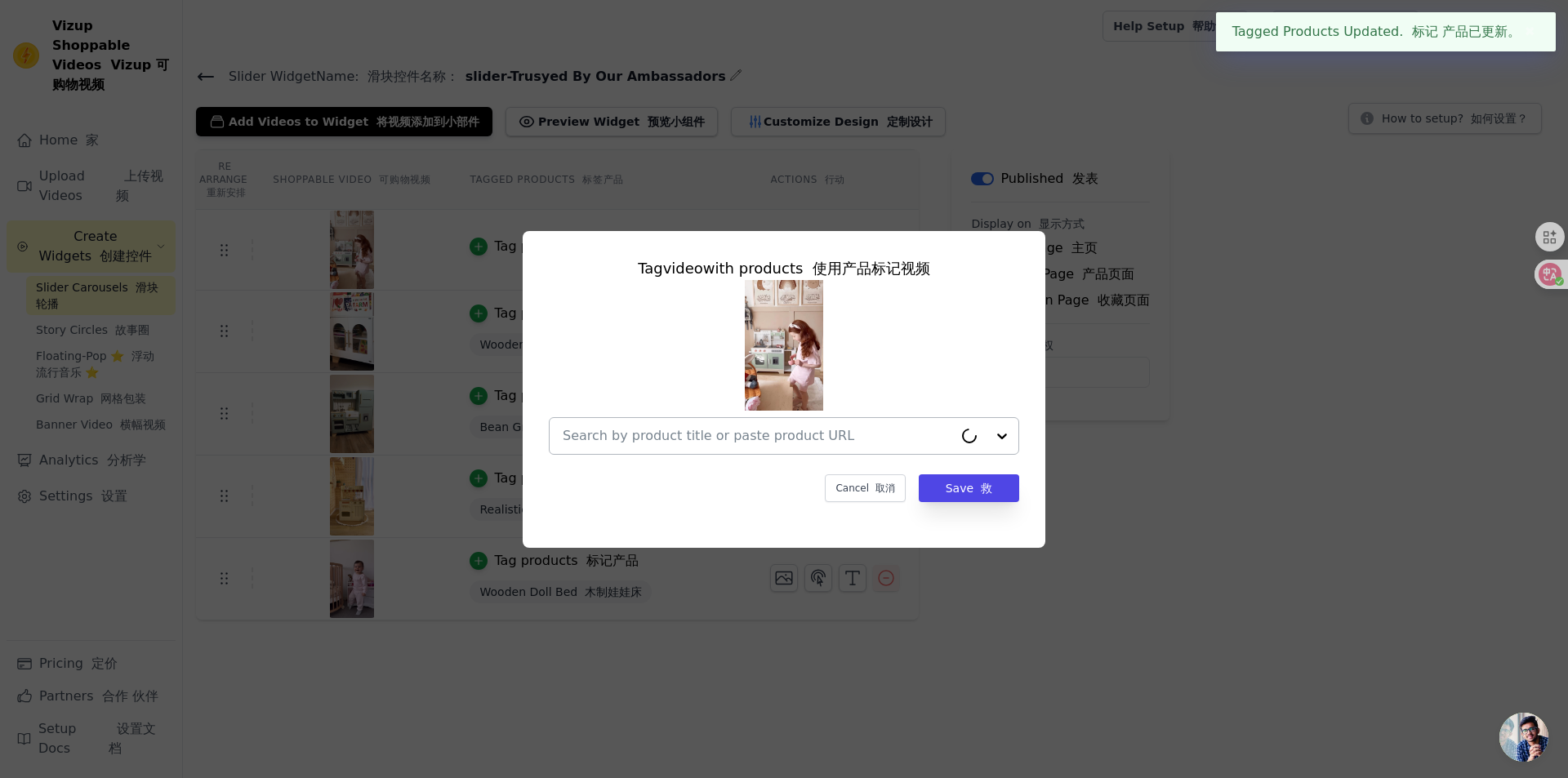
click at [659, 438] on input "text" at bounding box center [758, 435] width 390 height 20
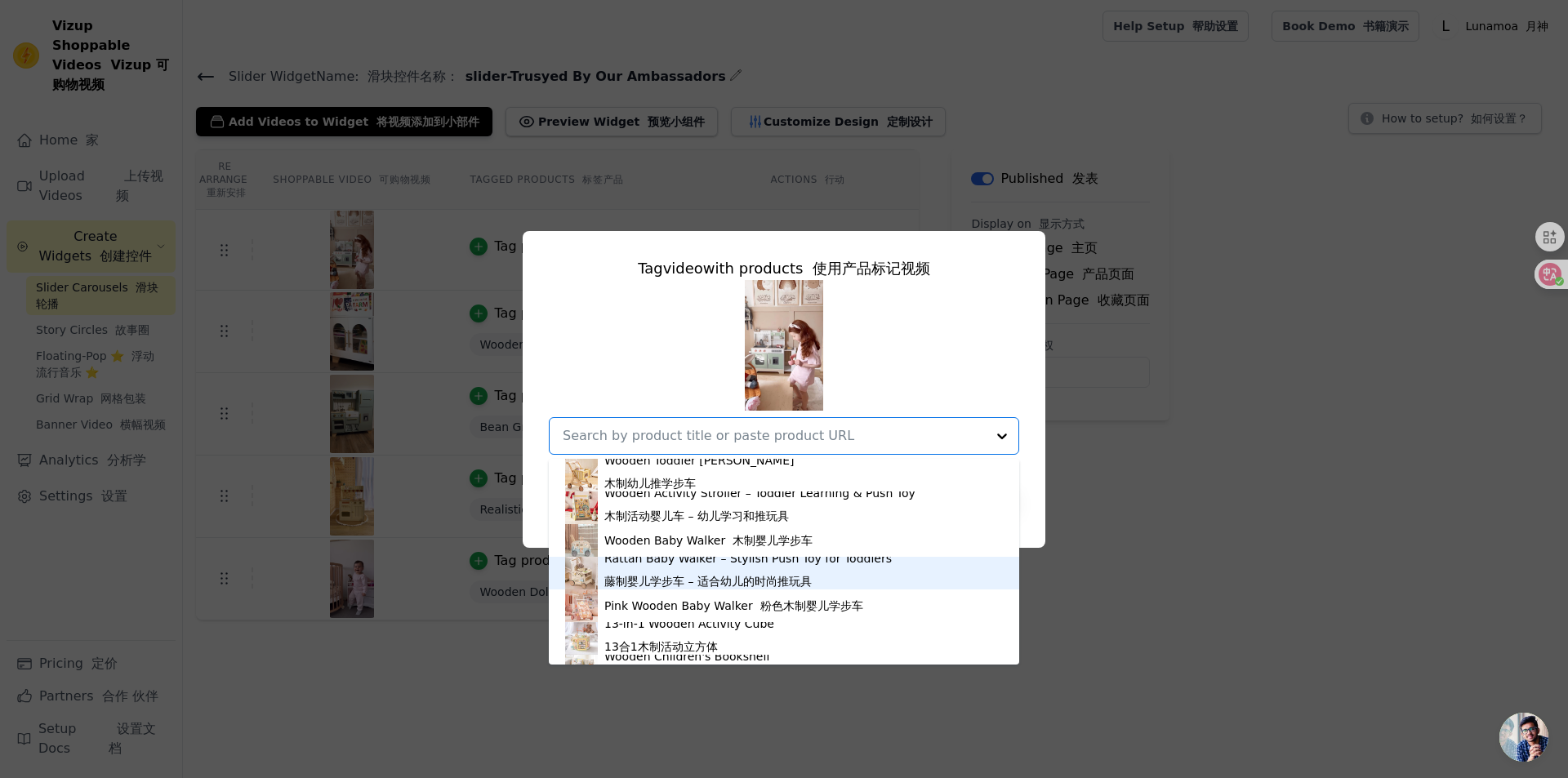
scroll to position [734, 0]
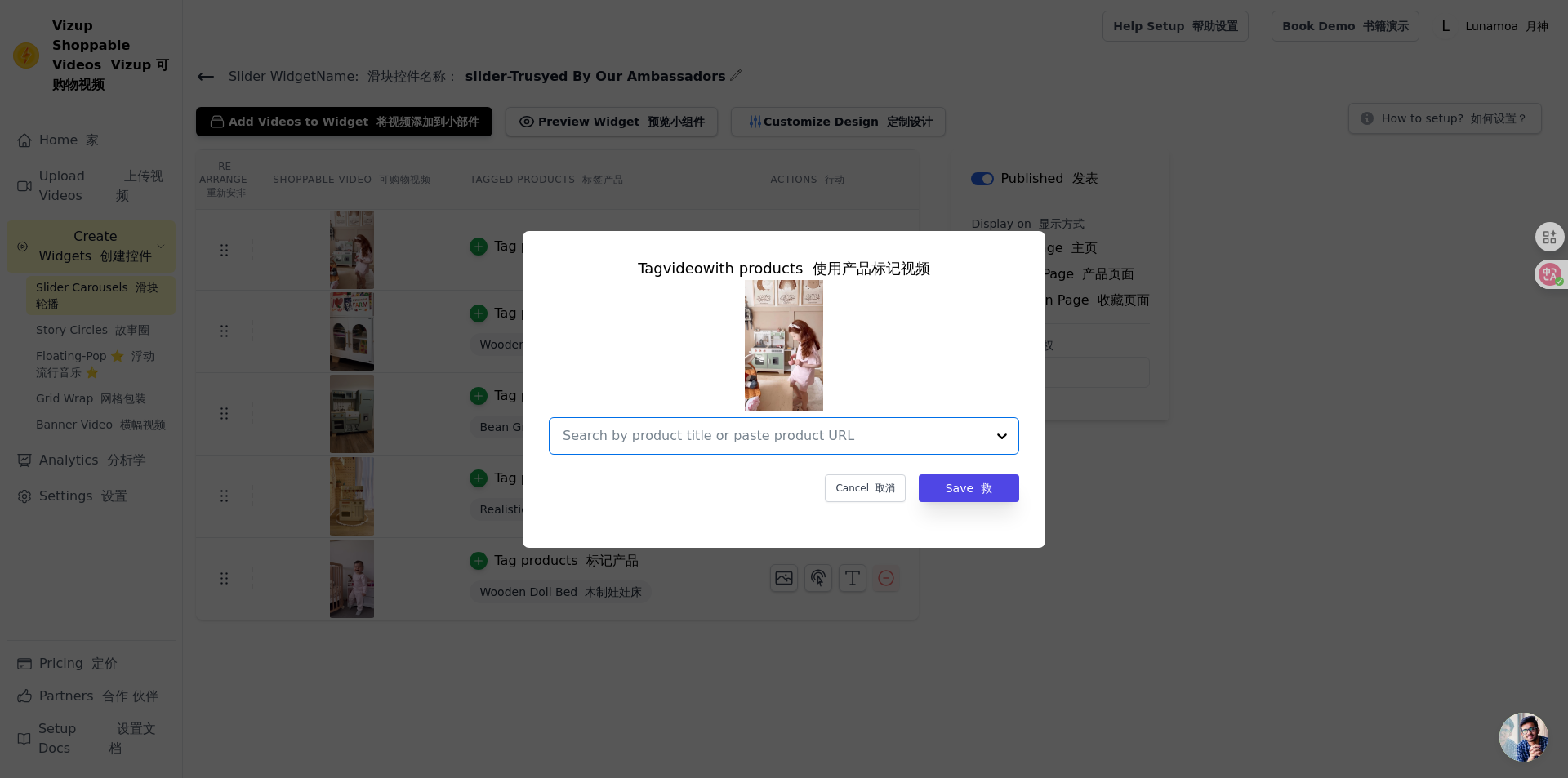
click at [772, 430] on input "text" at bounding box center [774, 435] width 423 height 20
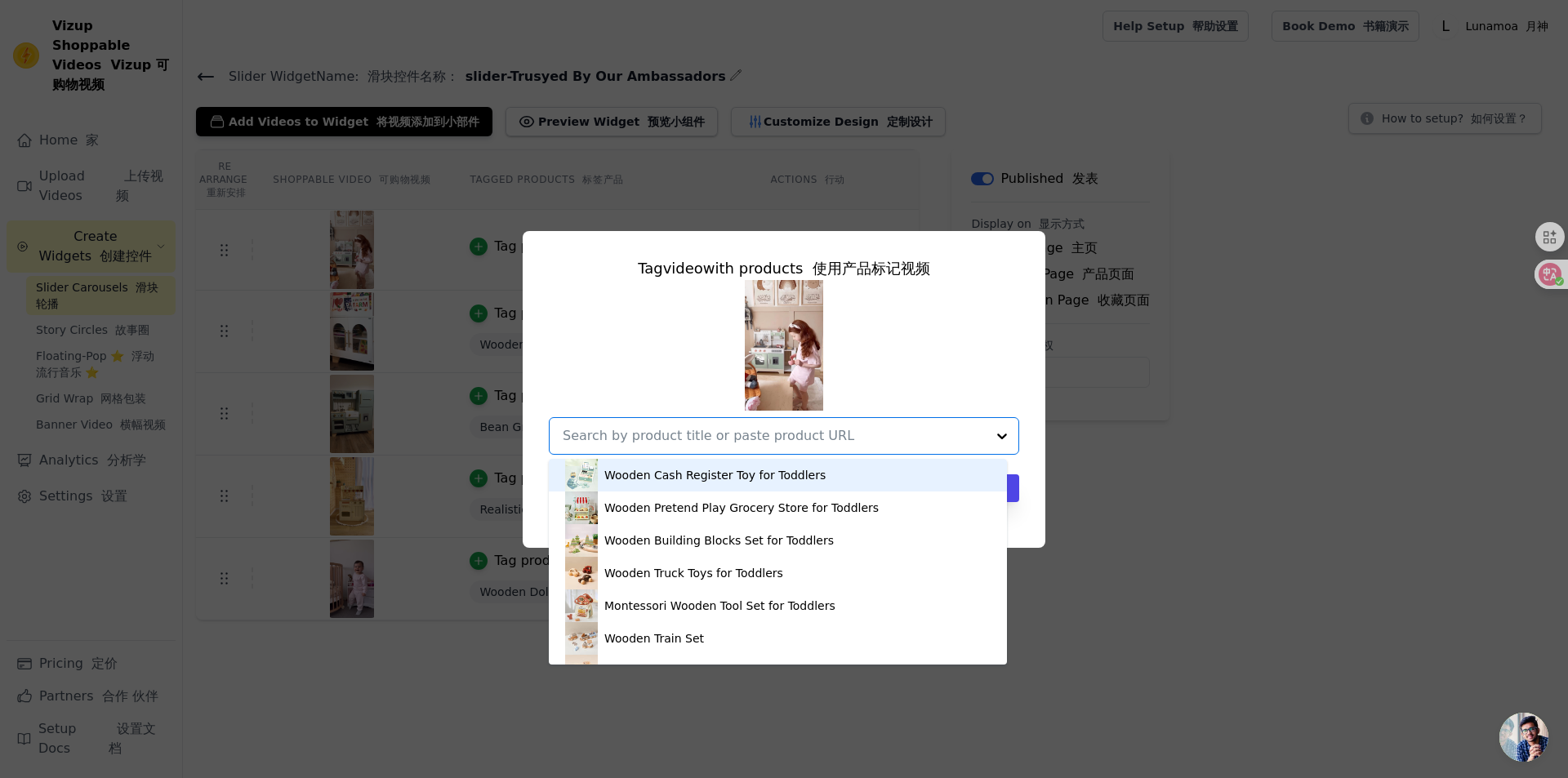
paste input "Wooden Play Kitchen Set"
type input "Wooden Play Kitchen Set"
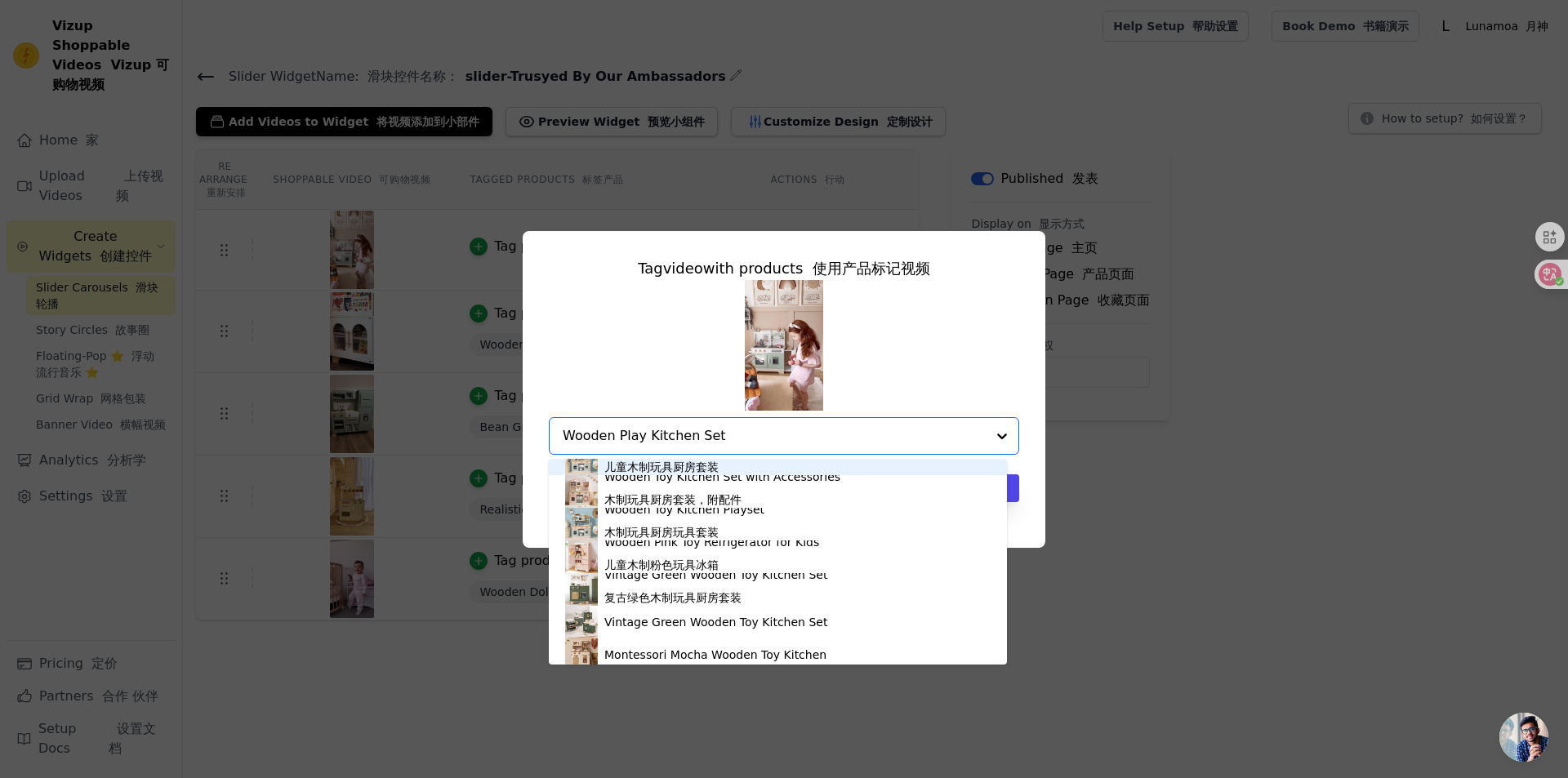
scroll to position [65, 0]
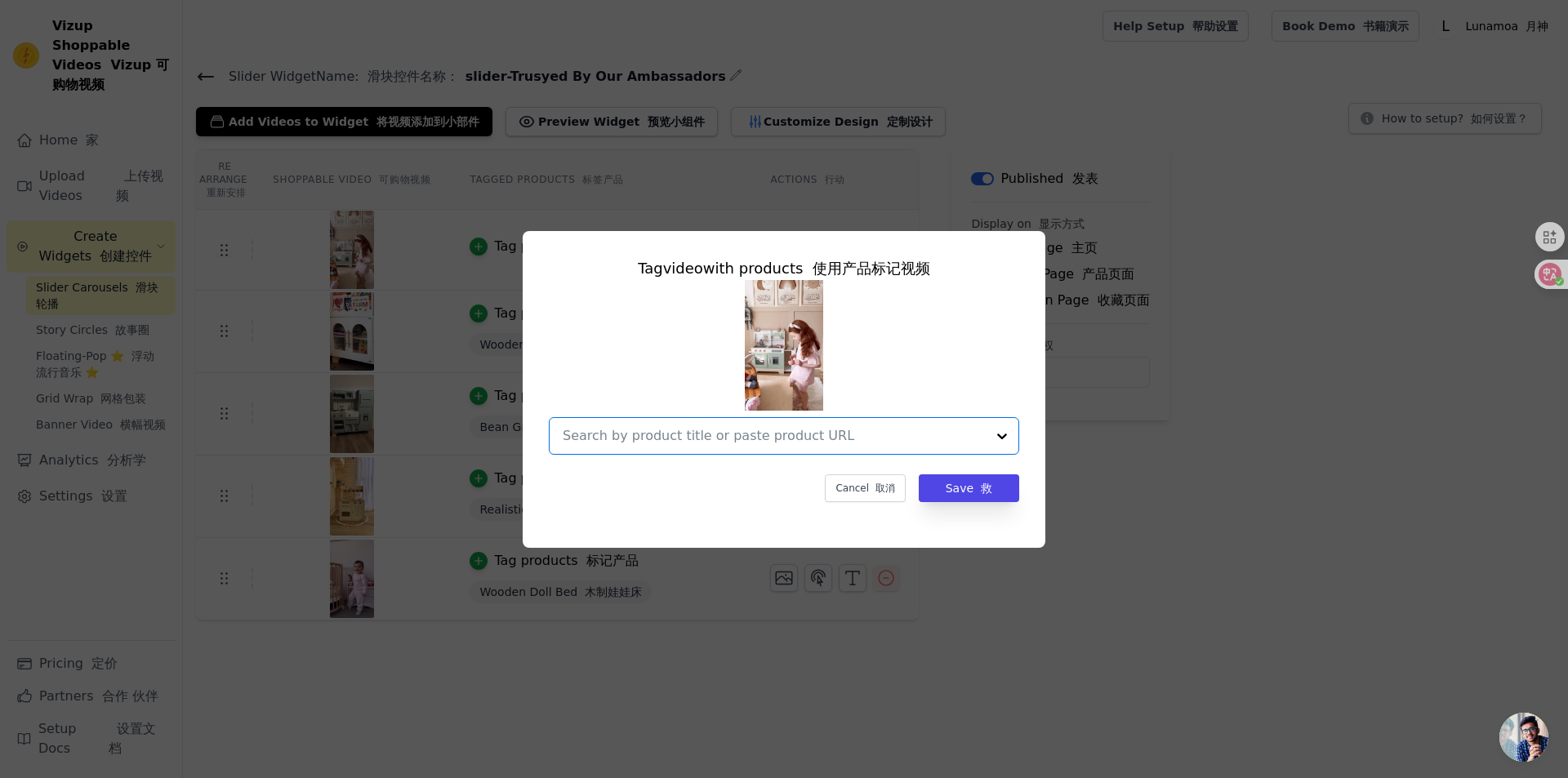
click at [756, 431] on input "text" at bounding box center [774, 435] width 423 height 20
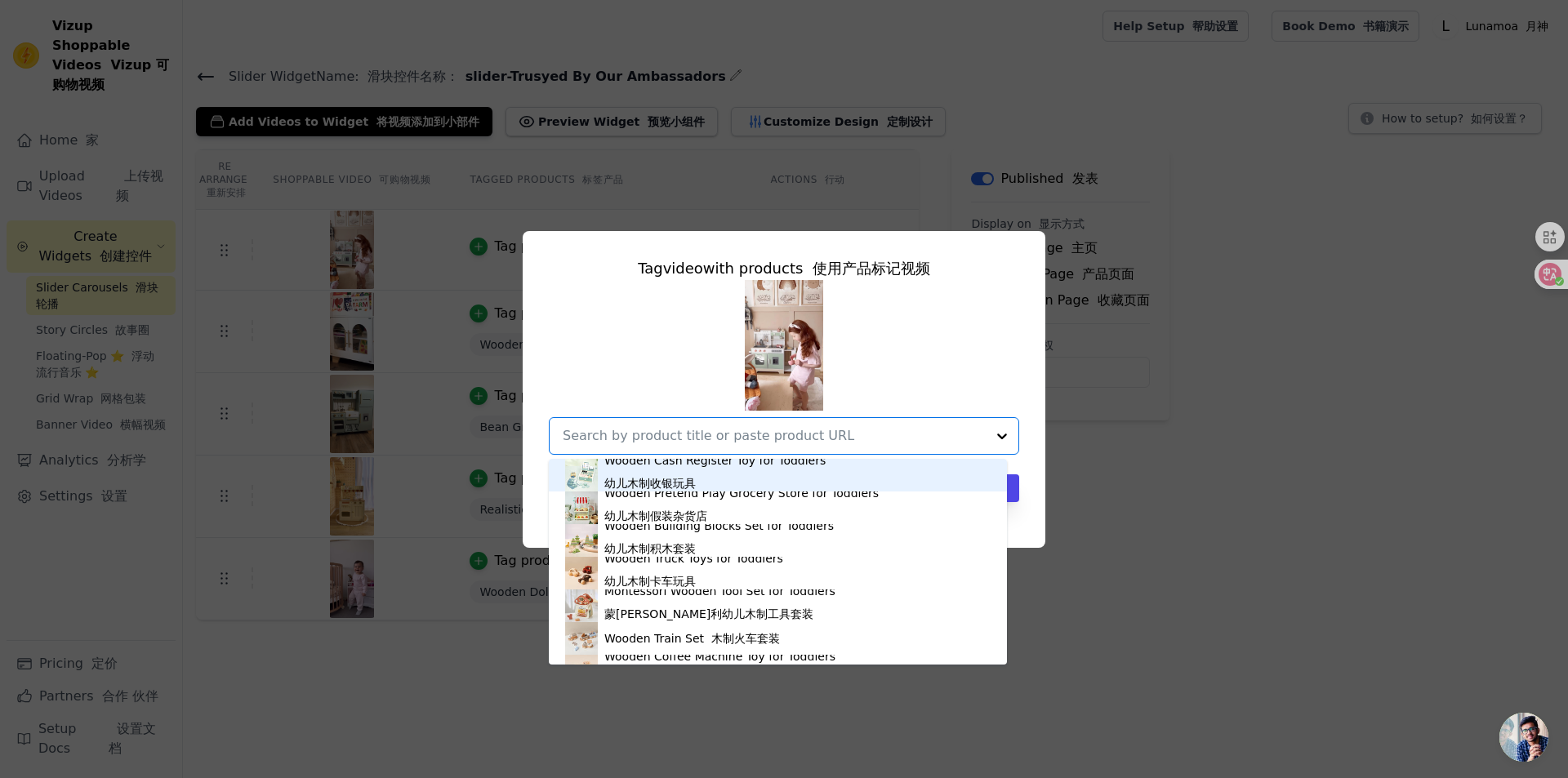
paste input "Wooden Play Kitchen Set"
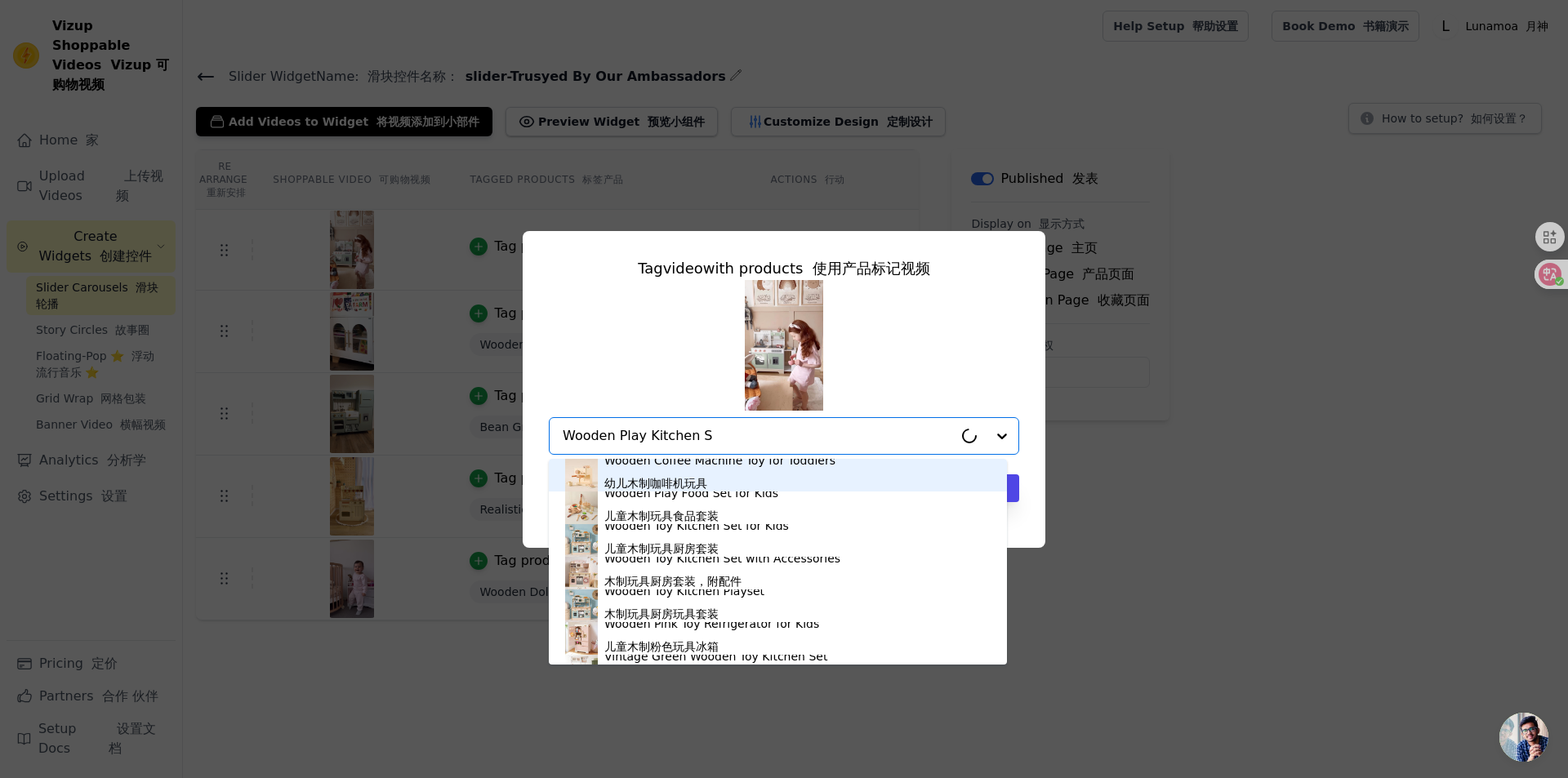
type input "Wooden Play Kitchen"
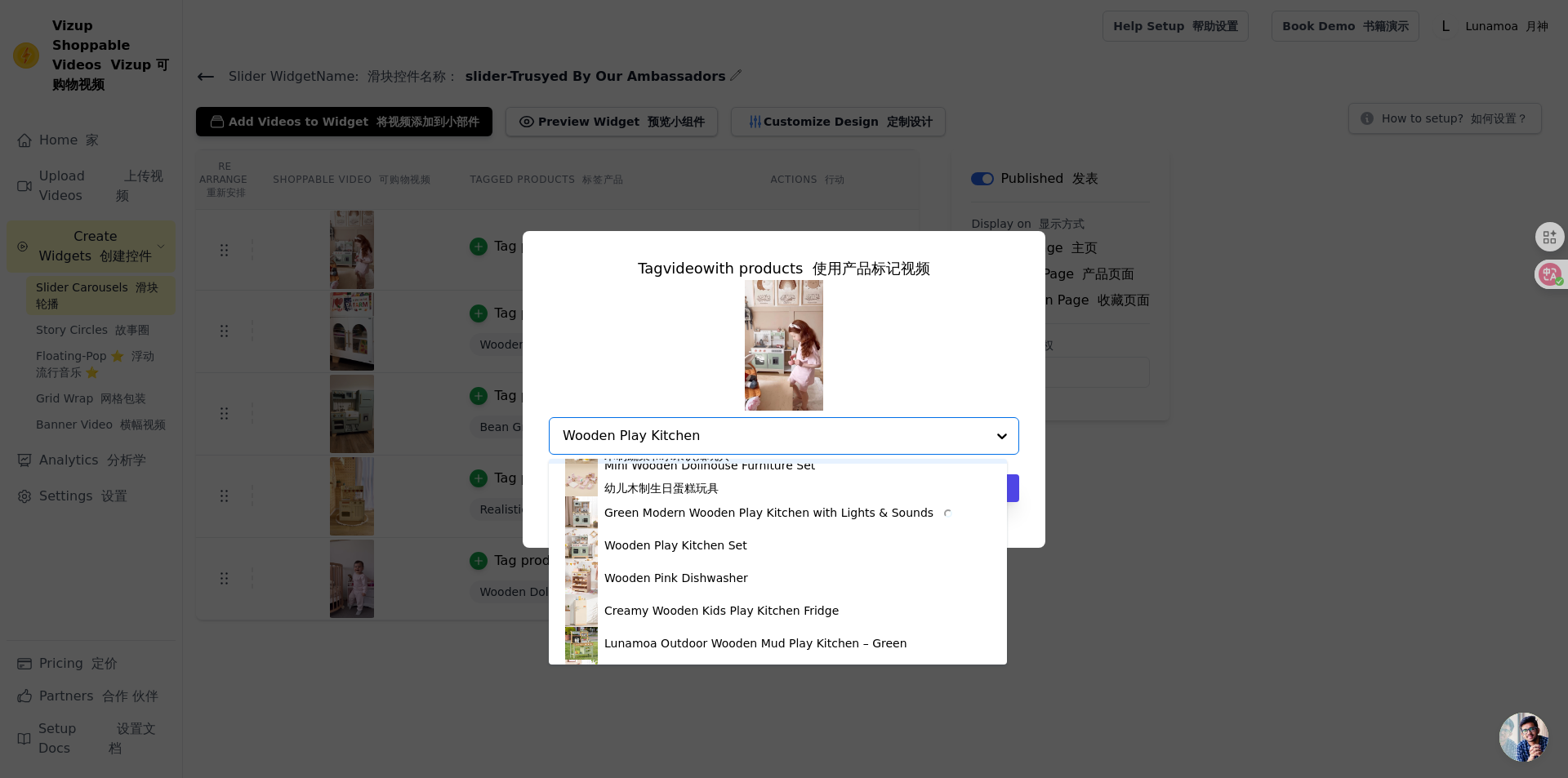
scroll to position [1595, 0]
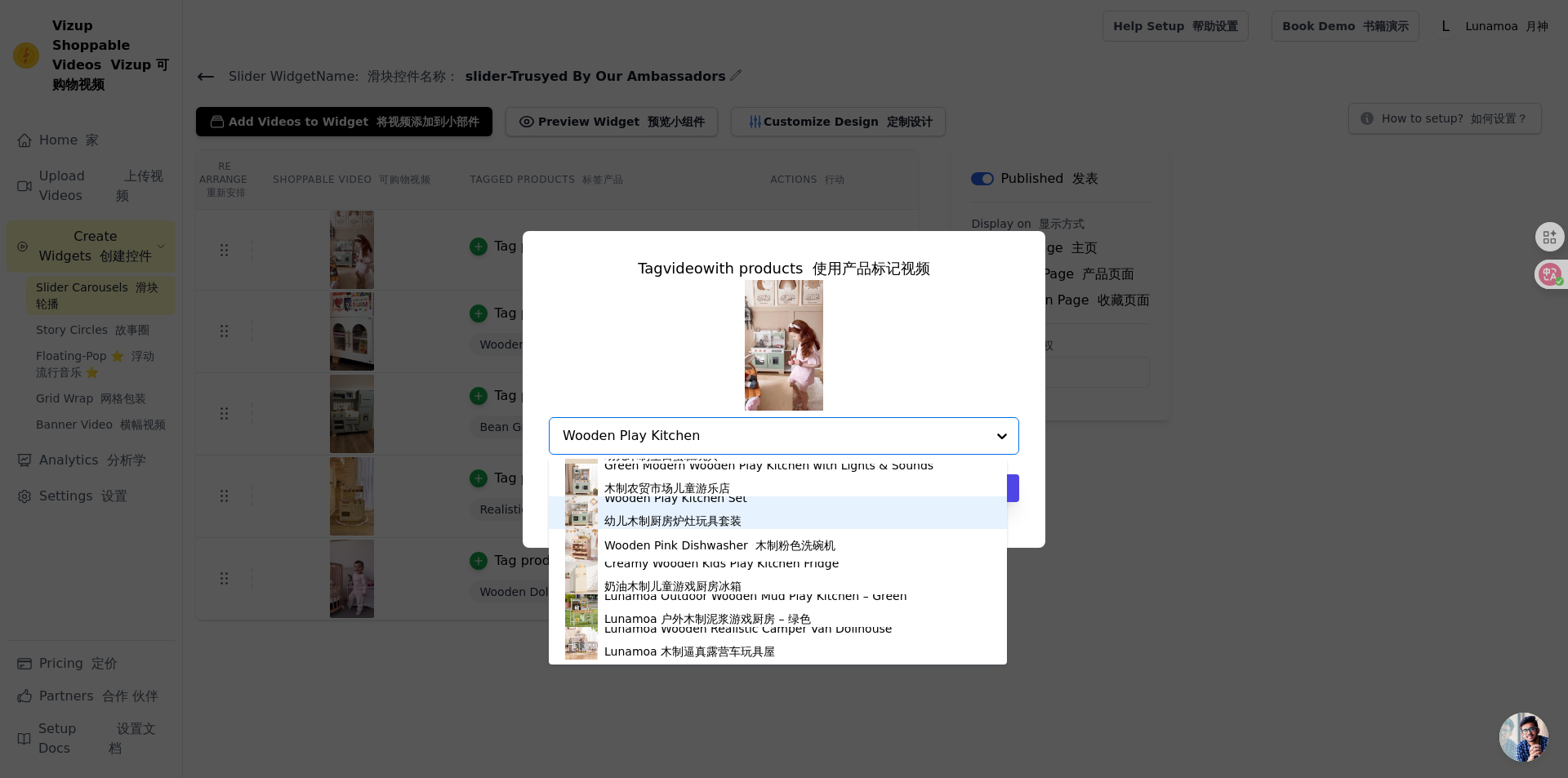
click at [662, 511] on div "Wooden Play Kitchen Set 幼儿木制厨房炉灶玩具套装" at bounding box center [676, 512] width 143 height 46
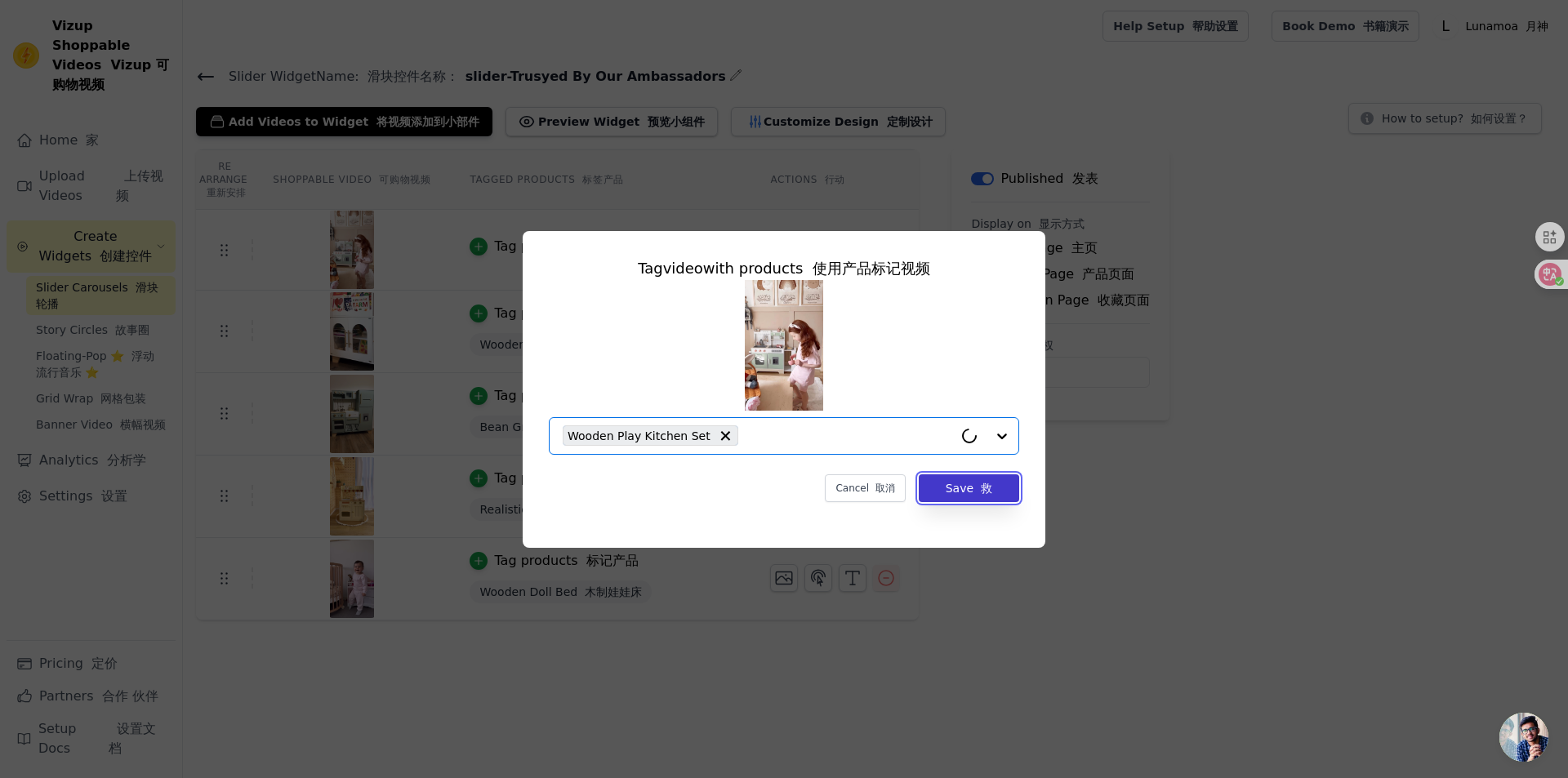
click at [943, 484] on button "Save 救" at bounding box center [969, 488] width 100 height 28
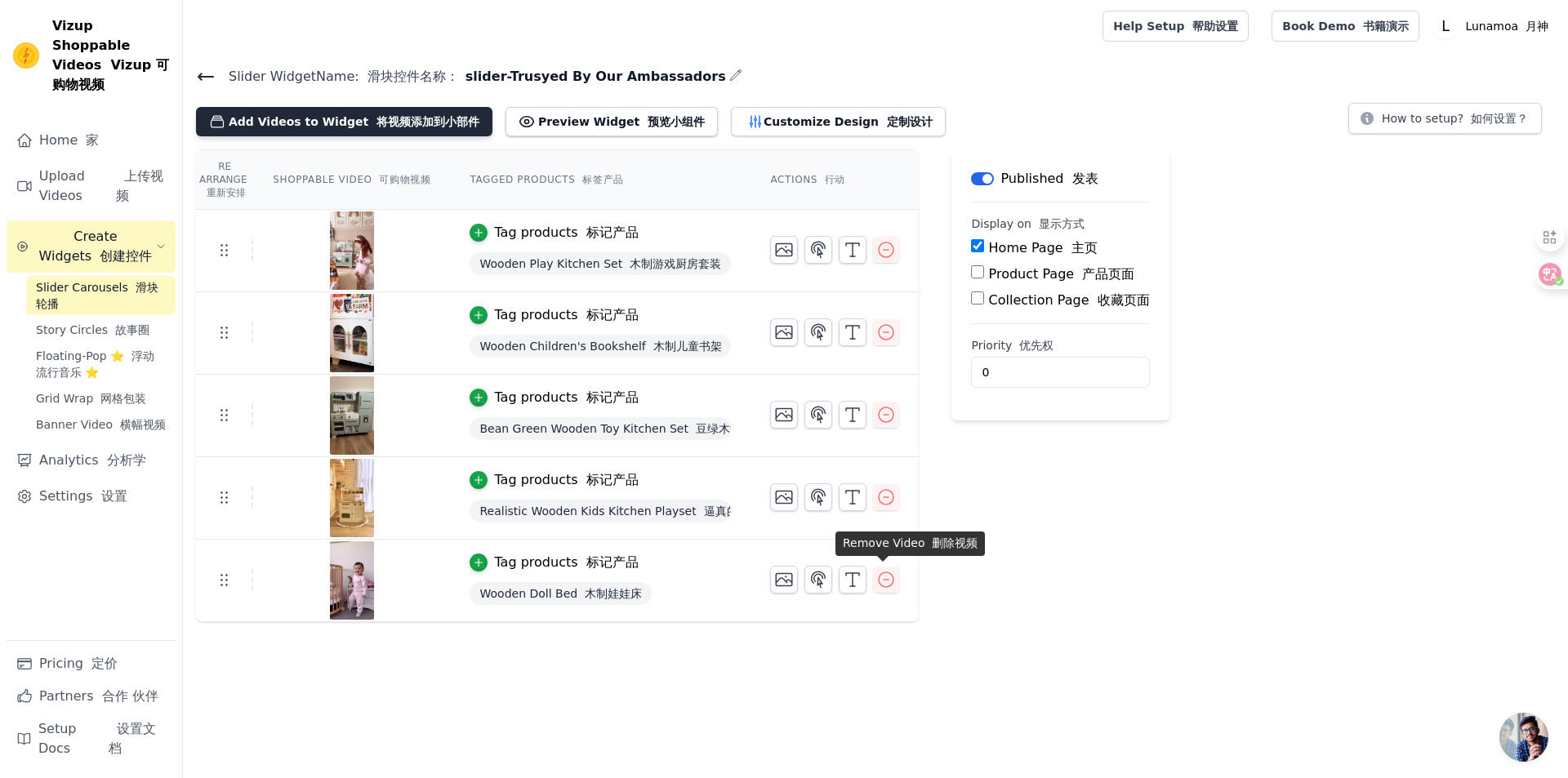
click at [318, 126] on button "Add Videos to Widget 将视频添加到小部件" at bounding box center [344, 121] width 297 height 29
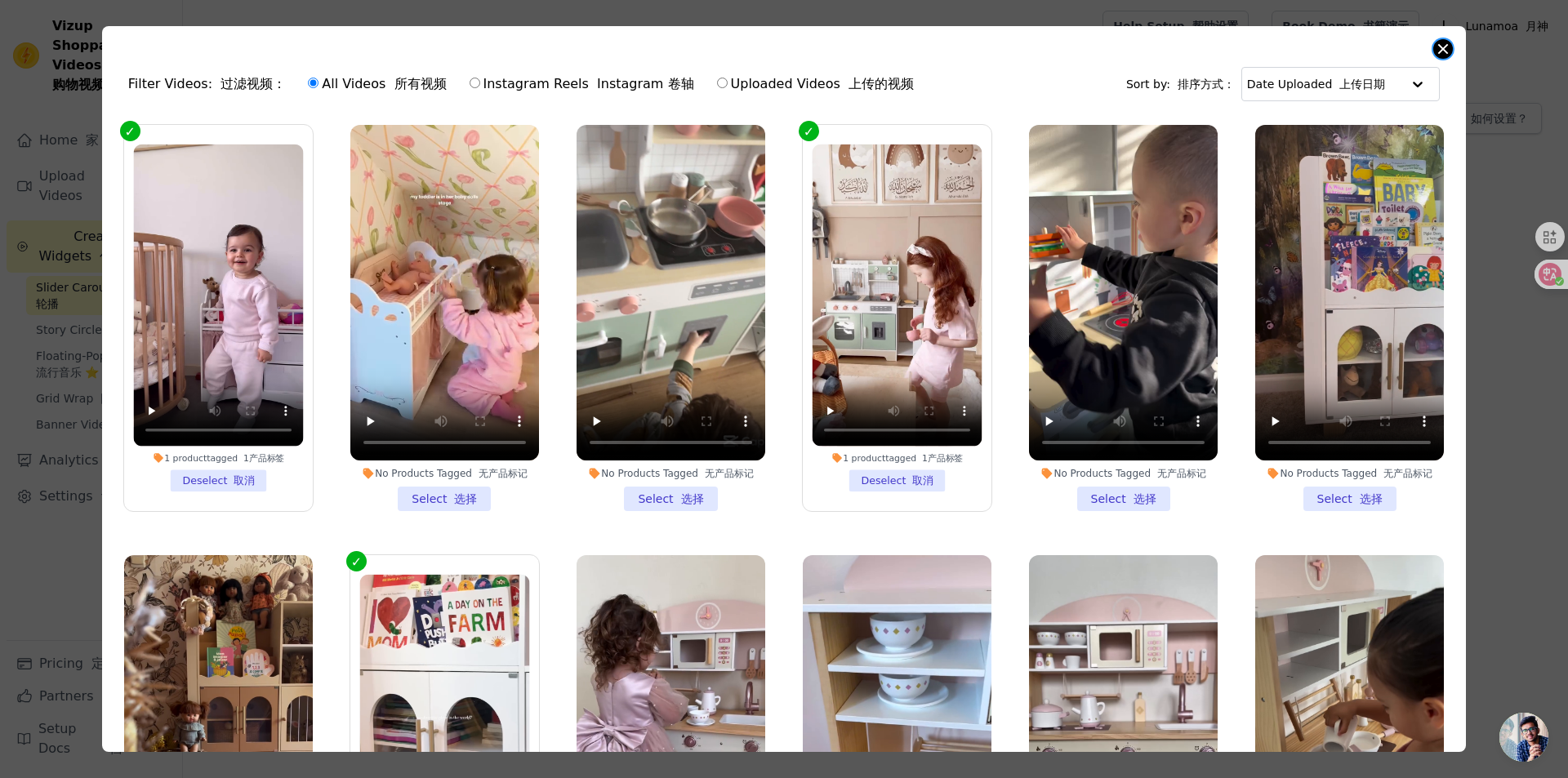
click at [1245, 48] on button "Close modal" at bounding box center [1442, 48] width 20 height 20
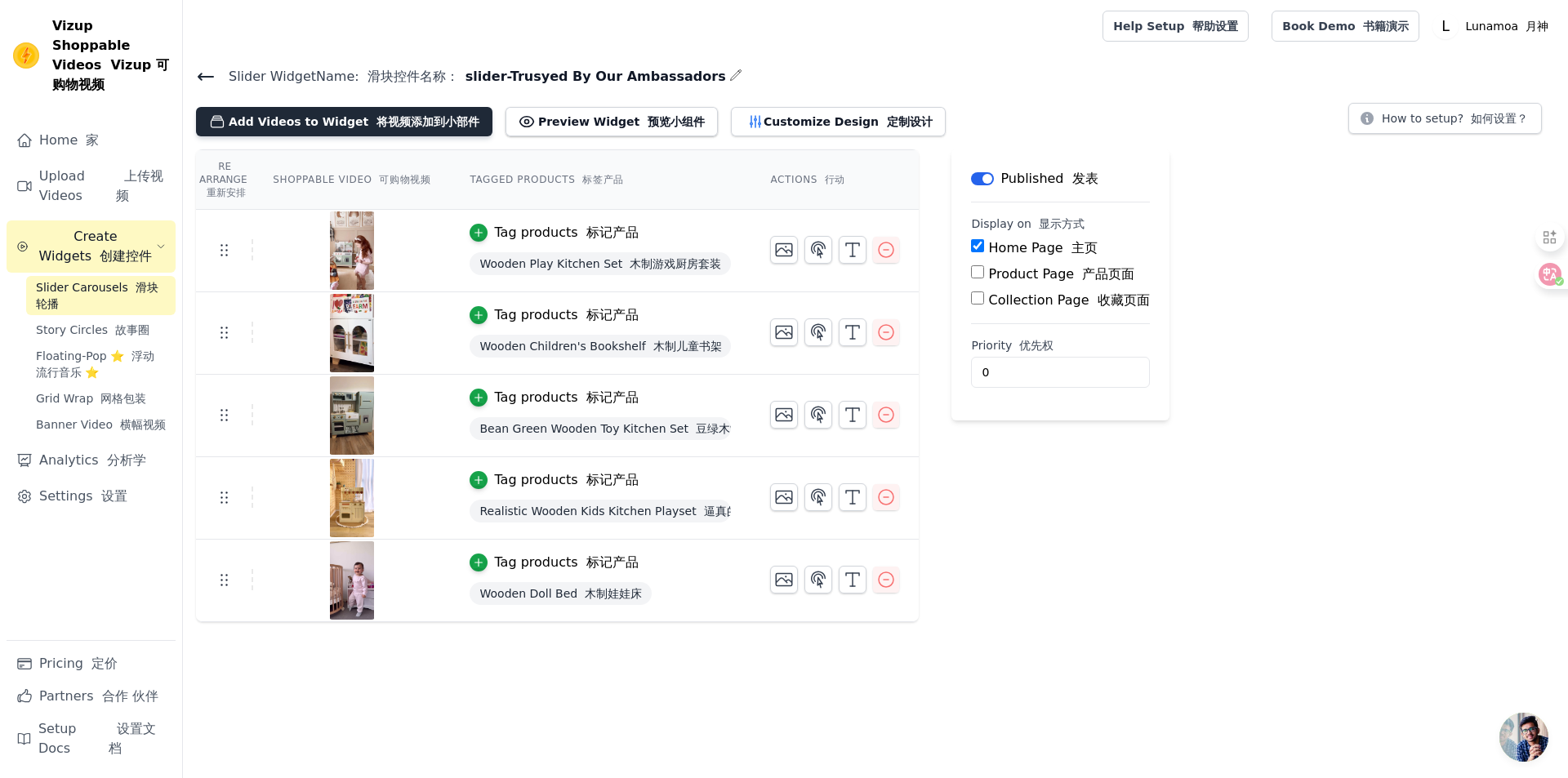
click at [378, 117] on font "将视频添加到小部件" at bounding box center [428, 121] width 103 height 13
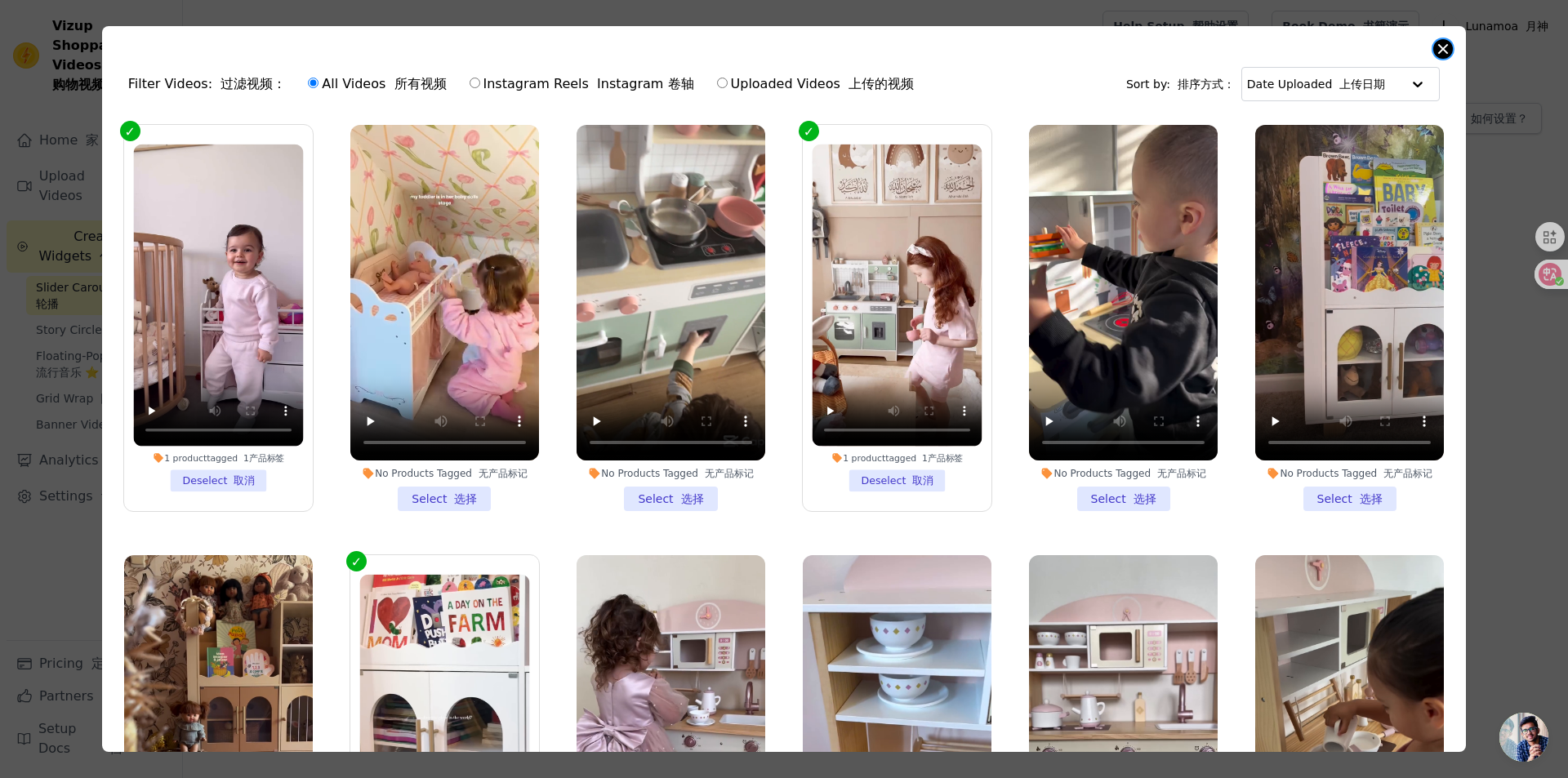
click at [1245, 57] on button "Close modal" at bounding box center [1442, 48] width 20 height 20
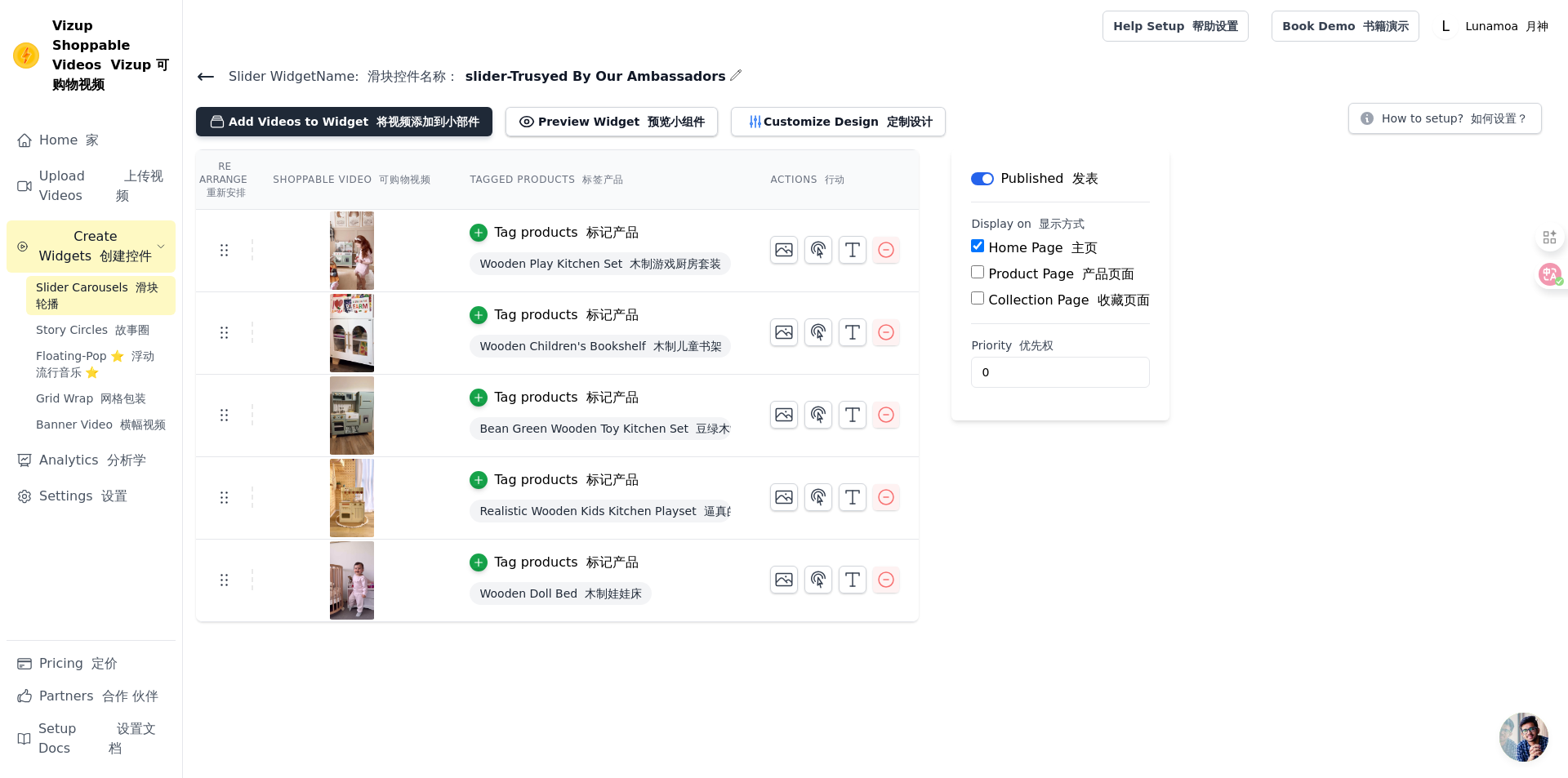
click at [249, 112] on button "Add Videos to Widget 将视频添加到小部件" at bounding box center [344, 121] width 297 height 29
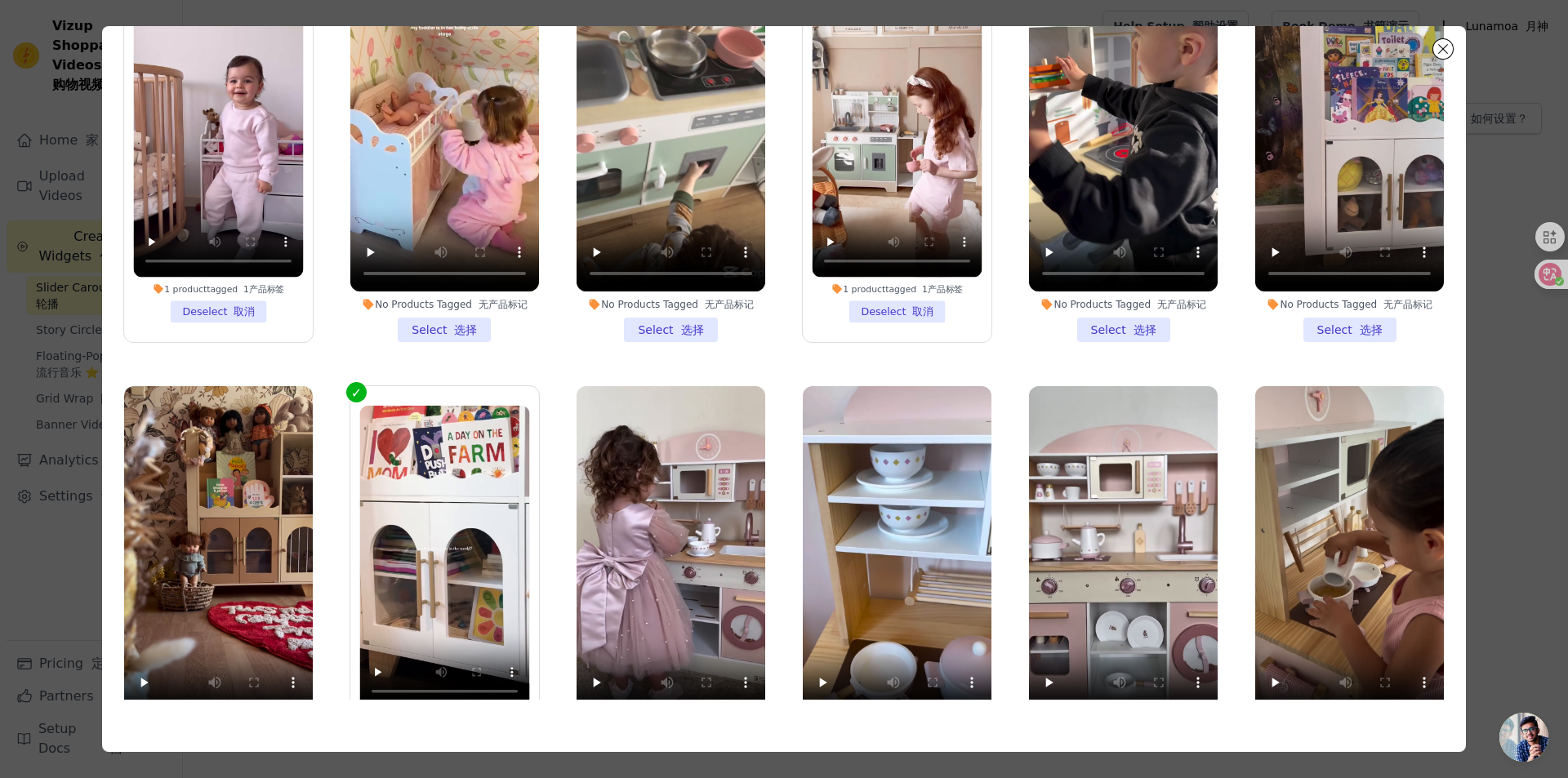
scroll to position [0, 0]
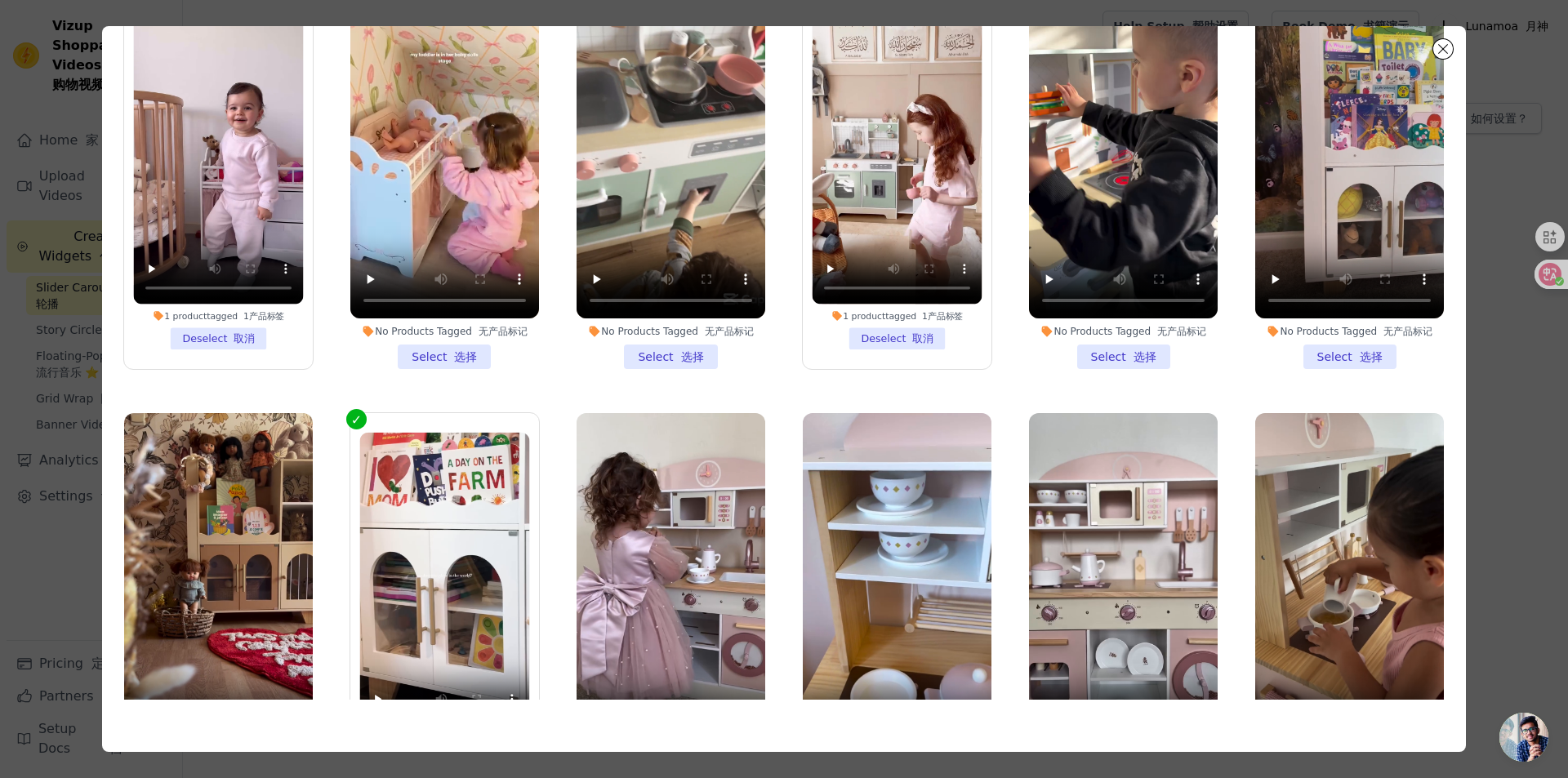
click at [1245, 421] on div "Filter Videos: 过滤视频： All Videos 所有视频 Instagram Reels Instagram 卷轴 Uploaded Vide…" at bounding box center [784, 389] width 1515 height 778
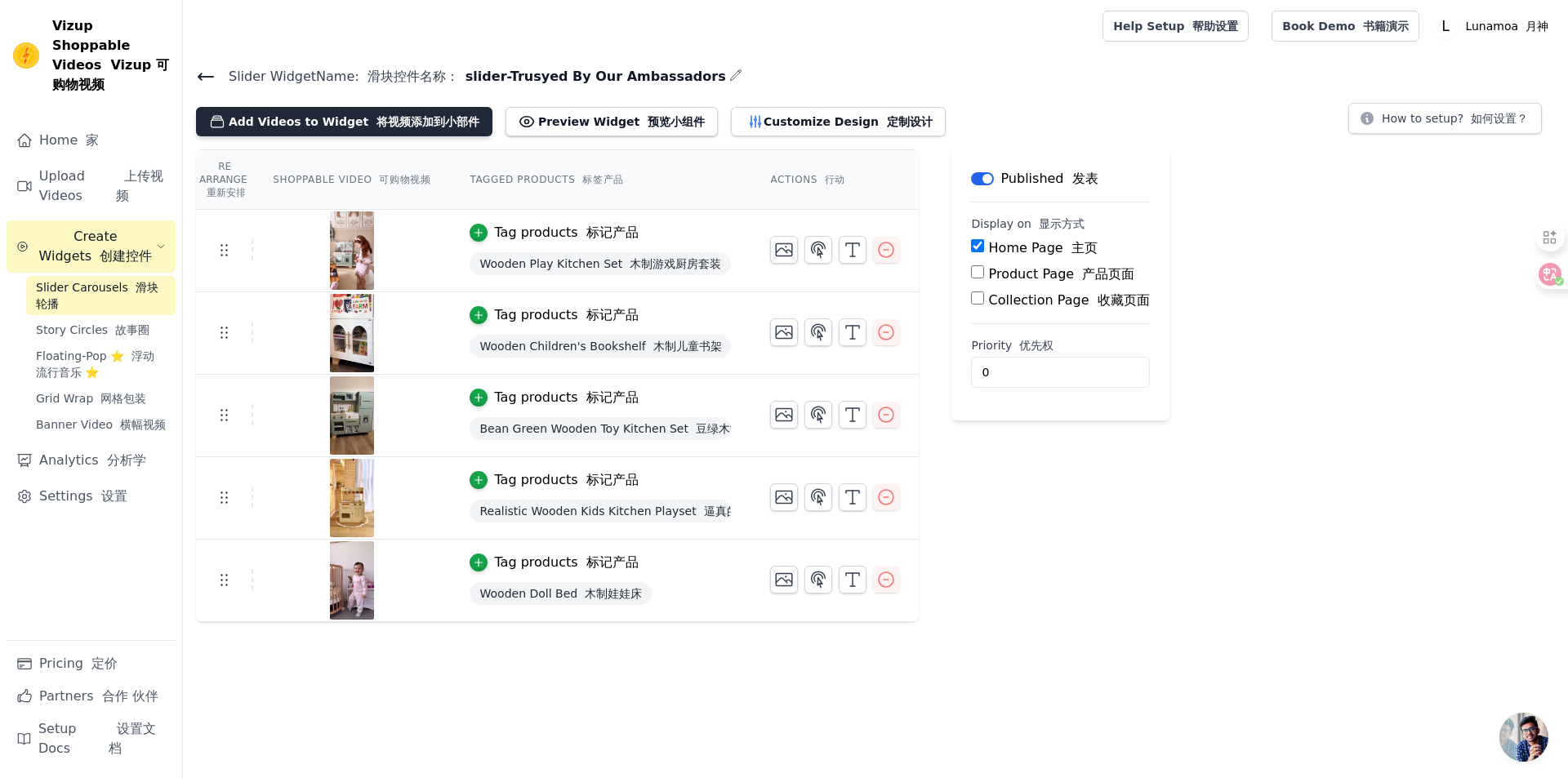
click at [355, 118] on button "Add Videos to Widget 将视频添加到小部件" at bounding box center [344, 121] width 297 height 29
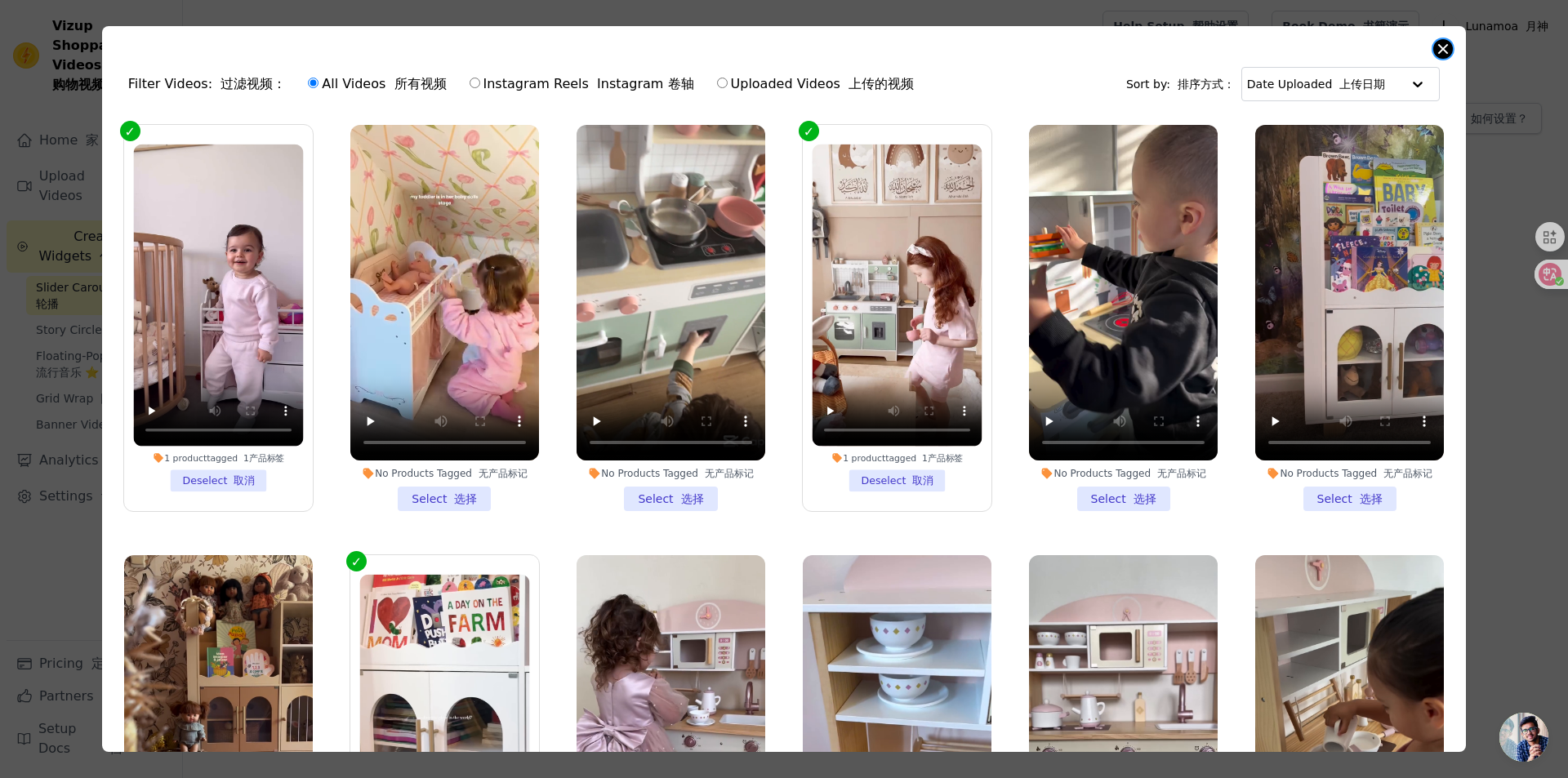
click at [1245, 42] on button "Close modal" at bounding box center [1442, 48] width 20 height 20
